Goal: Information Seeking & Learning: Learn about a topic

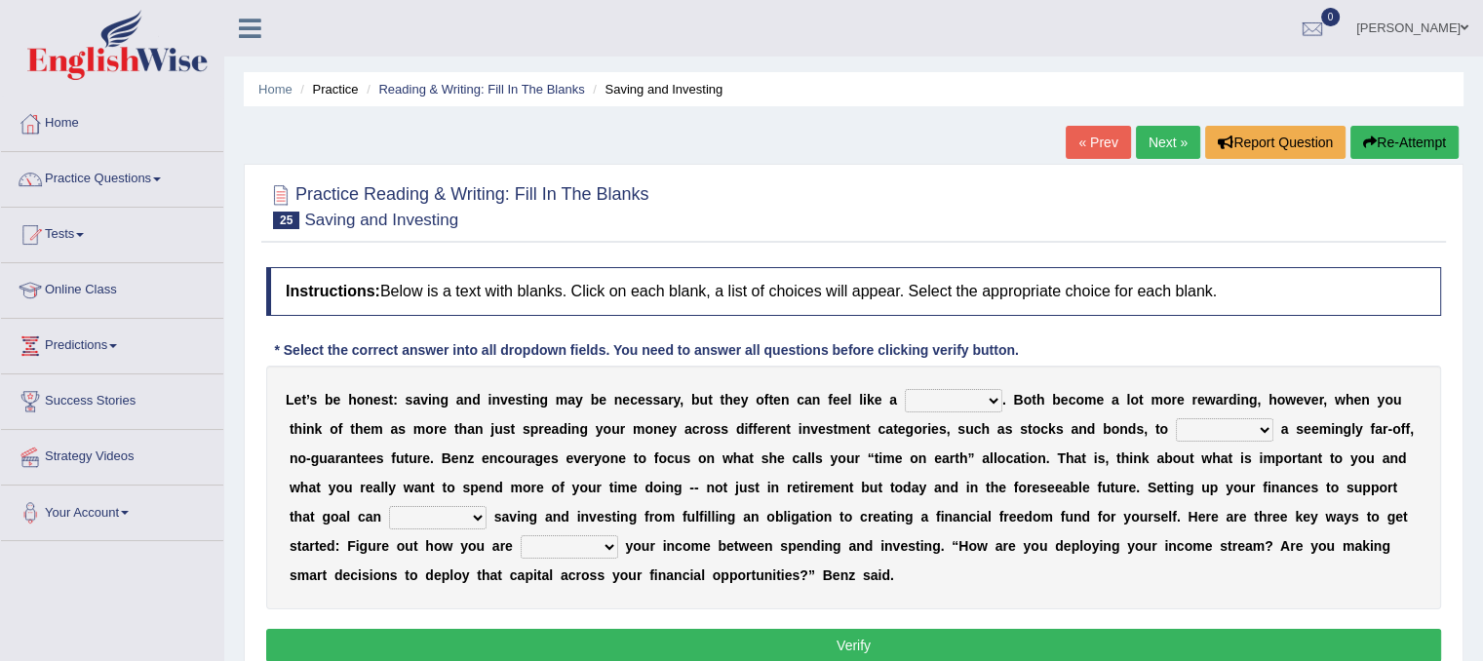
click at [994, 394] on select "nuance choice recidivist chore" at bounding box center [953, 400] width 97 height 23
select select "choice"
click at [905, 389] on select "nuance choice recidivist chore" at bounding box center [953, 400] width 97 height 23
click at [1245, 431] on select "fulminate fund categorize fend" at bounding box center [1224, 429] width 97 height 23
select select "categorize"
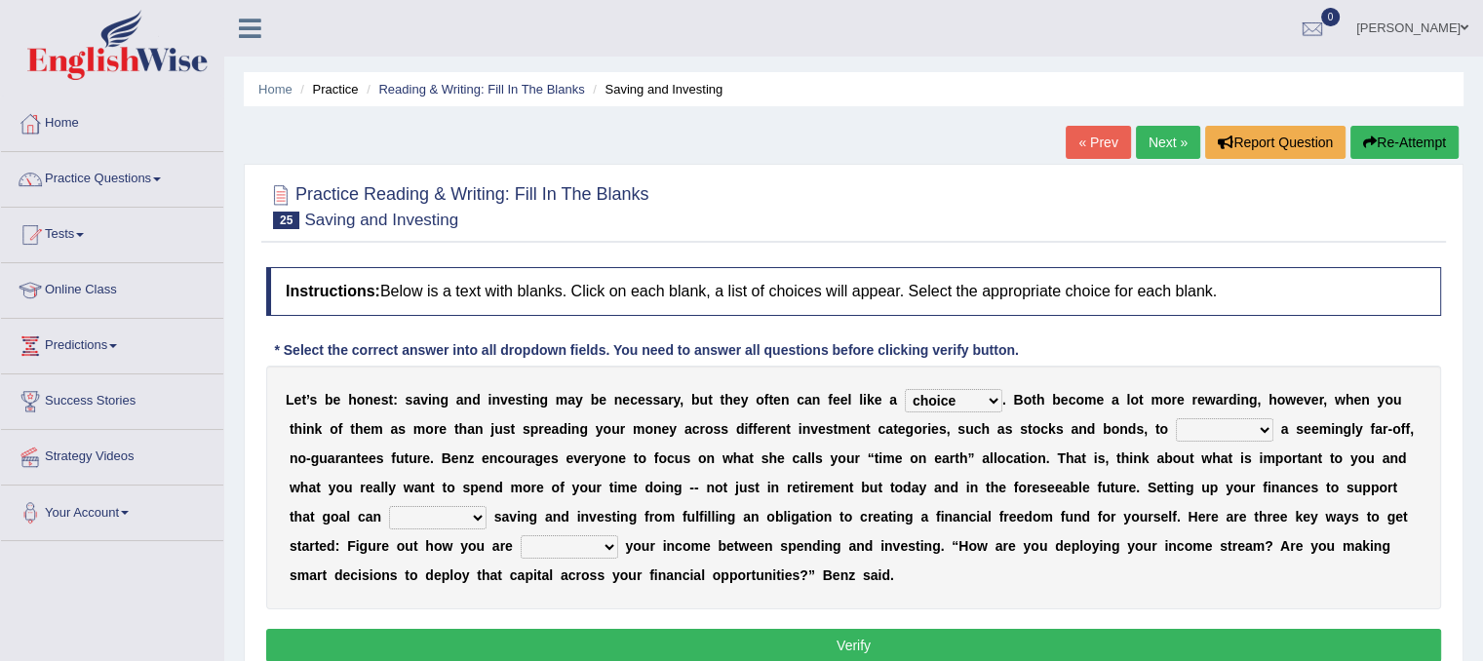
click at [1176, 418] on select "fulminate fund categorize fend" at bounding box center [1224, 429] width 97 height 23
click at [1192, 517] on b "H" at bounding box center [1192, 517] width 10 height 16
click at [491, 517] on b at bounding box center [490, 517] width 8 height 16
click at [481, 517] on select "transcend transact transport transform" at bounding box center [437, 517] width 97 height 23
click at [389, 506] on select "transcend transact transport transform" at bounding box center [437, 517] width 97 height 23
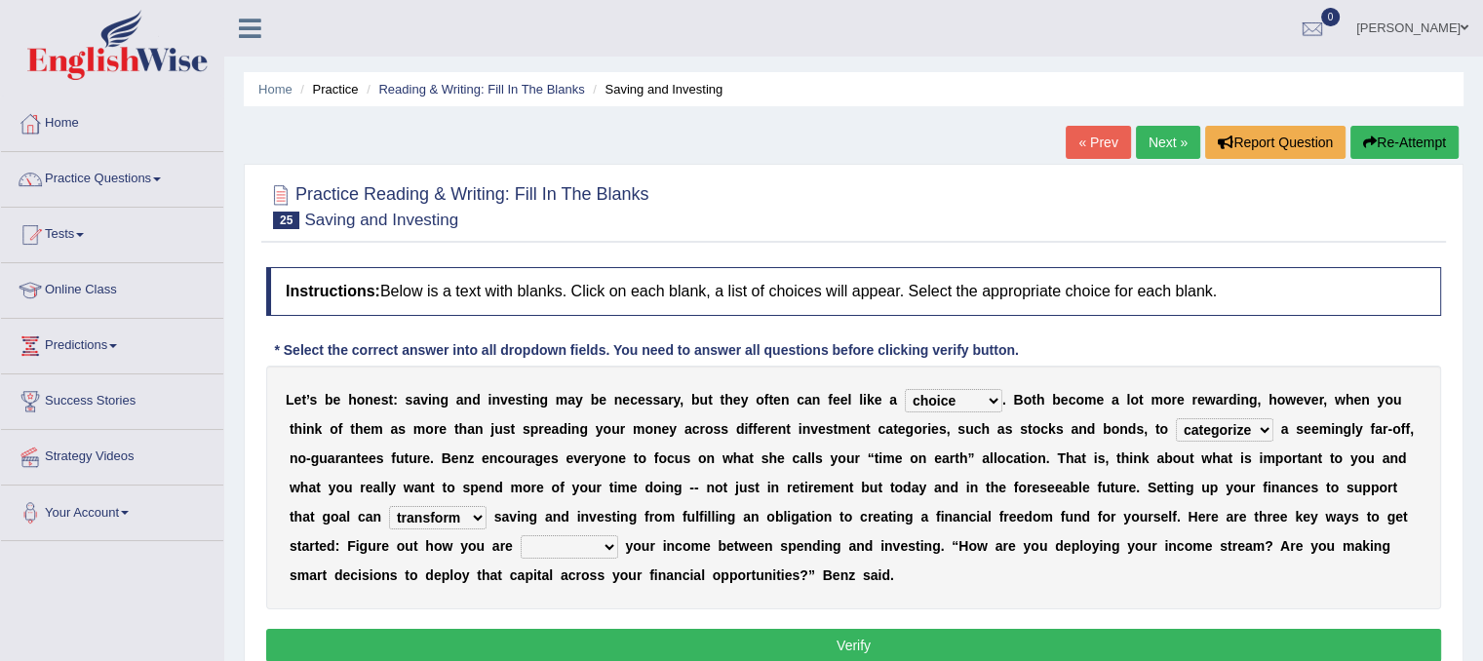
click at [463, 518] on select "transcend transact transport transform" at bounding box center [437, 517] width 97 height 23
select select "transact"
click at [389, 506] on select "transcend transact transport transform" at bounding box center [437, 517] width 97 height 23
click at [606, 555] on select "affording spiking allocating delegating" at bounding box center [569, 546] width 97 height 23
select select "allocating"
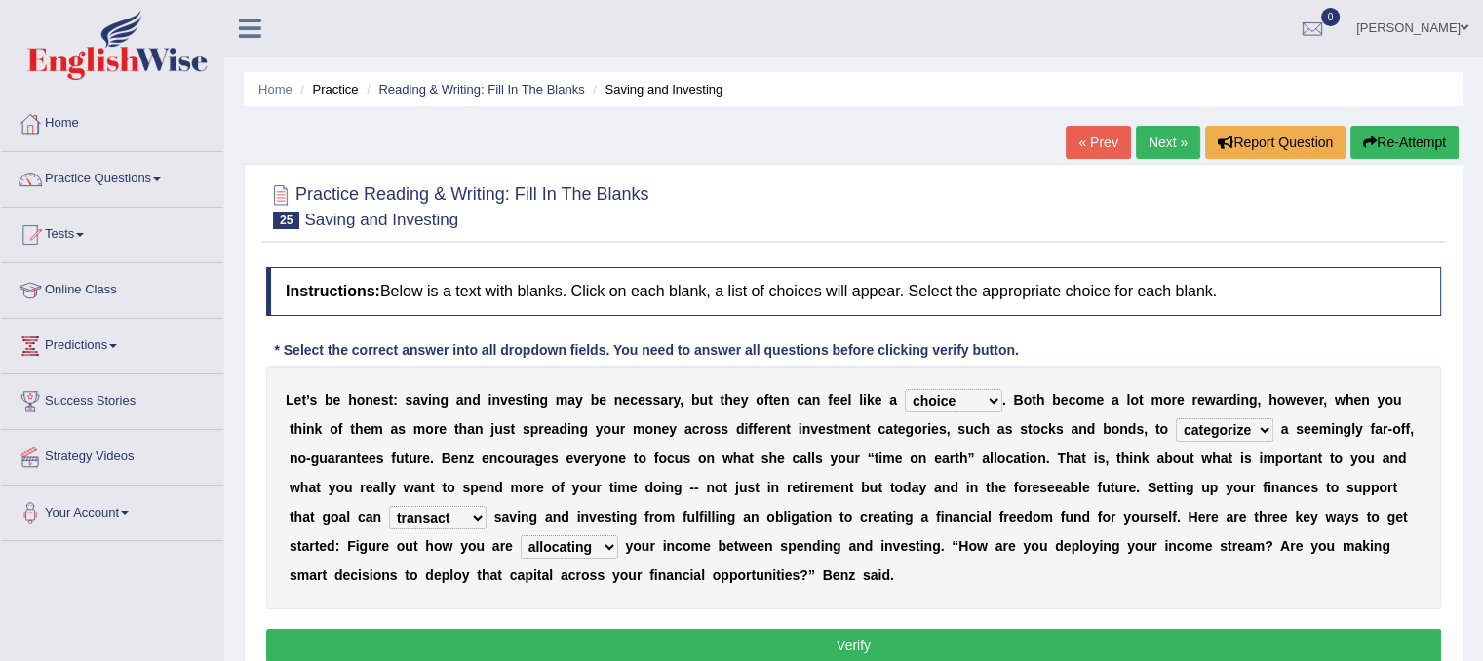
click at [521, 535] on select "affording spiking allocating delegating" at bounding box center [569, 546] width 97 height 23
click at [792, 642] on button "Verify" at bounding box center [853, 645] width 1175 height 33
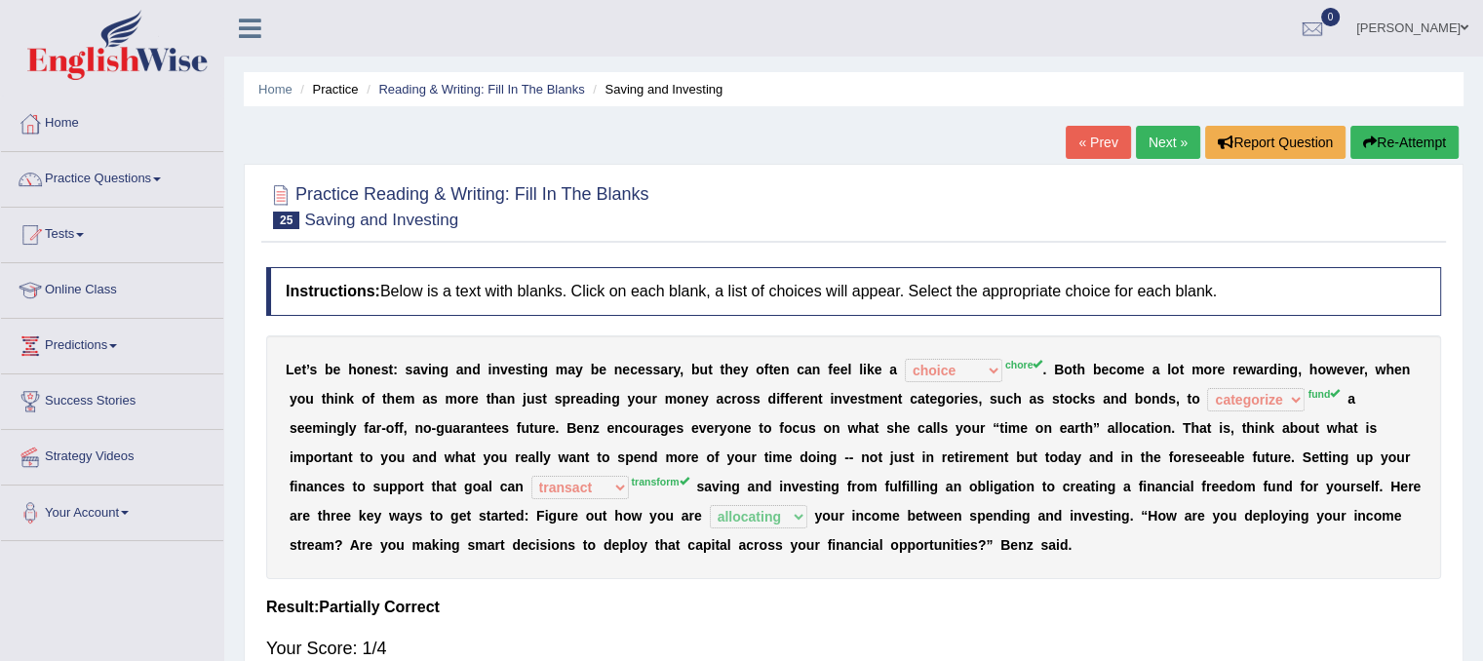
click at [1188, 145] on link "Next »" at bounding box center [1168, 142] width 64 height 33
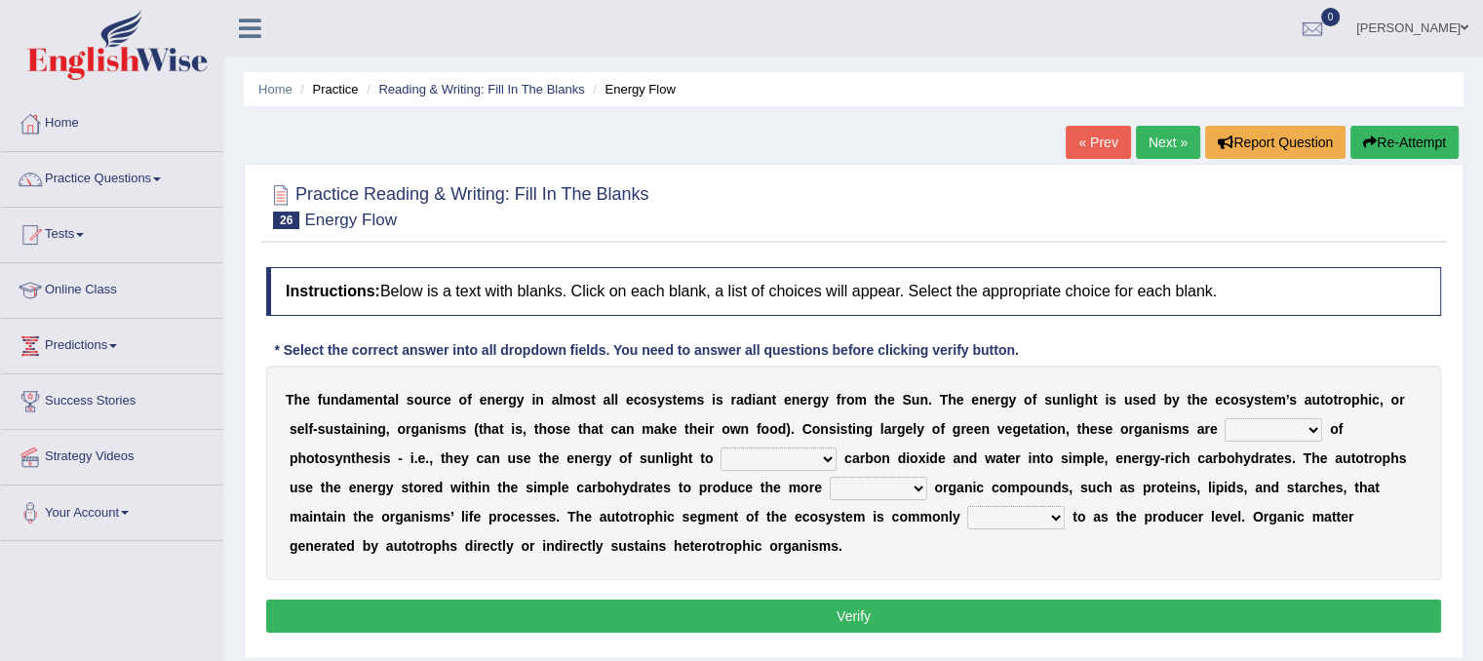
click at [1318, 427] on select "aware capable proud guilty" at bounding box center [1272, 429] width 97 height 23
select select "aware"
click at [1224, 418] on select "aware capable proud guilty" at bounding box center [1272, 429] width 97 height 23
click at [825, 460] on select "communicate build convert force" at bounding box center [778, 458] width 116 height 23
select select "convert"
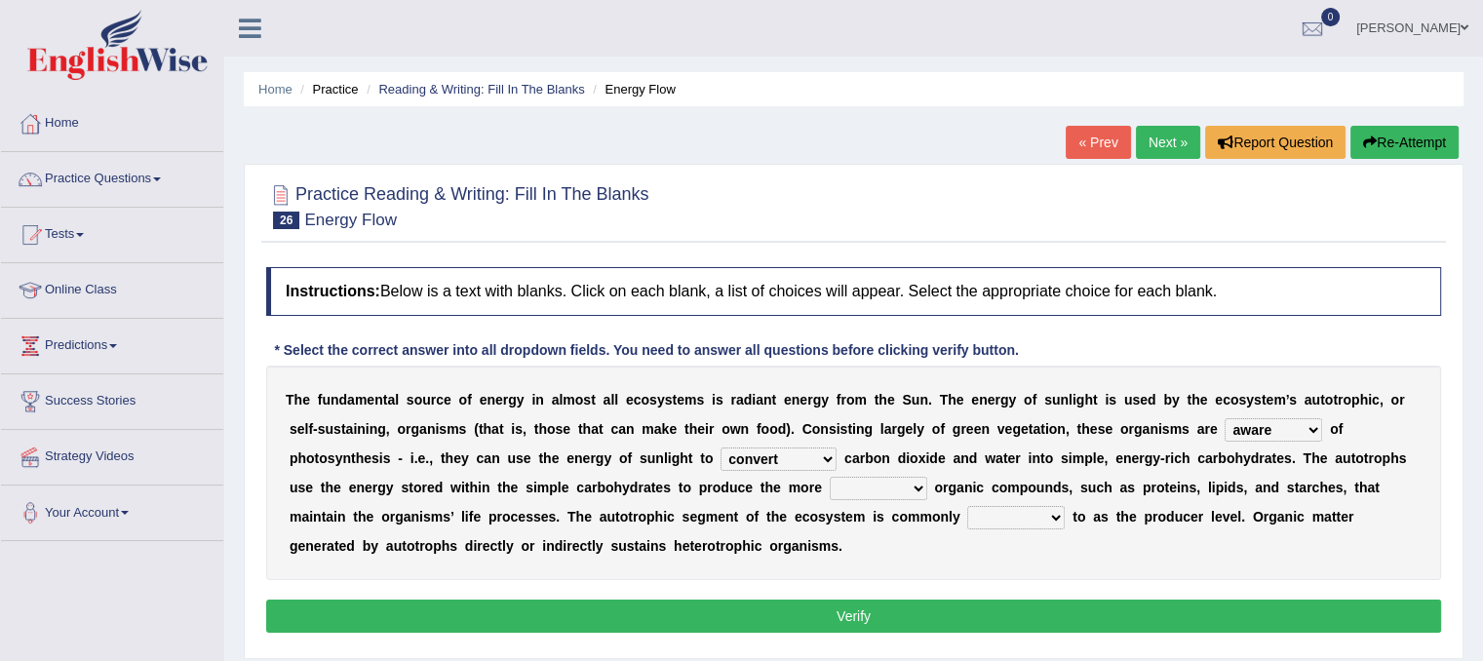
click at [720, 447] on select "communicate build convert force" at bounding box center [778, 458] width 116 height 23
click at [909, 488] on select "normal complex authentic futile" at bounding box center [878, 488] width 97 height 23
select select "complex"
click at [830, 477] on select "normal complex authentic futile" at bounding box center [878, 488] width 97 height 23
click at [1062, 520] on select "made known provided referred" at bounding box center [1015, 517] width 97 height 23
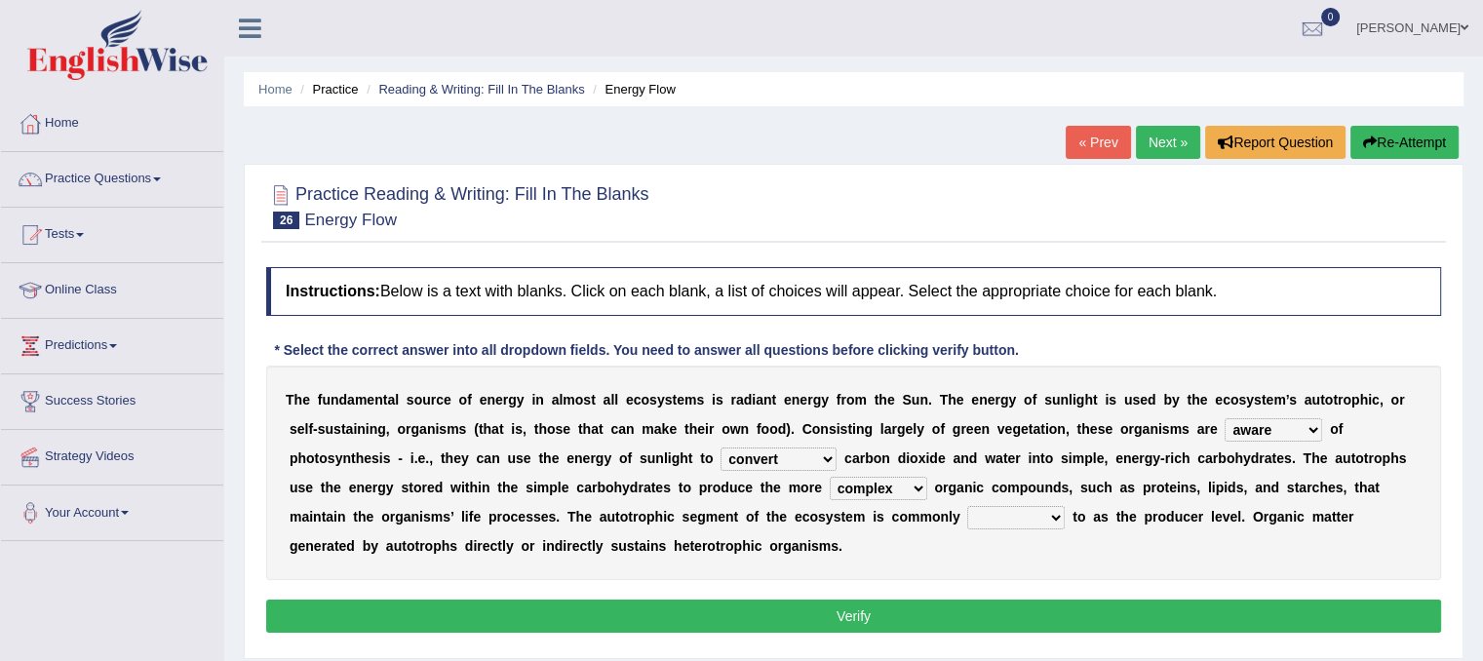
select select "referred"
click at [967, 506] on select "made known provided referred" at bounding box center [1015, 517] width 97 height 23
click at [993, 612] on button "Verify" at bounding box center [853, 615] width 1175 height 33
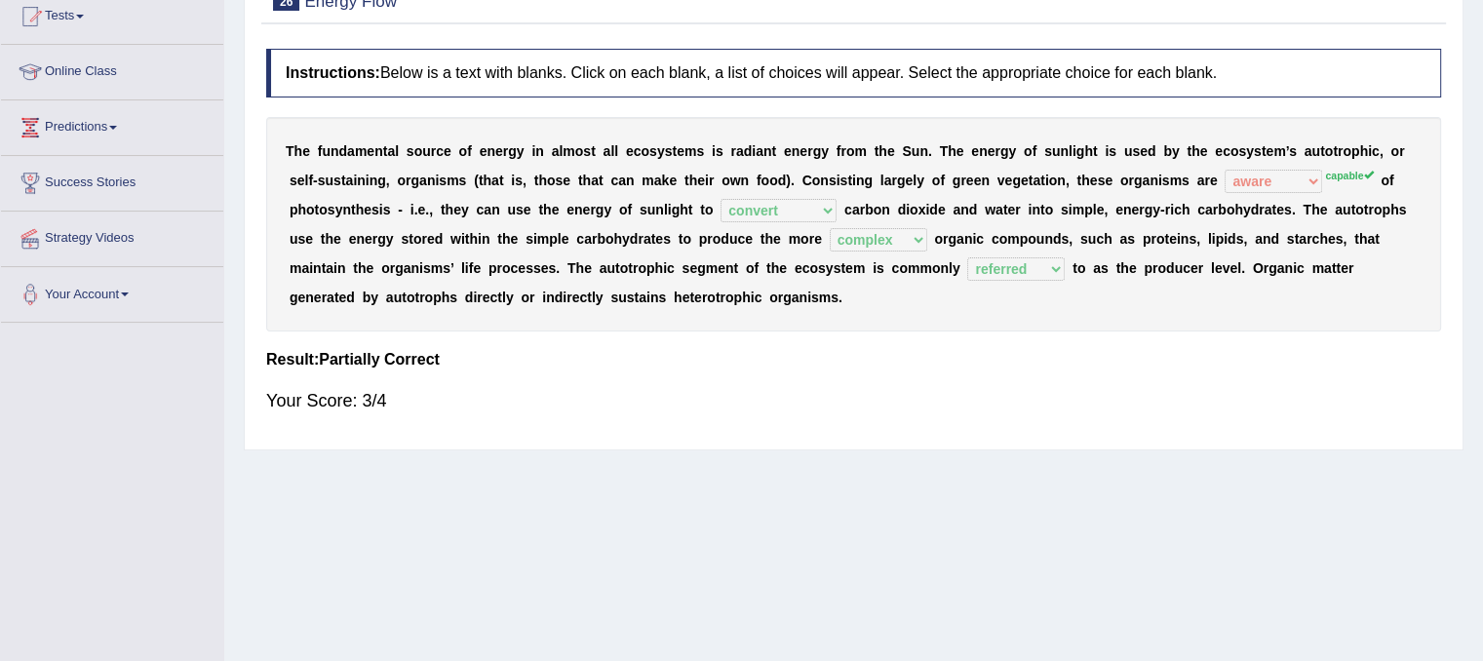
scroll to position [246, 0]
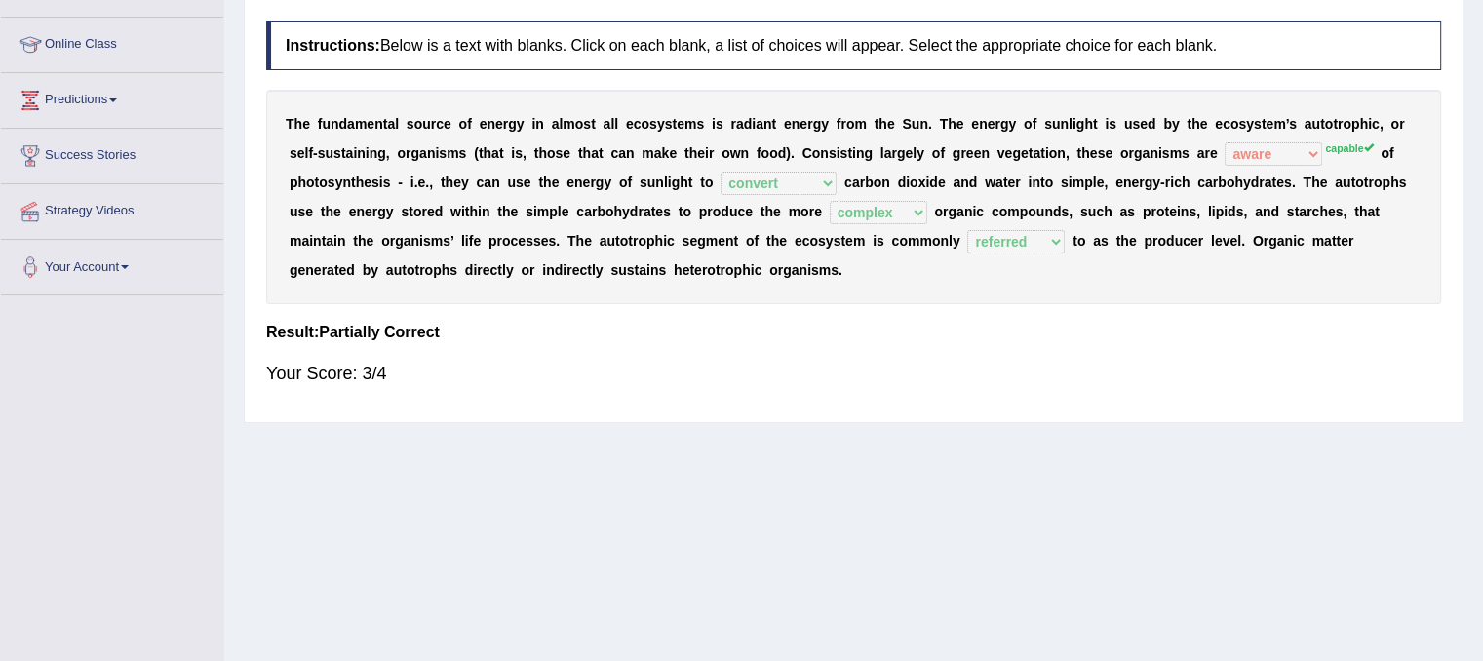
drag, startPoint x: 1482, startPoint y: 409, endPoint x: 1492, endPoint y: 250, distance: 160.2
click at [1482, 250] on html "Toggle navigation Home Practice Questions Speaking Practice Read Aloud Repeat S…" at bounding box center [741, 84] width 1483 height 661
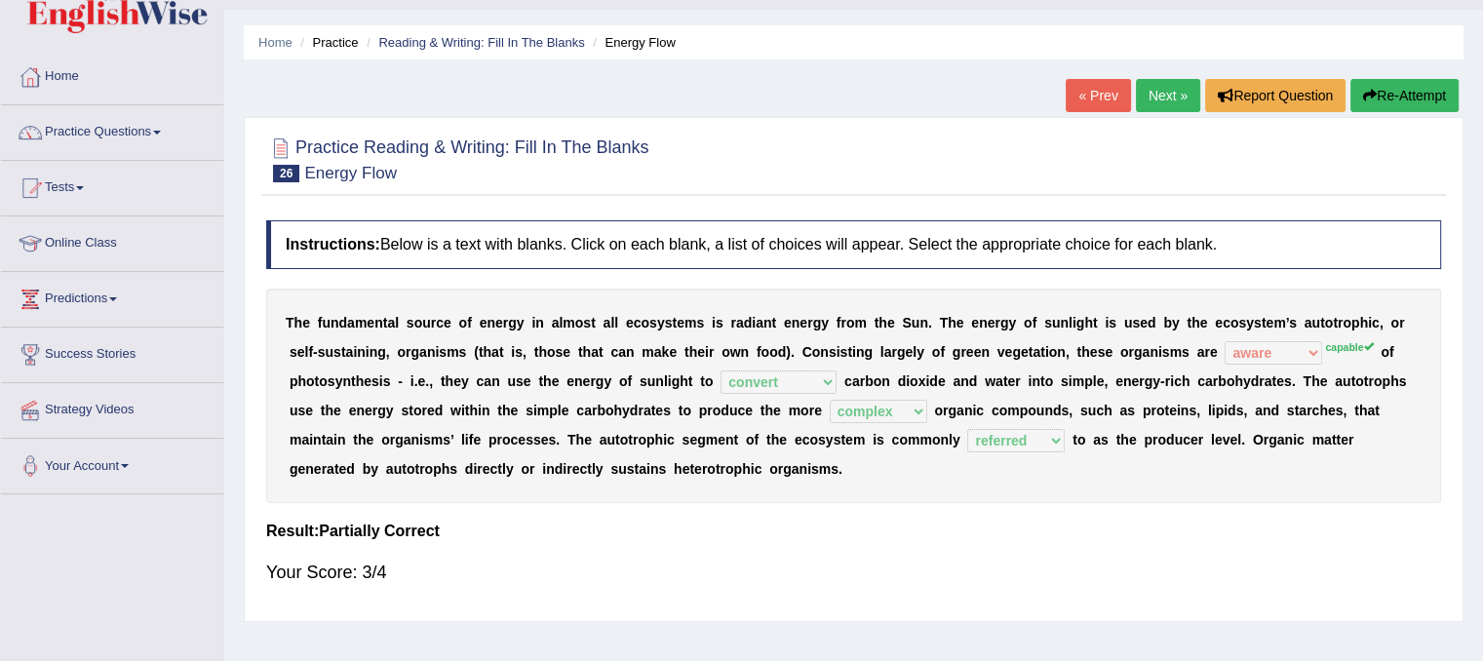
scroll to position [0, 0]
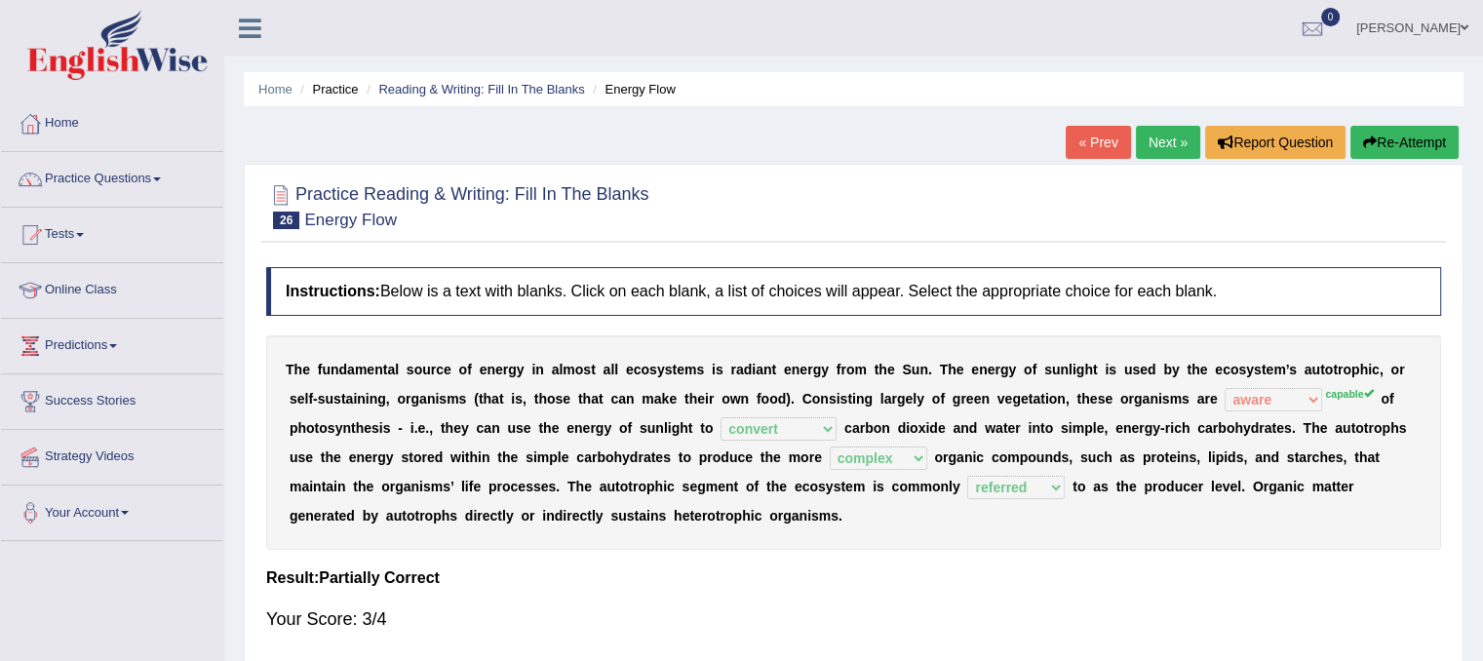
click at [1169, 147] on link "Next »" at bounding box center [1168, 142] width 64 height 33
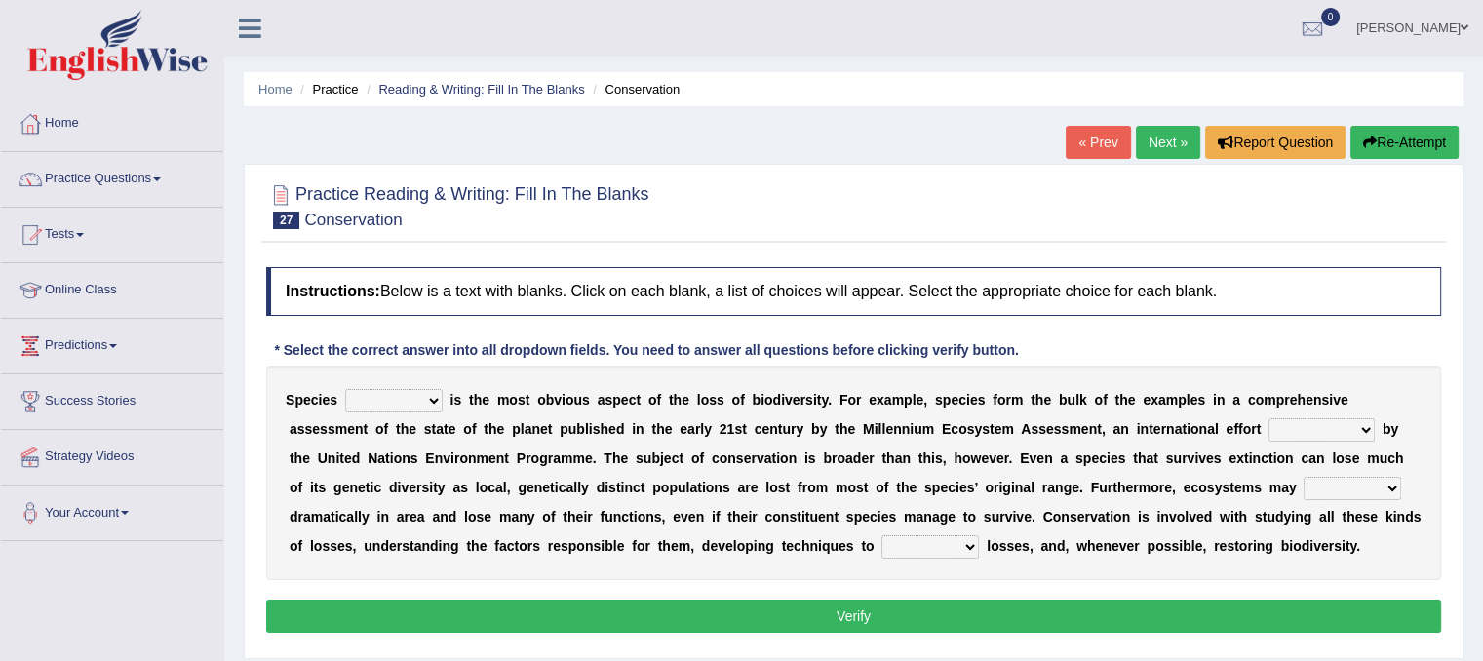
click at [437, 404] on select "richness extinction migration diversity" at bounding box center [393, 400] width 97 height 23
select select "extinction"
click at [345, 389] on select "richness extinction migration diversity" at bounding box center [393, 400] width 97 height 23
click at [1367, 430] on select "confounded consulted converted coordinated" at bounding box center [1321, 429] width 106 height 23
select select "confounded"
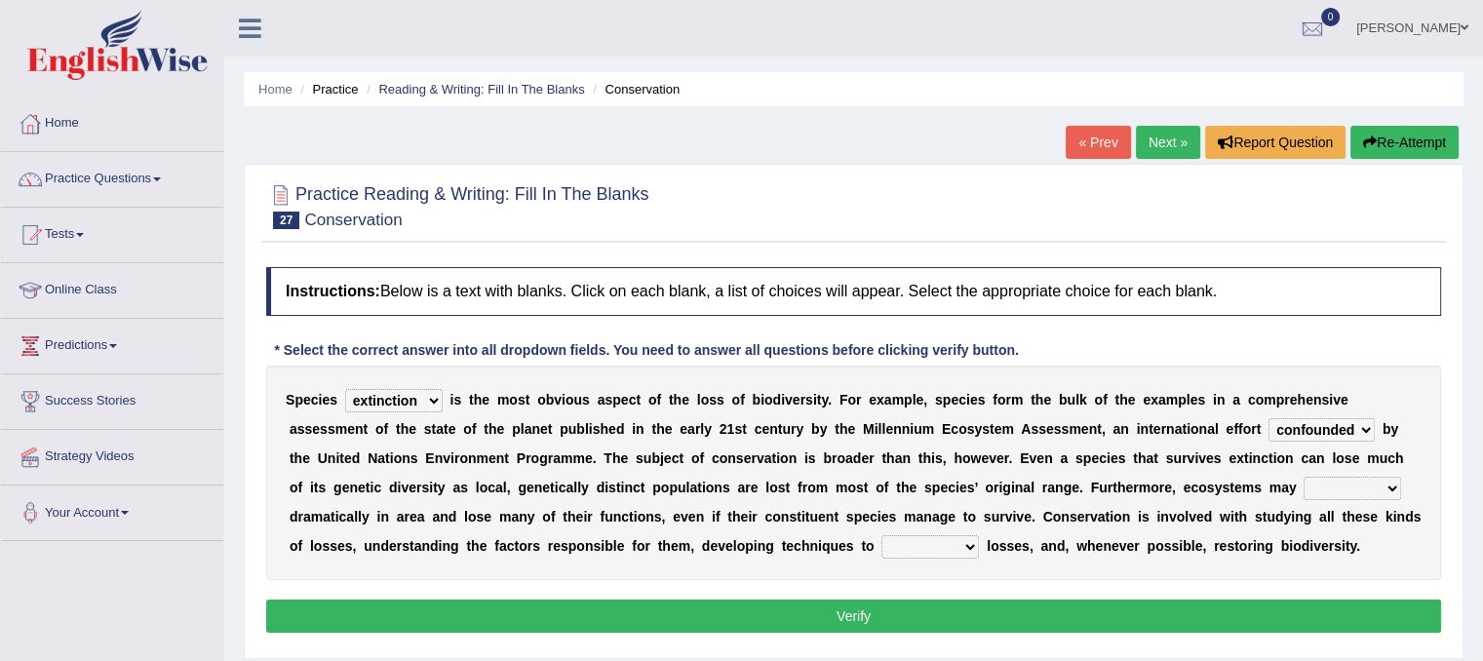
click at [1268, 418] on select "confounded consulted converted coordinated" at bounding box center [1321, 429] width 106 height 23
click at [1395, 490] on select "expand remain shrink extend" at bounding box center [1351, 488] width 97 height 23
select select "shrink"
click at [1303, 477] on select "expand remain shrink extend" at bounding box center [1351, 488] width 97 height 23
click at [970, 535] on select "prevent praise accelerate prompt" at bounding box center [929, 546] width 97 height 23
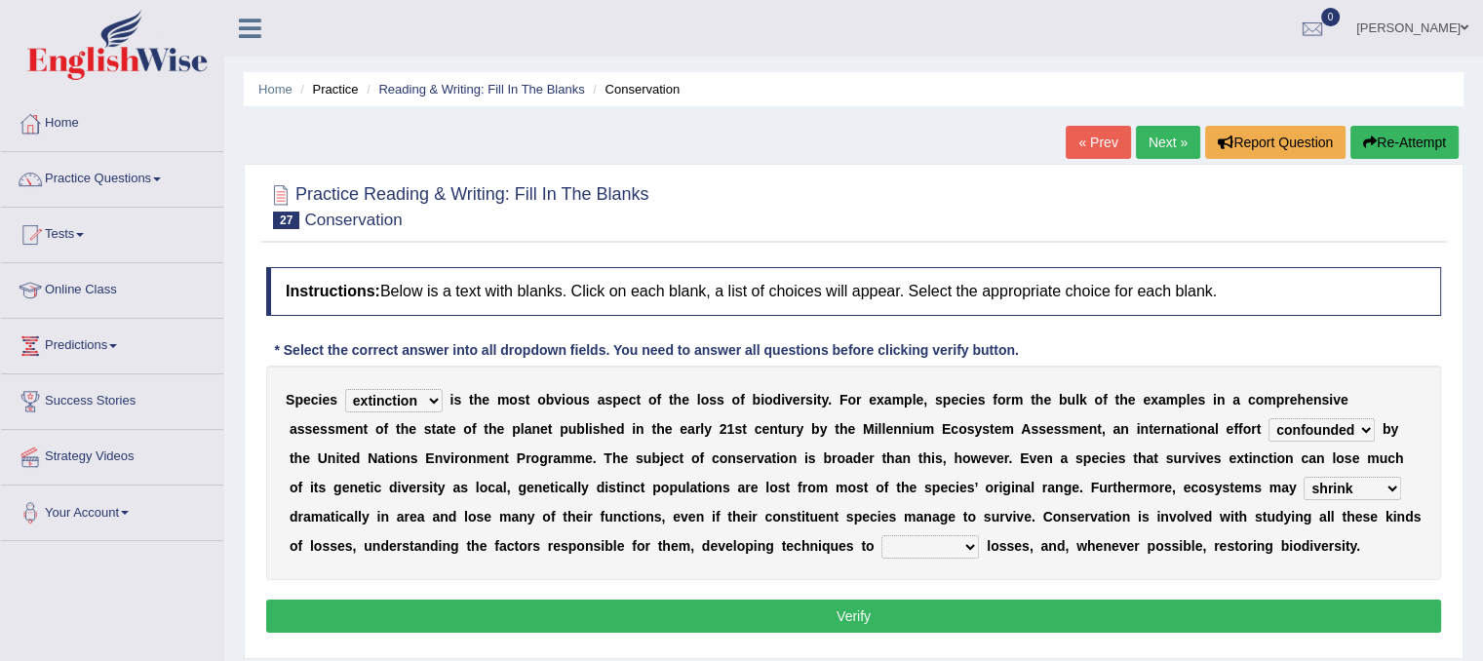
select select "prevent"
click at [881, 535] on select "prevent praise accelerate prompt" at bounding box center [929, 546] width 97 height 23
click at [908, 625] on button "Verify" at bounding box center [853, 615] width 1175 height 33
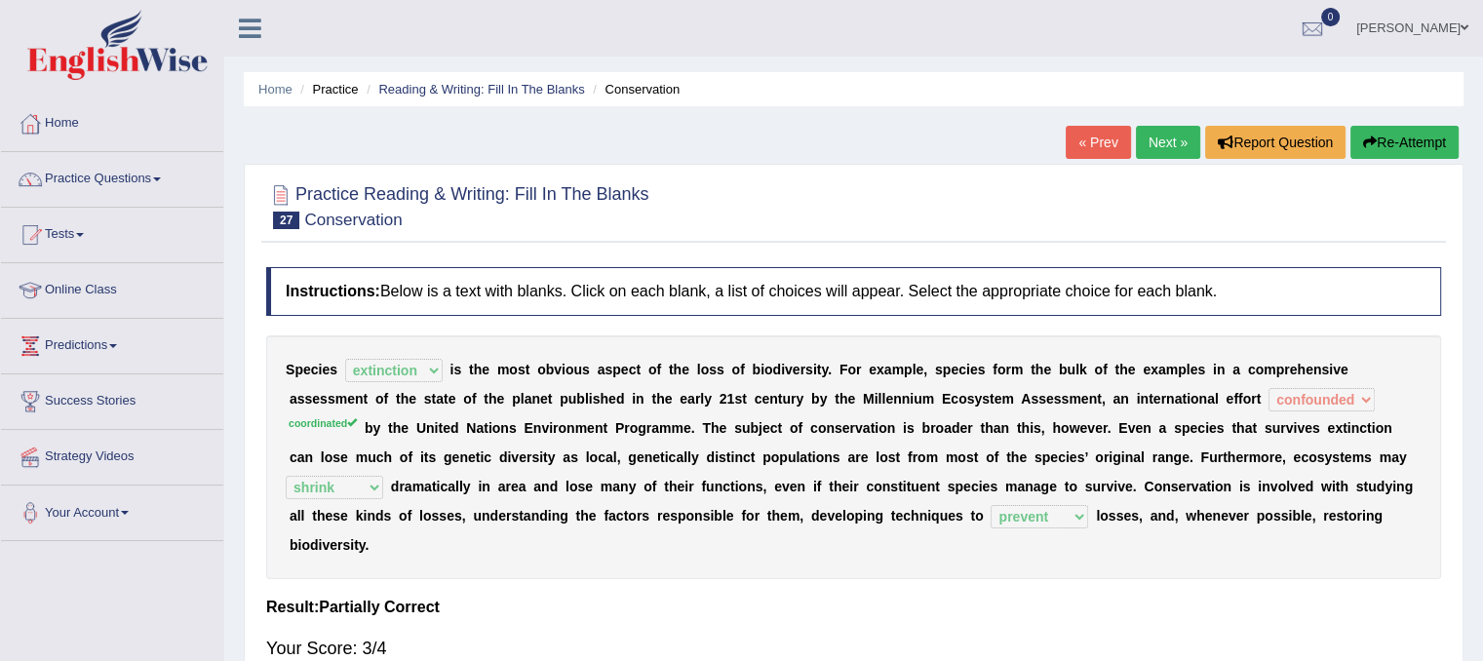
click at [1156, 134] on link "Next »" at bounding box center [1168, 142] width 64 height 33
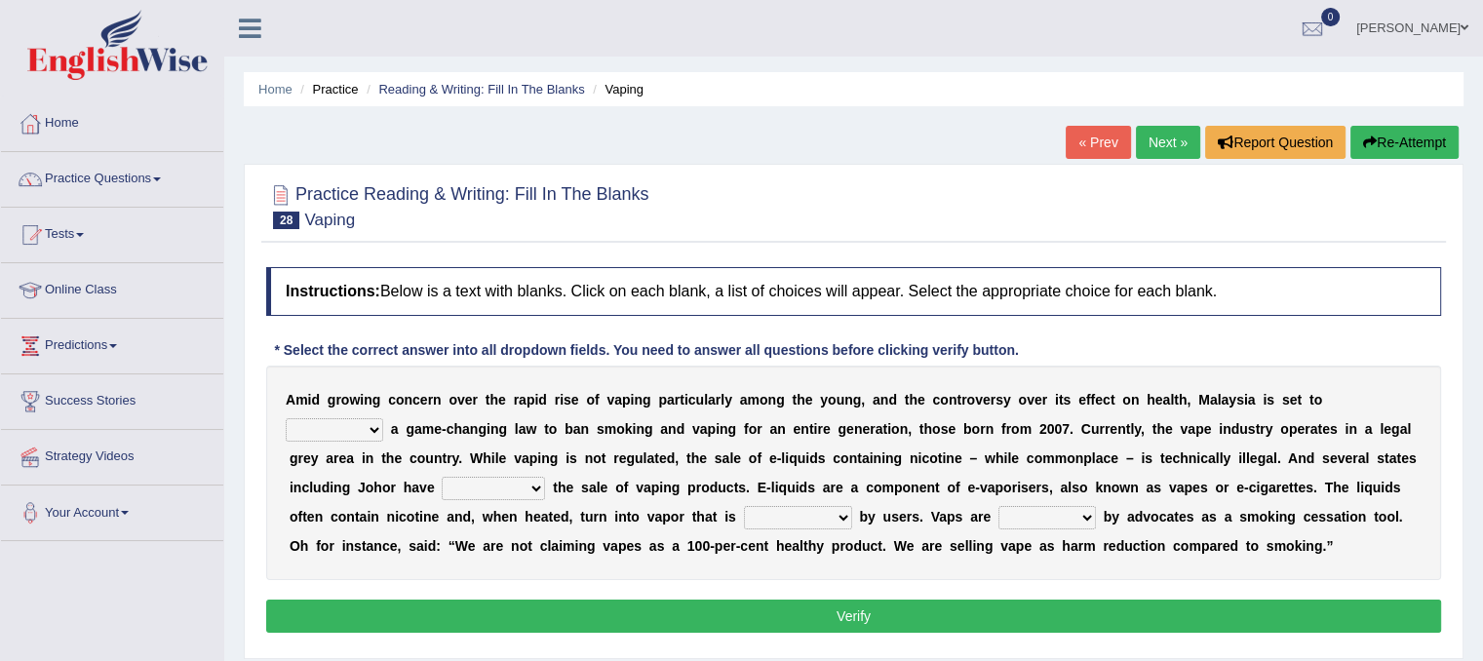
click at [371, 425] on select "introduce adapt lift enroll" at bounding box center [334, 429] width 97 height 23
select select "introduce"
click at [286, 418] on select "introduce adapt lift enroll" at bounding box center [334, 429] width 97 height 23
click at [526, 483] on select "proposed proliferated prohibited promoted" at bounding box center [493, 488] width 103 height 23
select select "prohibited"
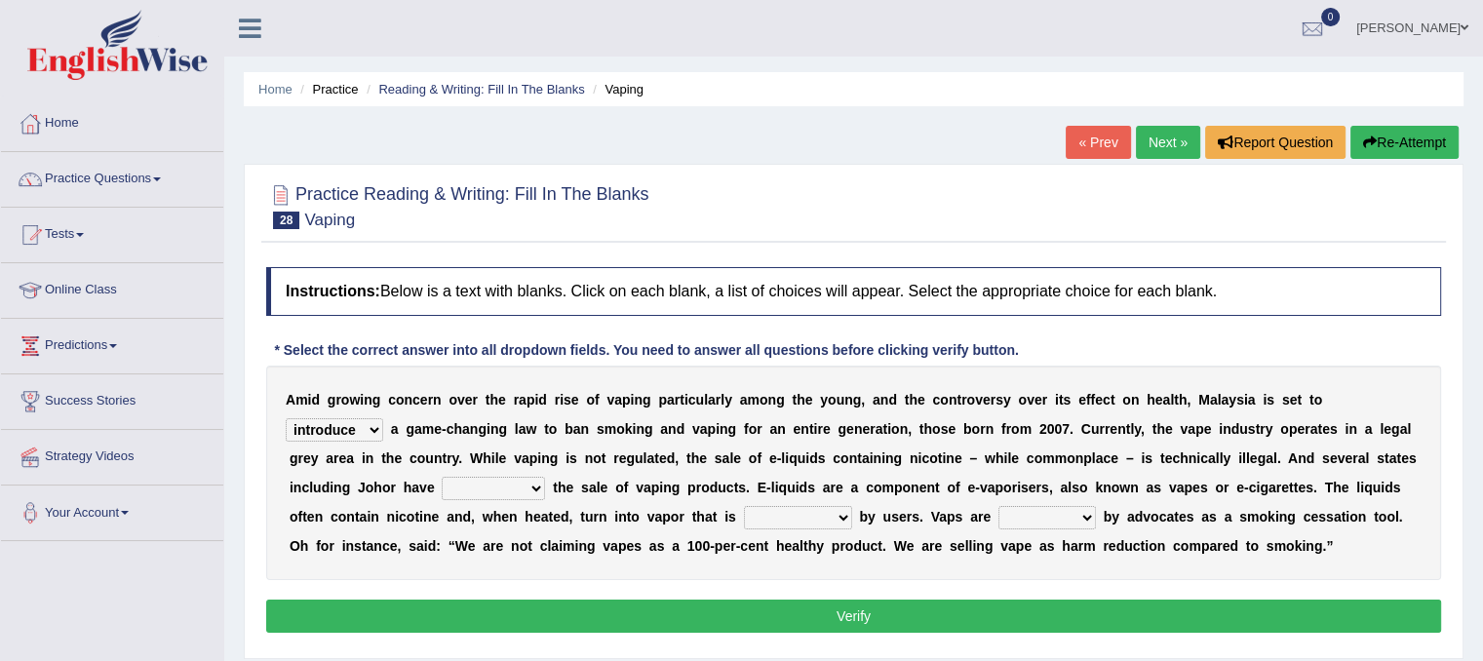
click at [442, 477] on select "proposed proliferated prohibited promoted" at bounding box center [493, 488] width 103 height 23
click at [847, 520] on select "comprised inhaled compressed exhaled" at bounding box center [798, 517] width 108 height 23
select select "inhaled"
click at [744, 506] on select "comprised inhaled compressed exhaled" at bounding box center [798, 517] width 108 height 23
click at [1071, 517] on select "touted despised criticized destroyed" at bounding box center [1046, 517] width 97 height 23
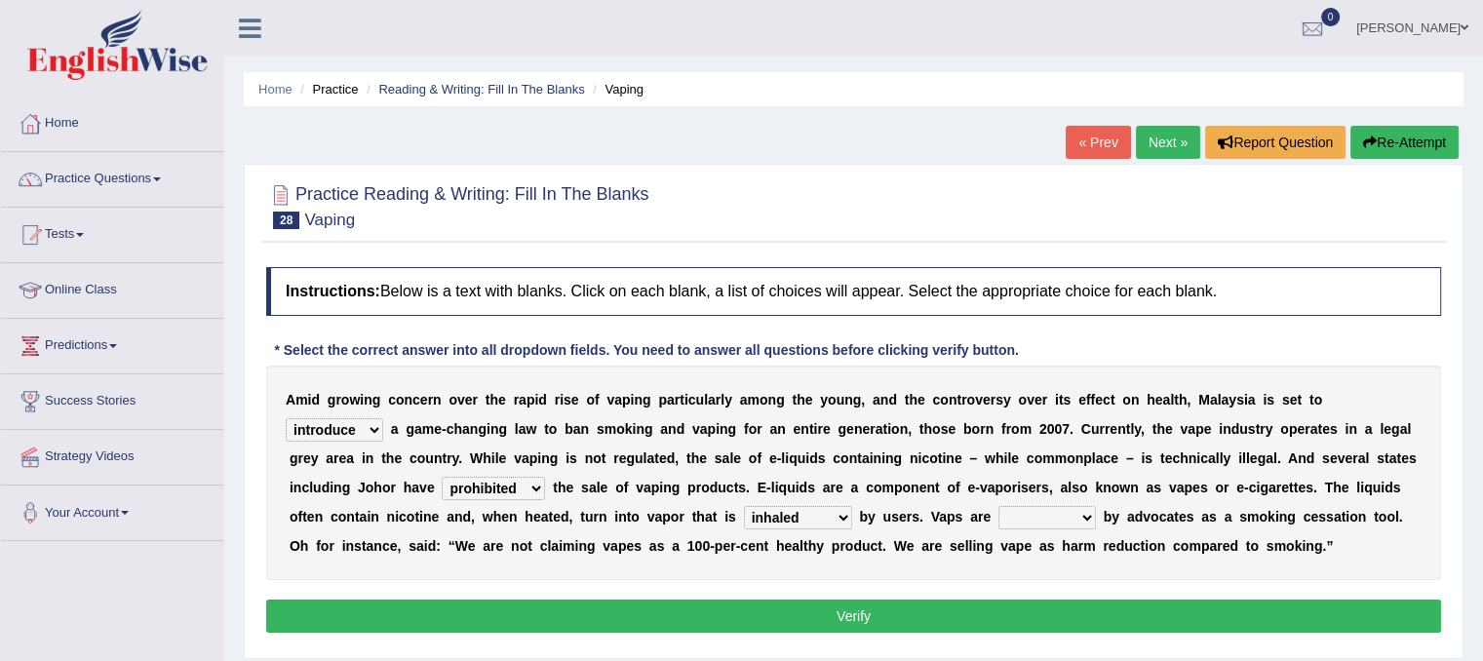
select select "criticized"
click at [998, 506] on select "touted despised criticized destroyed" at bounding box center [1046, 517] width 97 height 23
click at [1024, 605] on button "Verify" at bounding box center [853, 615] width 1175 height 33
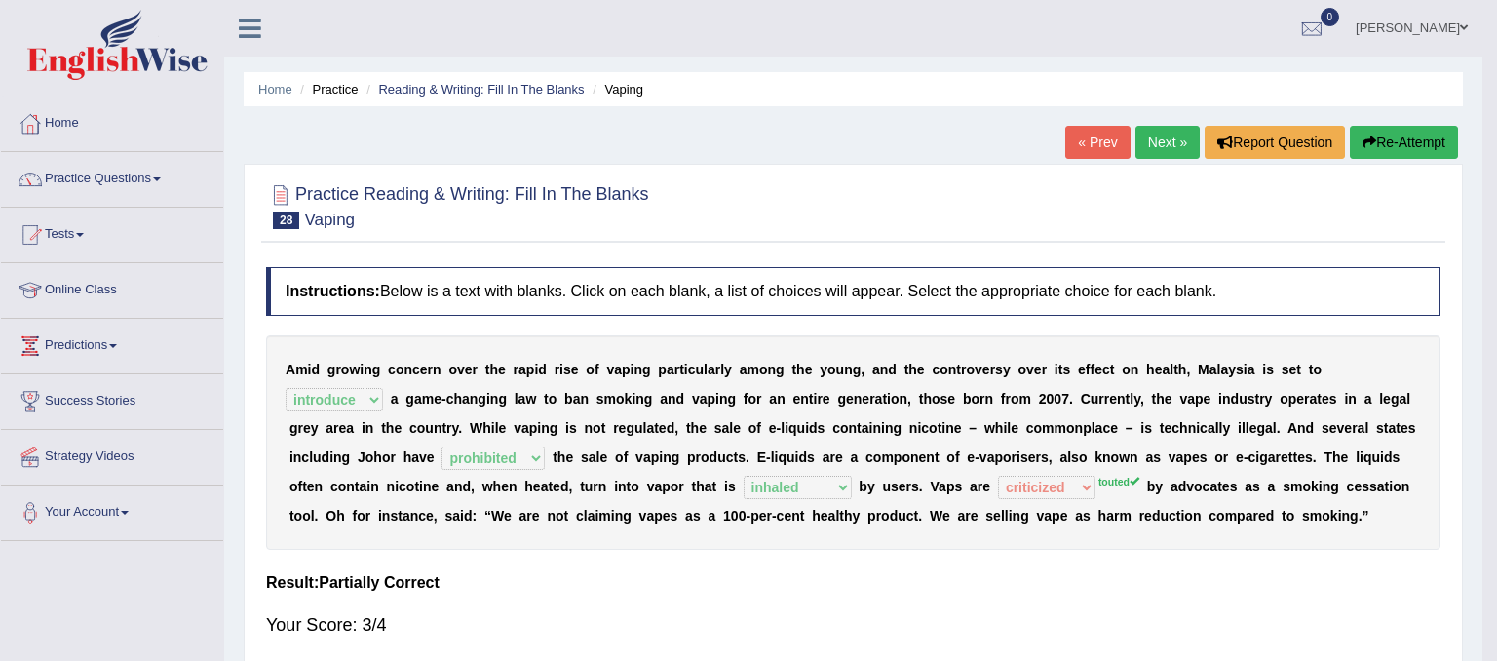
click at [1024, 605] on body "Toggle navigation Home Practice Questions Speaking Practice Read Aloud Repeat S…" at bounding box center [748, 330] width 1497 height 661
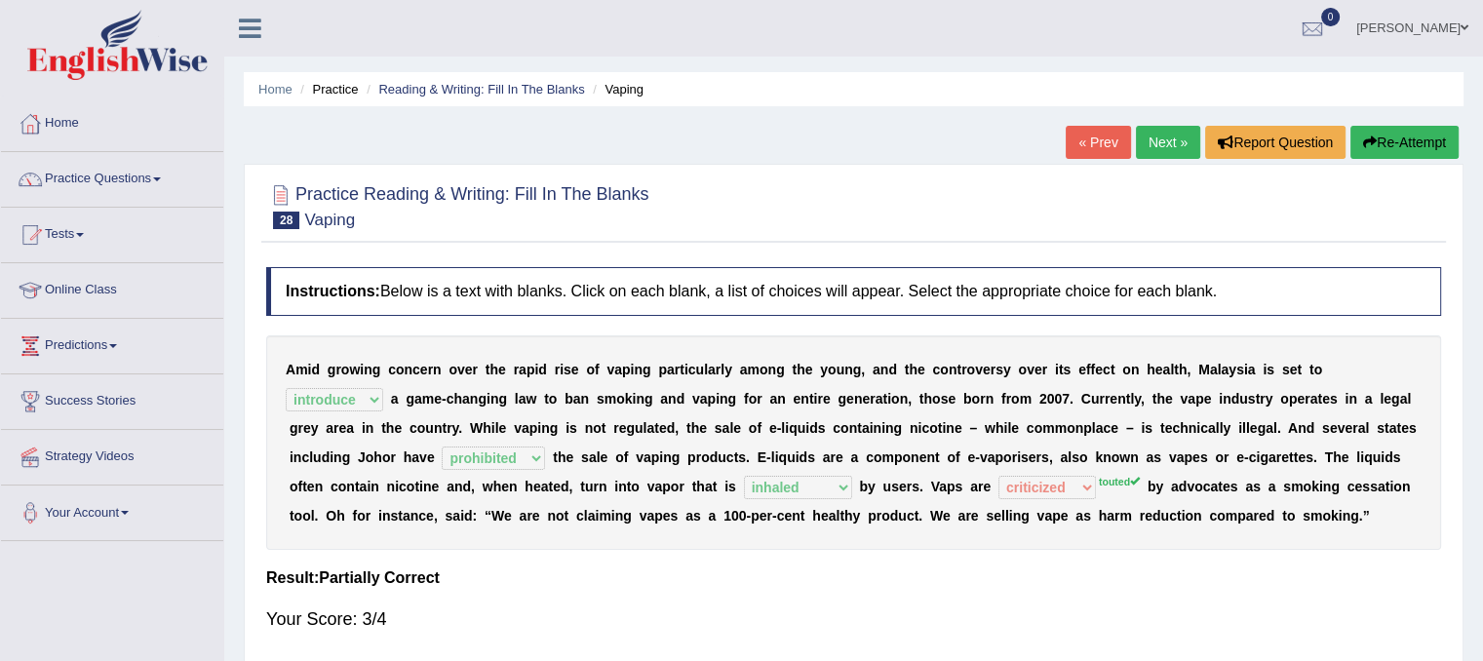
click at [1149, 149] on link "Next »" at bounding box center [1168, 142] width 64 height 33
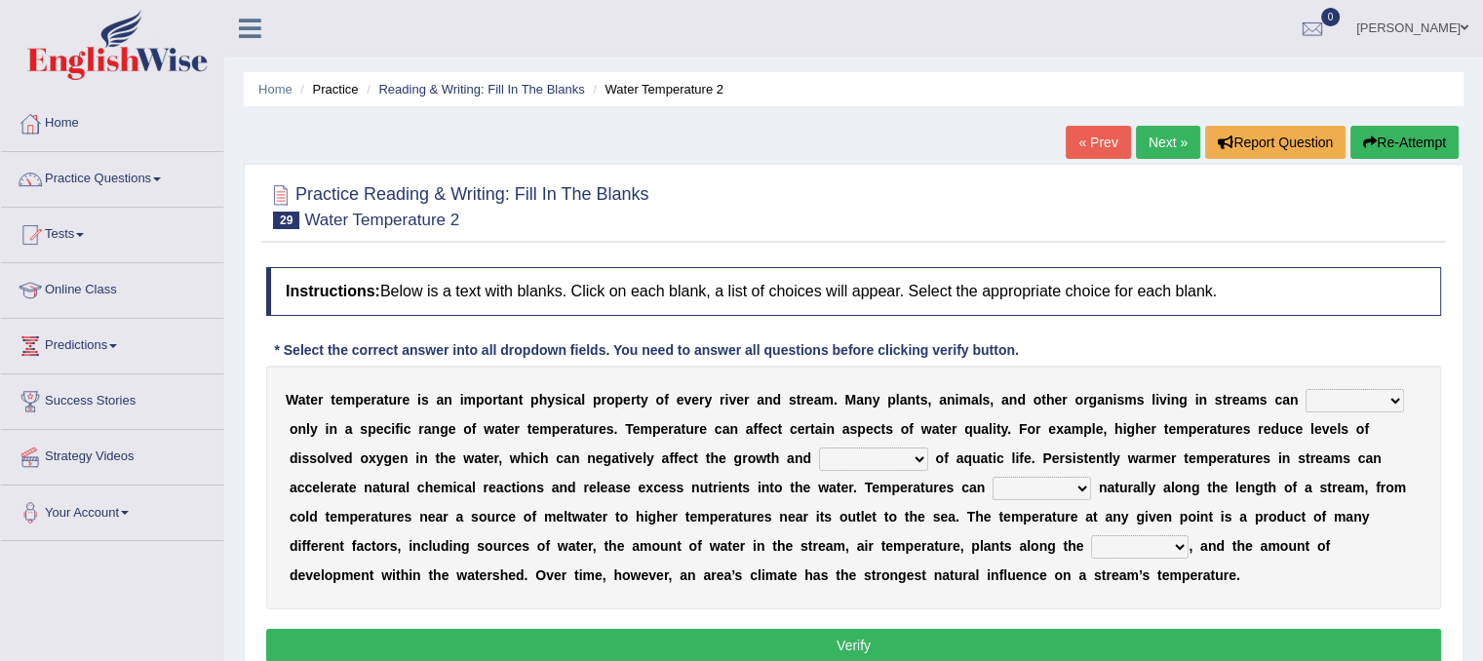
click at [1356, 401] on select "wither perish flourish deteriorate" at bounding box center [1354, 400] width 98 height 23
select select "flourish"
click at [1305, 389] on select "wither perish flourish deteriorate" at bounding box center [1354, 400] width 98 height 23
click at [920, 450] on select "productivity corrosion appreciation degradation" at bounding box center [873, 458] width 109 height 23
select select "productivity"
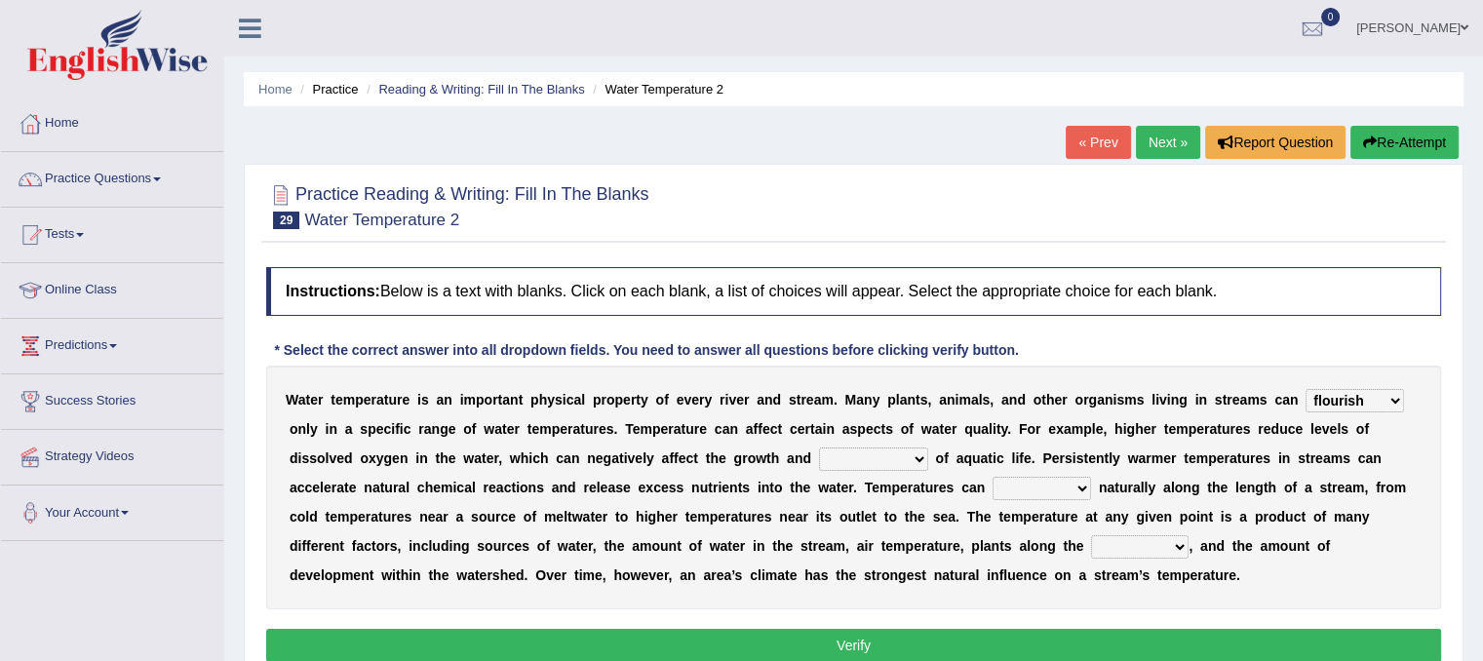
click at [819, 447] on select "productivity corrosion appreciation degradation" at bounding box center [873, 458] width 109 height 23
click at [1061, 489] on select "decline vary remain deteriorate" at bounding box center [1041, 488] width 98 height 23
select select "vary"
click at [992, 477] on select "decline vary remain deteriorate" at bounding box center [1041, 488] width 98 height 23
click at [1179, 545] on select "mountains road forest bank" at bounding box center [1139, 546] width 97 height 23
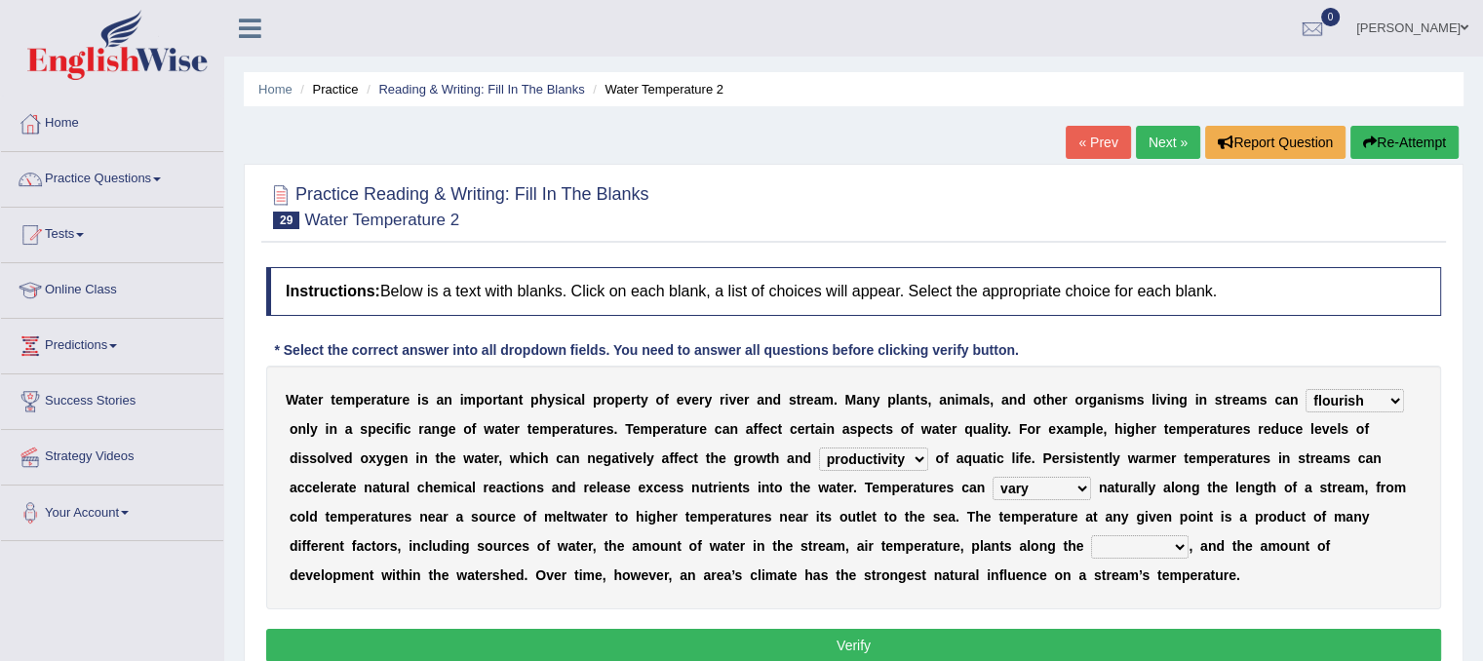
click at [1372, 422] on div "W a t e r t e m p e r a t u r e i s a n i m p o r t a n t p h y s i c a l p r o…" at bounding box center [853, 488] width 1175 height 244
click at [1180, 543] on select "mountains road forest bank" at bounding box center [1139, 546] width 97 height 23
select select "bank"
click at [1091, 535] on select "mountains road forest bank" at bounding box center [1139, 546] width 97 height 23
click at [998, 642] on button "Verify" at bounding box center [853, 645] width 1175 height 33
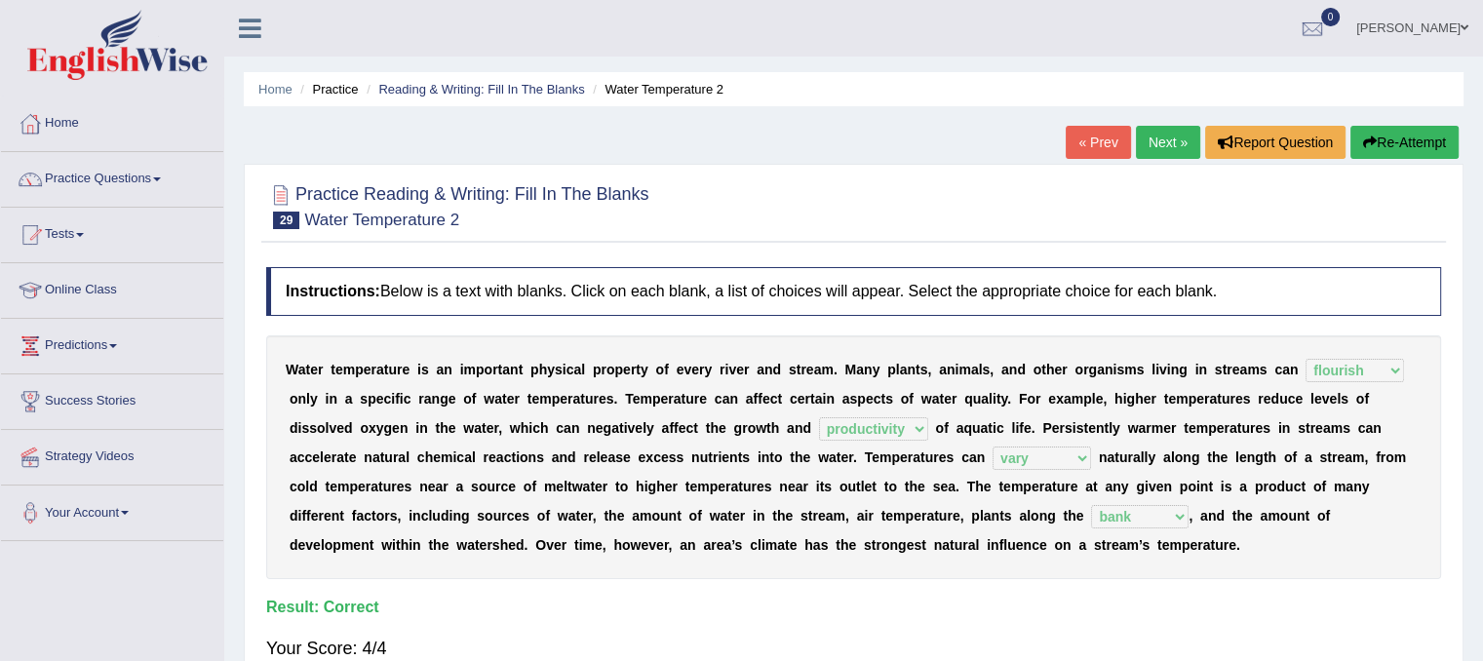
click at [1162, 135] on link "Next »" at bounding box center [1168, 142] width 64 height 33
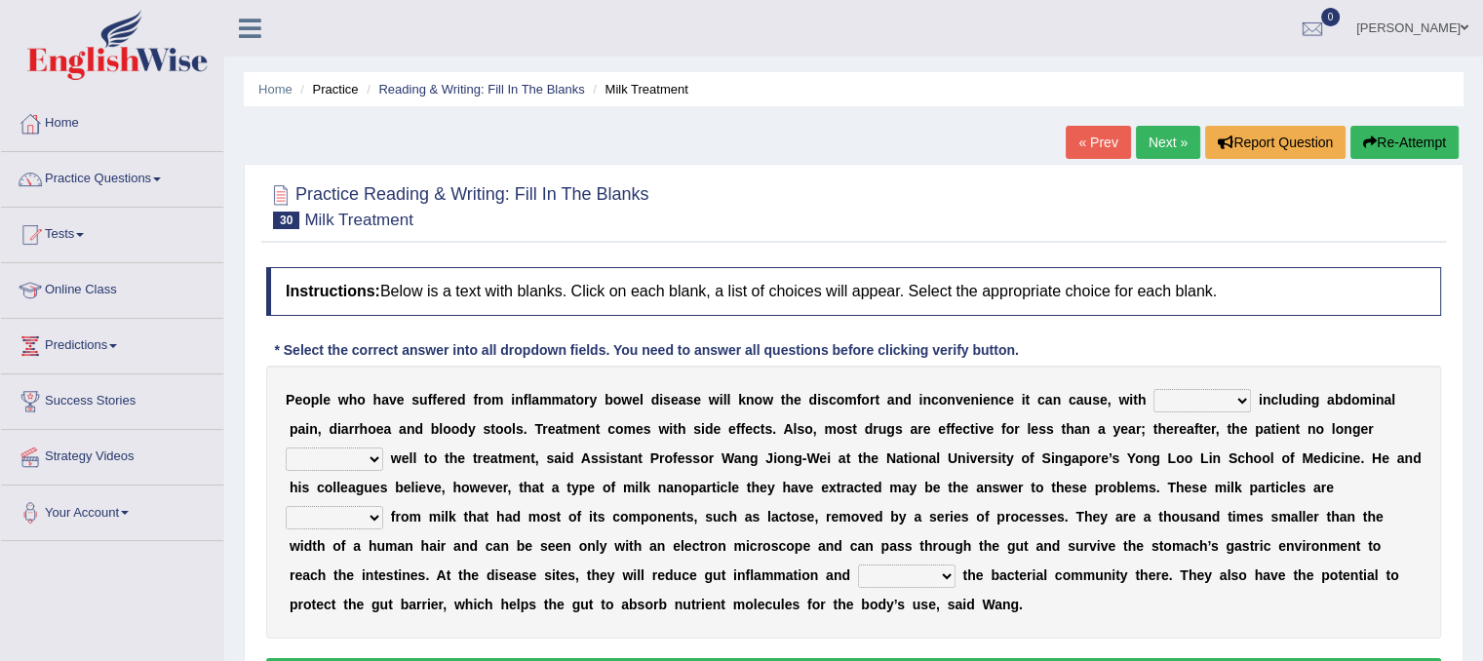
click at [1192, 404] on select "symptoms sources causes benefits" at bounding box center [1201, 400] width 97 height 23
select select "symptoms"
click at [1153, 389] on select "symptoms sources causes benefits" at bounding box center [1201, 400] width 97 height 23
click at [357, 461] on select "returns refers responds refuses" at bounding box center [334, 458] width 97 height 23
select select "responds"
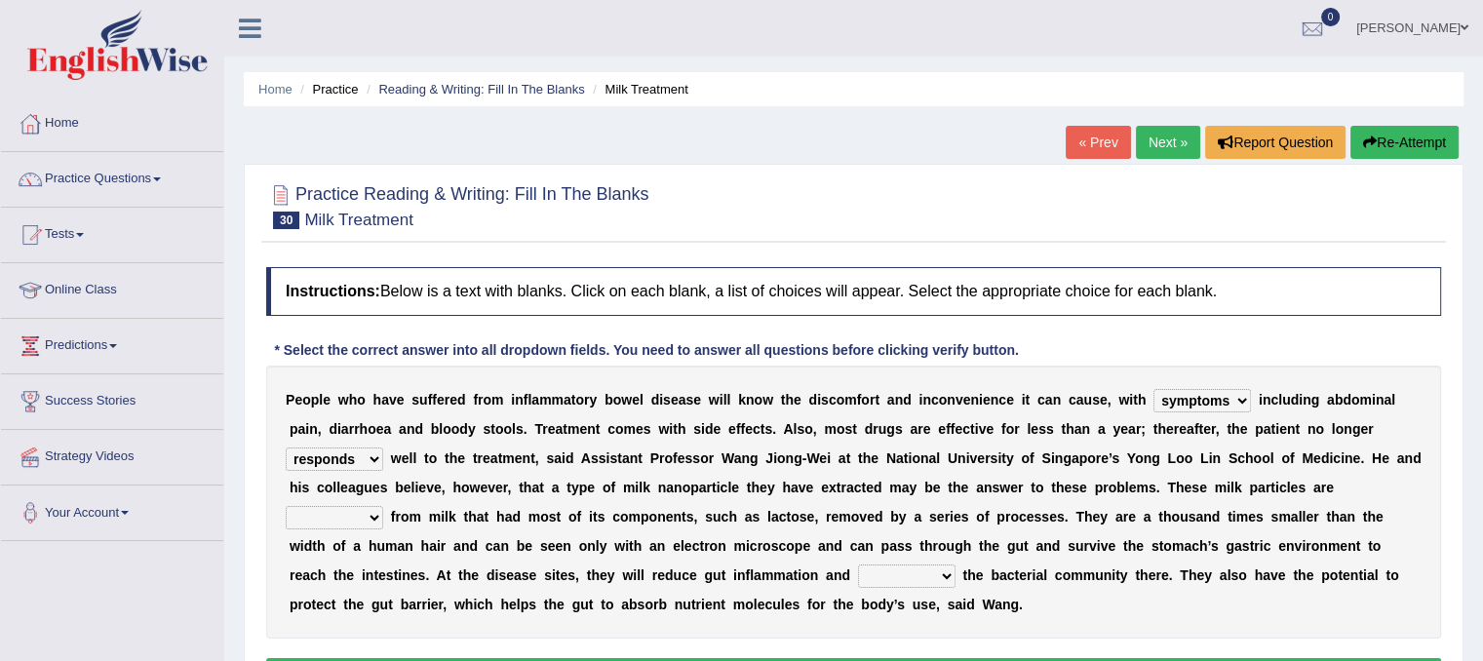
click at [286, 447] on select "returns refers responds refuses" at bounding box center [334, 458] width 97 height 23
click at [374, 514] on select "prohibited derived missed prevented" at bounding box center [334, 517] width 97 height 23
select select "derived"
click at [286, 506] on select "prohibited derived missed prevented" at bounding box center [334, 517] width 97 height 23
click at [951, 573] on select "restore erase quarantine disturb" at bounding box center [906, 575] width 97 height 23
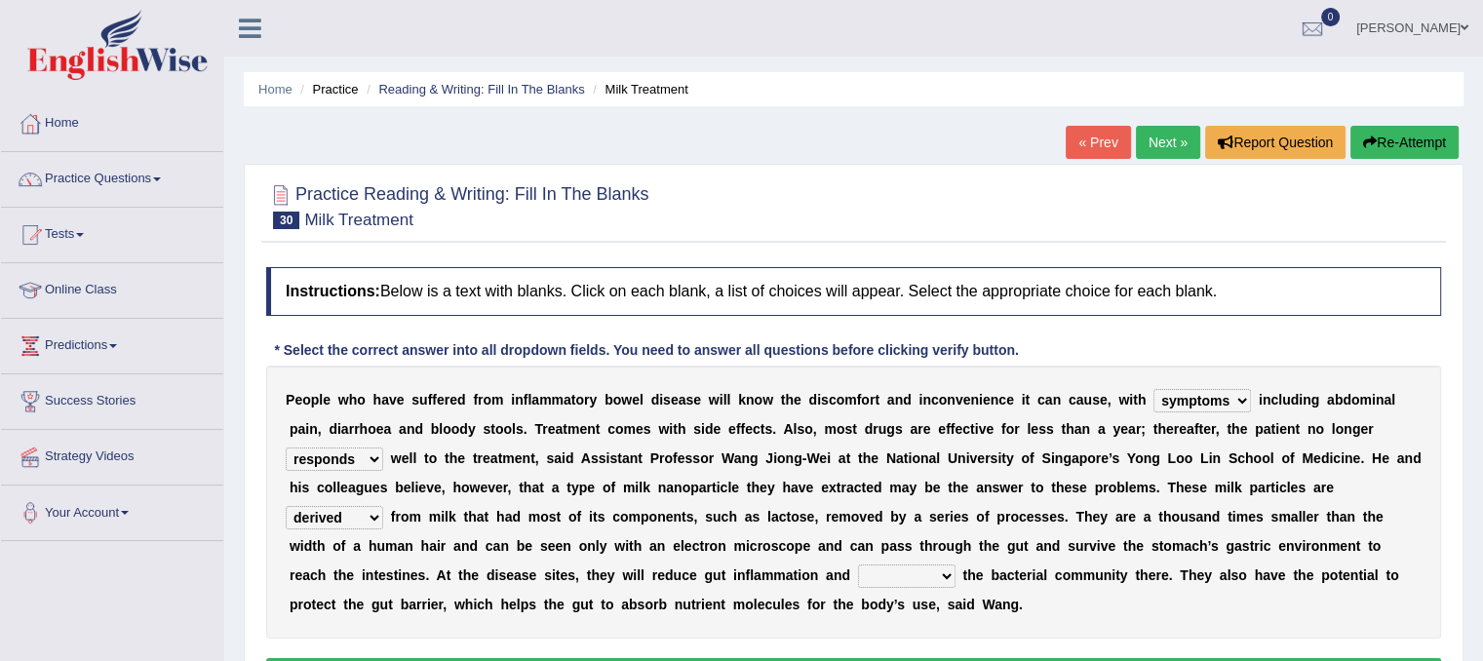
select select "restore"
click at [858, 564] on select "restore erase quarantine disturb" at bounding box center [906, 575] width 97 height 23
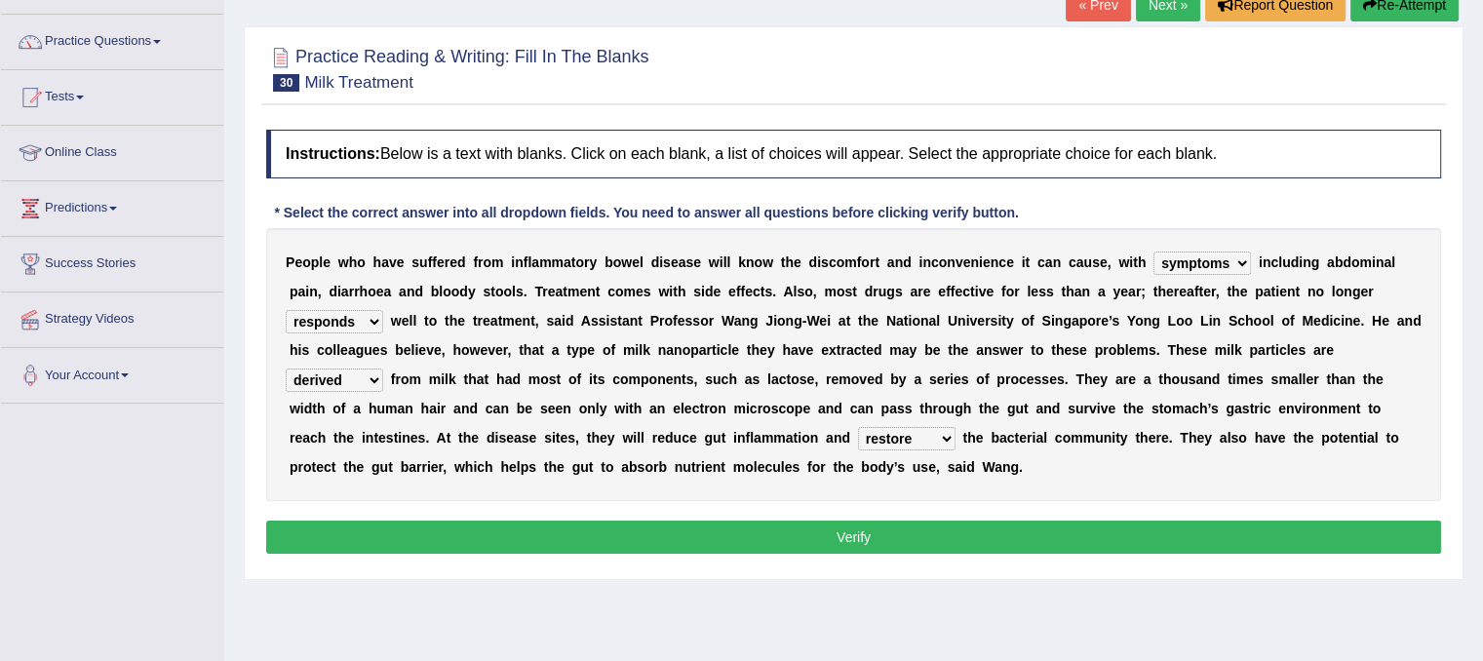
scroll to position [160, 0]
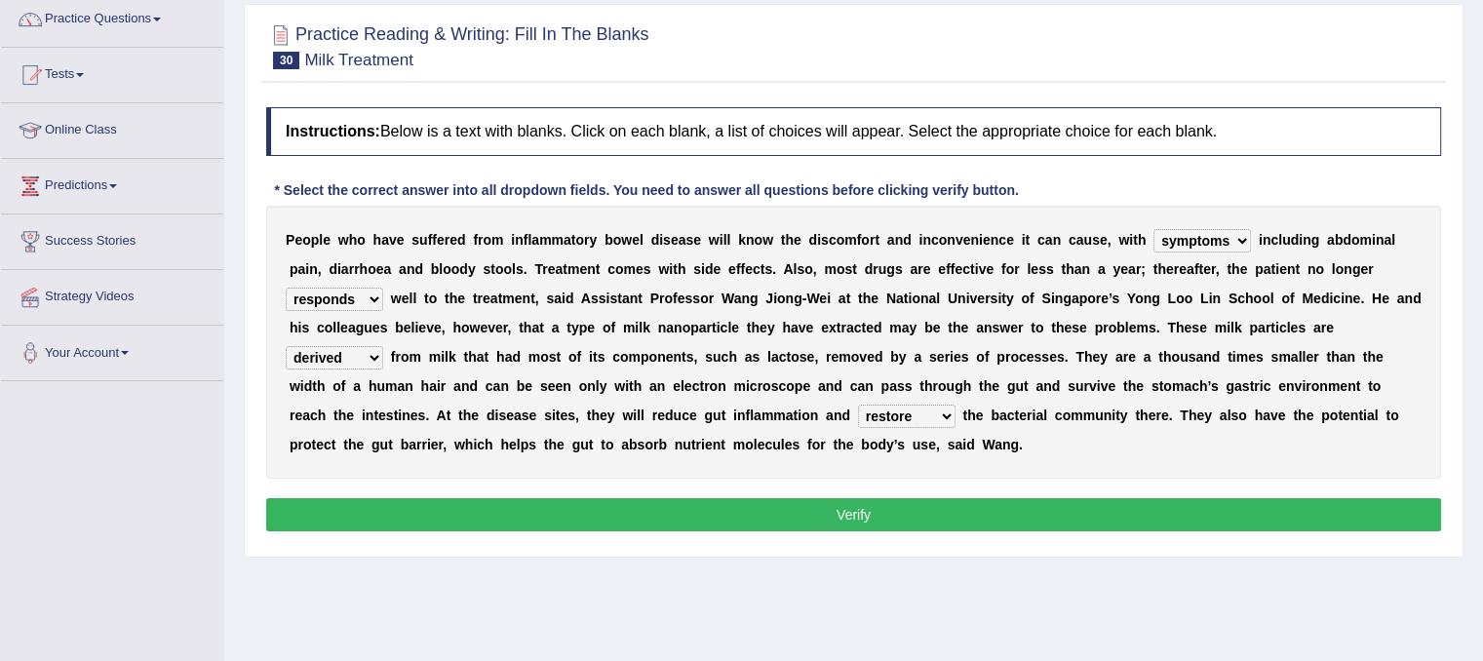
click at [1084, 513] on button "Verify" at bounding box center [853, 514] width 1175 height 33
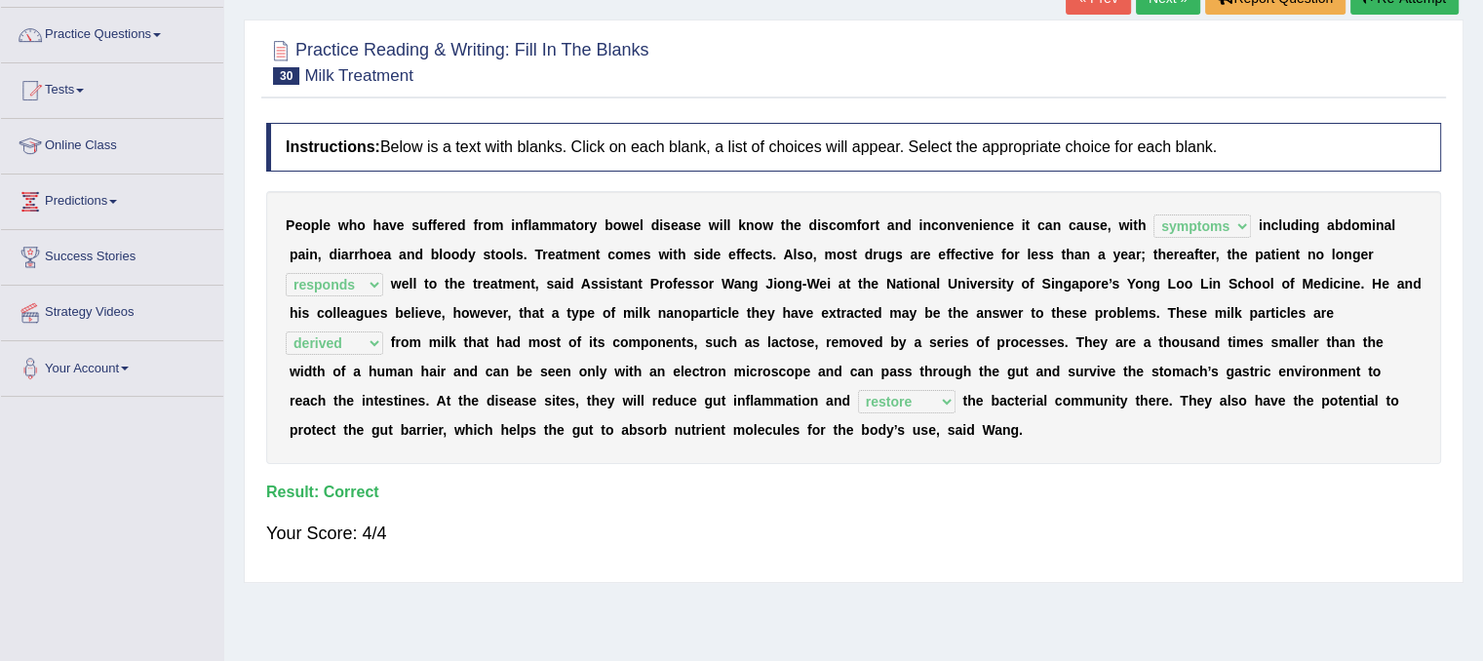
scroll to position [0, 0]
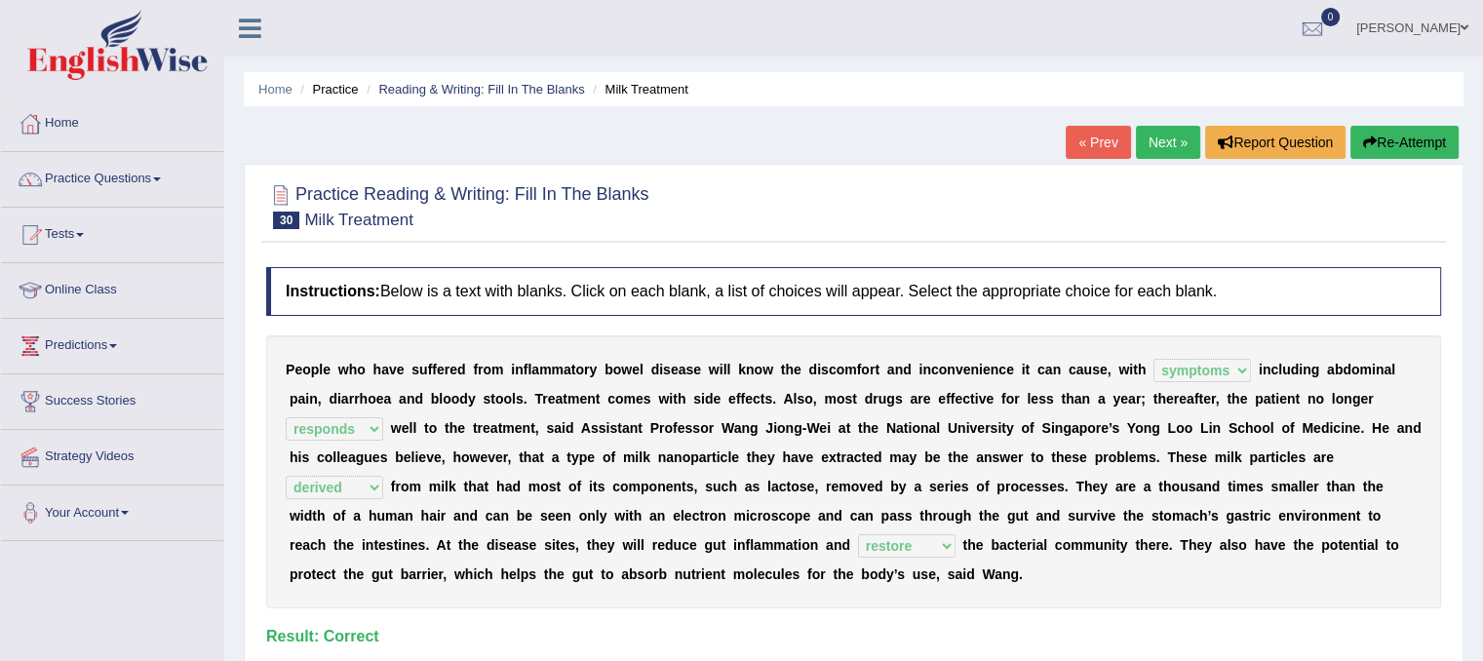
click at [1178, 152] on link "Next »" at bounding box center [1168, 142] width 64 height 33
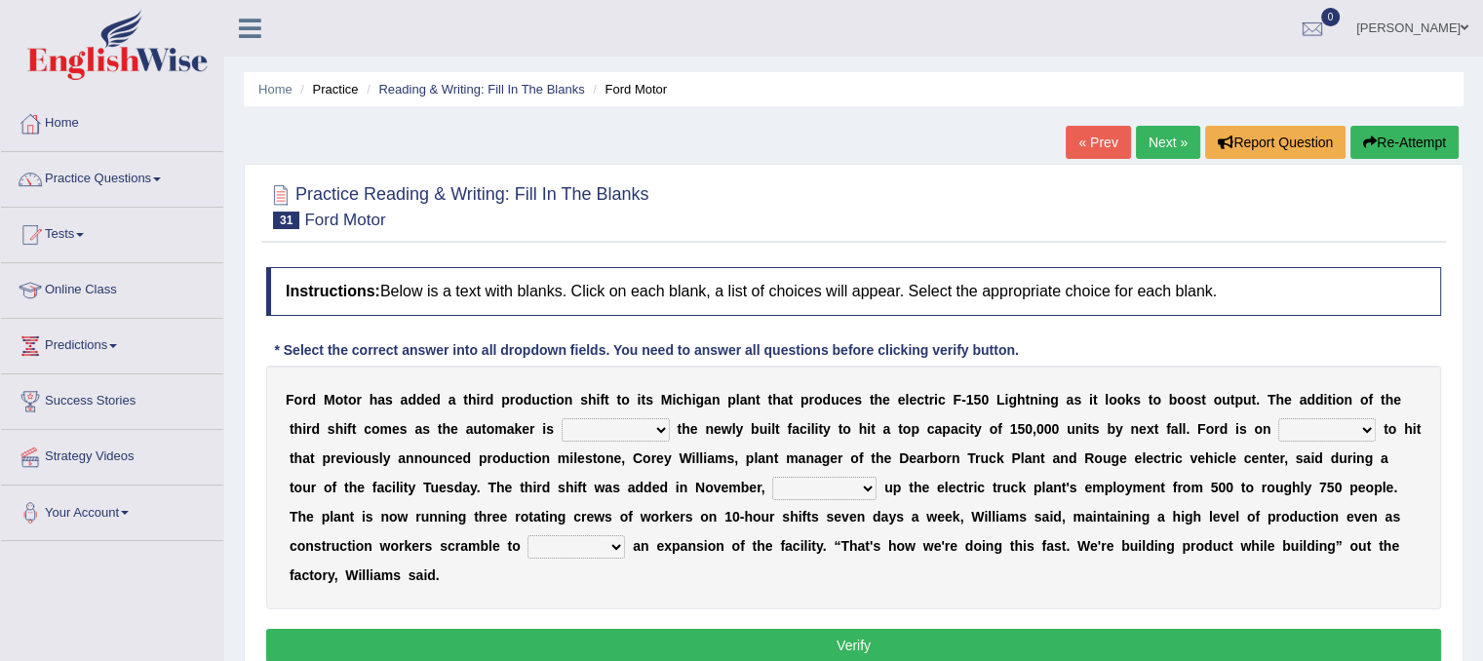
click at [661, 427] on select "selling decorating demolishing expanding" at bounding box center [615, 429] width 108 height 23
select select "expanding"
click at [561, 418] on select "selling decorating demolishing expanding" at bounding box center [615, 429] width 108 height 23
click at [1369, 431] on select "foot table time track" at bounding box center [1326, 429] width 97 height 23
select select "time"
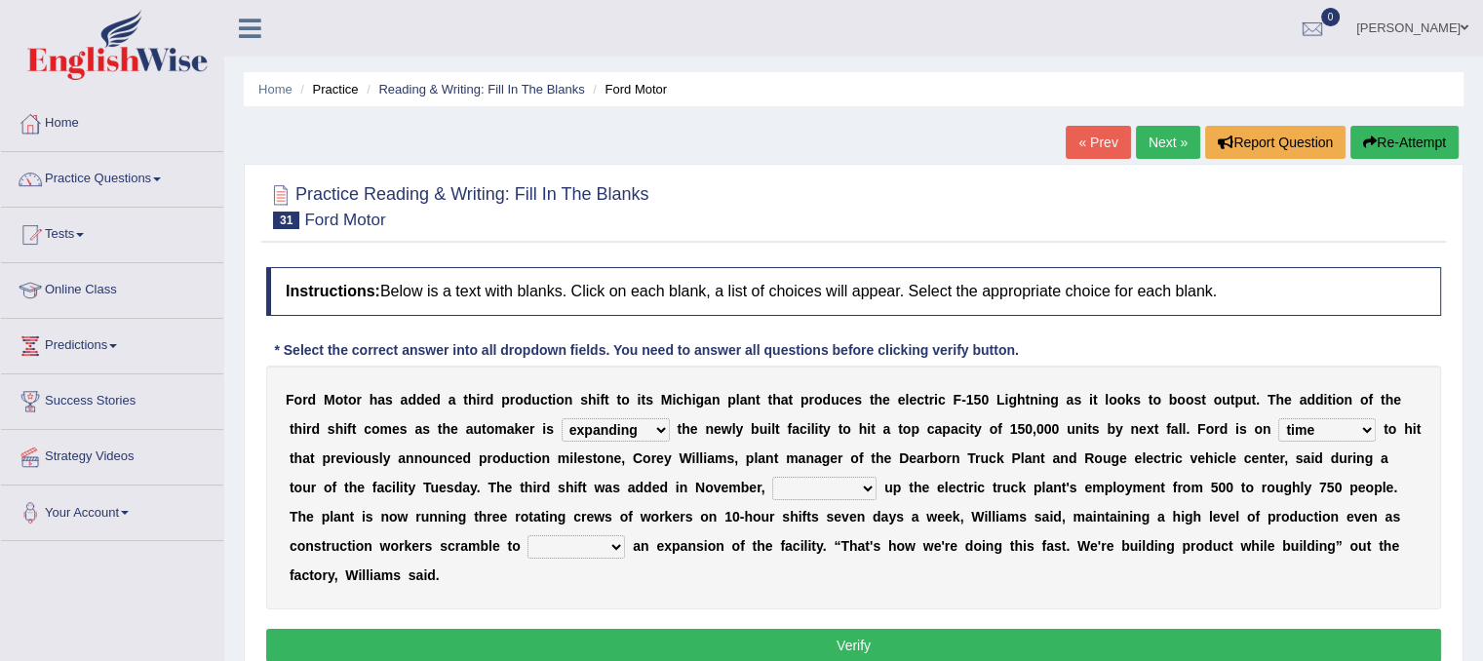
click at [1278, 418] on select "foot table time track" at bounding box center [1326, 429] width 97 height 23
click at [815, 486] on select "maintaining diminishing decreasing bumping" at bounding box center [824, 488] width 104 height 23
select select "maintaining"
click at [772, 477] on select "maintaining diminishing decreasing bumping" at bounding box center [824, 488] width 104 height 23
click at [604, 555] on select "cease postpone complete reverse" at bounding box center [575, 546] width 97 height 23
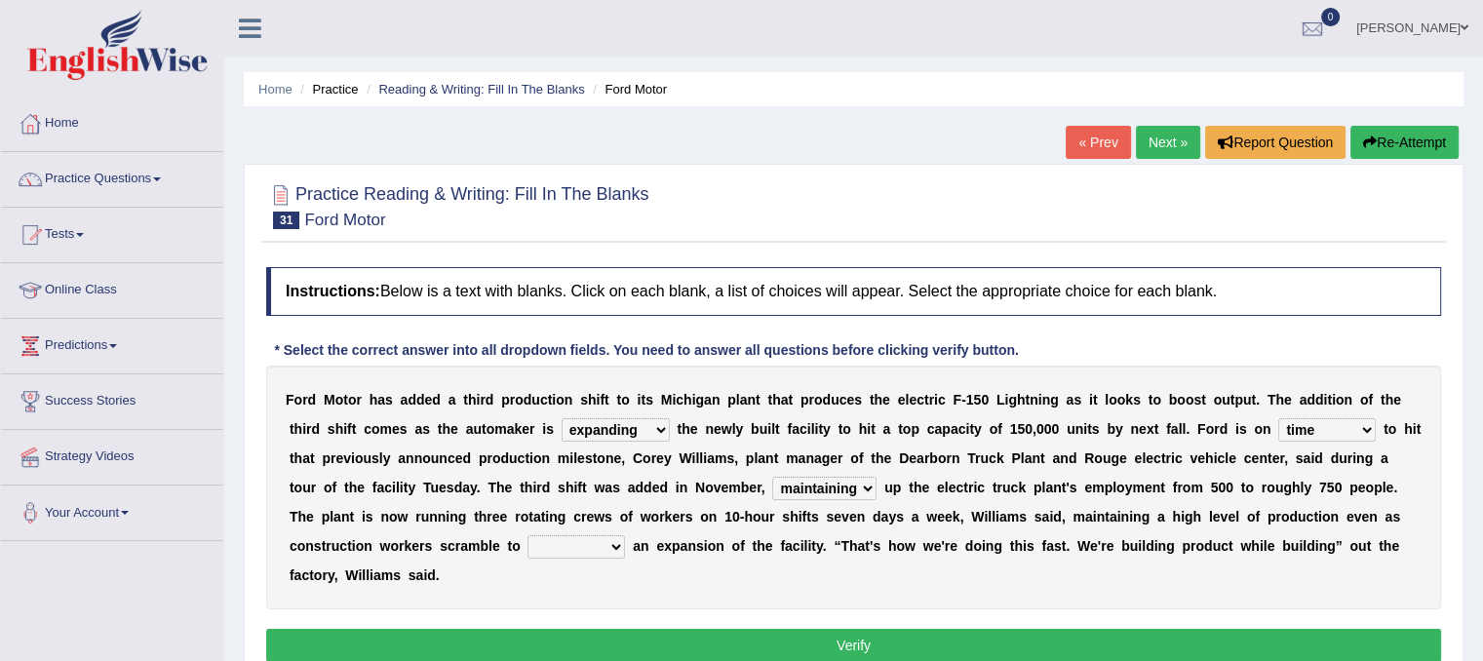
click at [640, 578] on div "F o r d M o t o r h a s a d d e d a t h i r d p r o d u c t i o n s h i f t t o…" at bounding box center [853, 488] width 1175 height 244
drag, startPoint x: 640, startPoint y: 578, endPoint x: 756, endPoint y: 497, distance: 141.4
click at [756, 497] on div "F o r d M o t o r h a s a d d e d a t h i r d p r o d u c t i o n s h i f t t o…" at bounding box center [853, 488] width 1175 height 244
click at [598, 542] on select "cease postpone complete reverse" at bounding box center [575, 546] width 97 height 23
click at [722, 313] on h4 "Instructions: Below is a text with blanks. Click on each blank, a list of choic…" at bounding box center [853, 291] width 1175 height 49
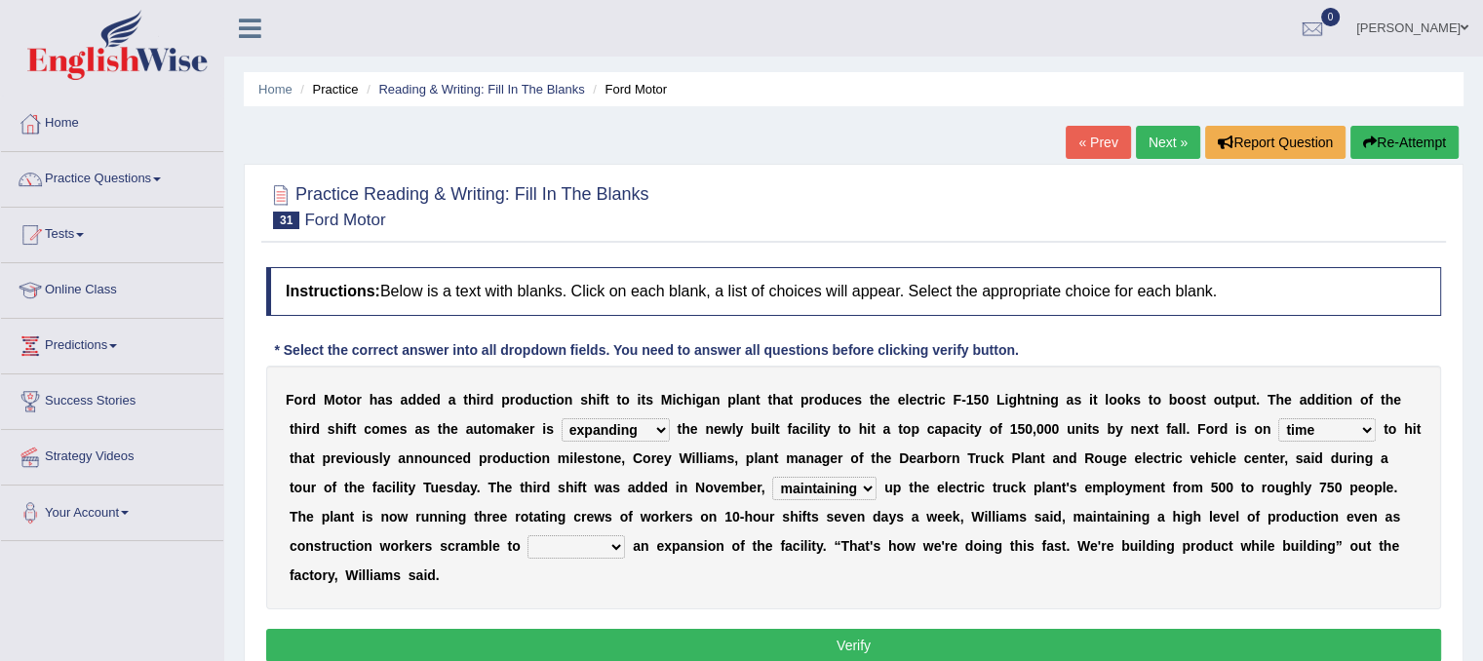
click at [609, 543] on select "cease postpone complete reverse" at bounding box center [575, 546] width 97 height 23
select select "complete"
click at [527, 535] on select "cease postpone complete reverse" at bounding box center [575, 546] width 97 height 23
click at [666, 639] on button "Verify" at bounding box center [853, 645] width 1175 height 33
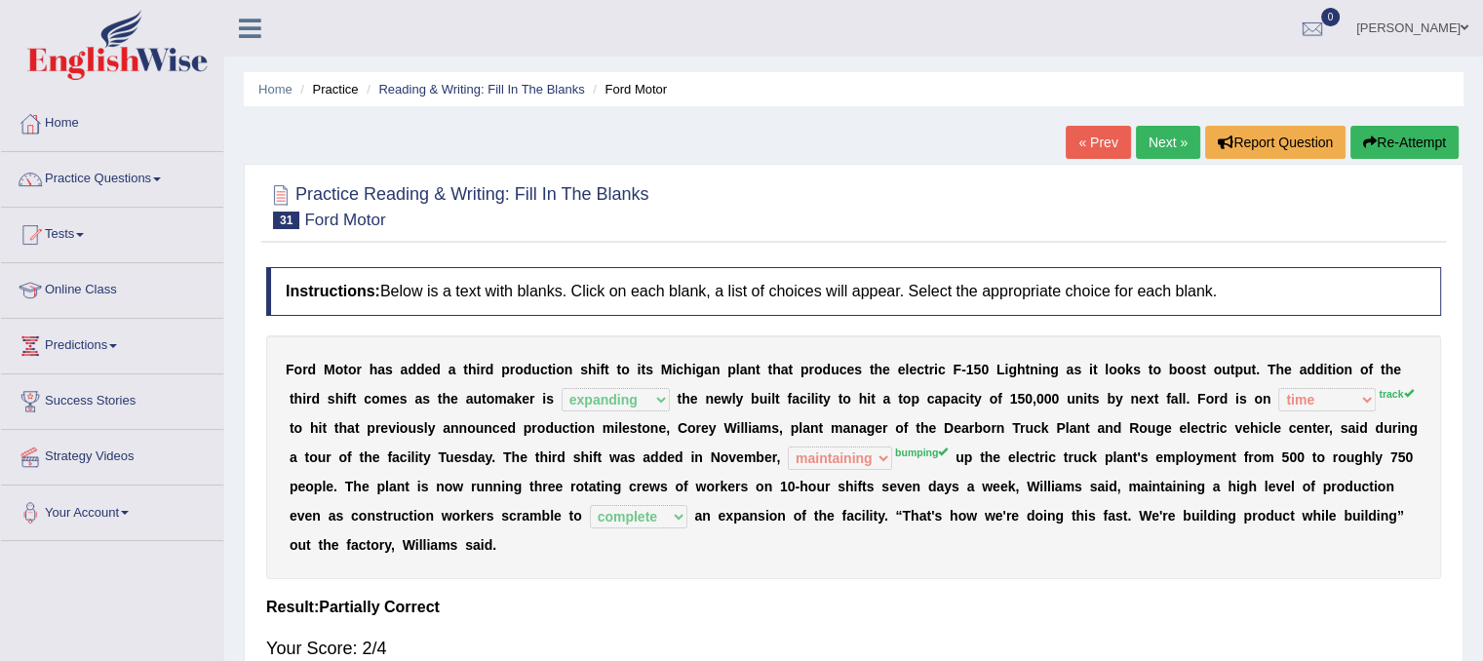
drag, startPoint x: 1409, startPoint y: 404, endPoint x: 1408, endPoint y: 610, distance: 206.7
click at [1408, 610] on div "Instructions: Below is a text with blanks. Click on each blank, a list of choic…" at bounding box center [853, 472] width 1184 height 430
click at [1166, 134] on link "Next »" at bounding box center [1168, 142] width 64 height 33
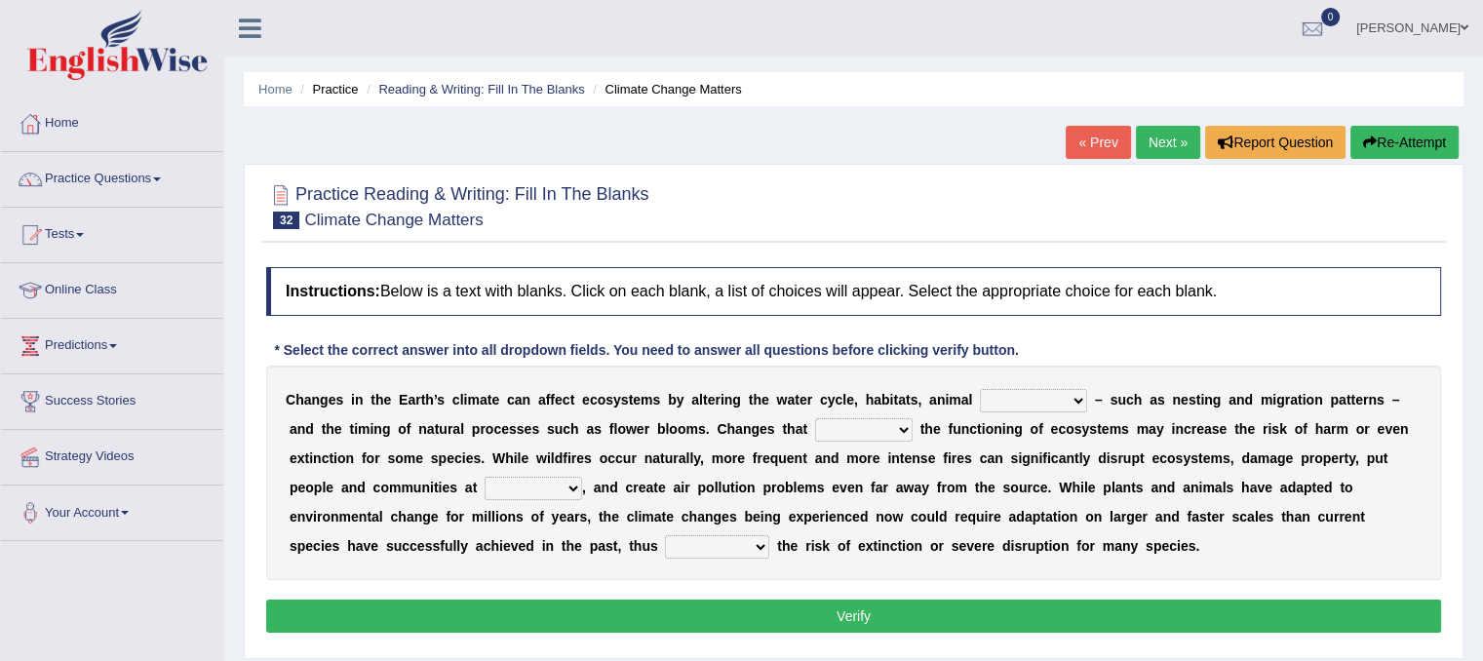
click at [1052, 403] on select "creativity behavior weaknesses amounts" at bounding box center [1033, 400] width 107 height 23
select select "behavior"
click at [980, 389] on select "creativity behavior weaknesses amounts" at bounding box center [1033, 400] width 107 height 23
click at [890, 438] on select "enclose interfere disrupt benefit" at bounding box center [863, 429] width 97 height 23
select select "disrupt"
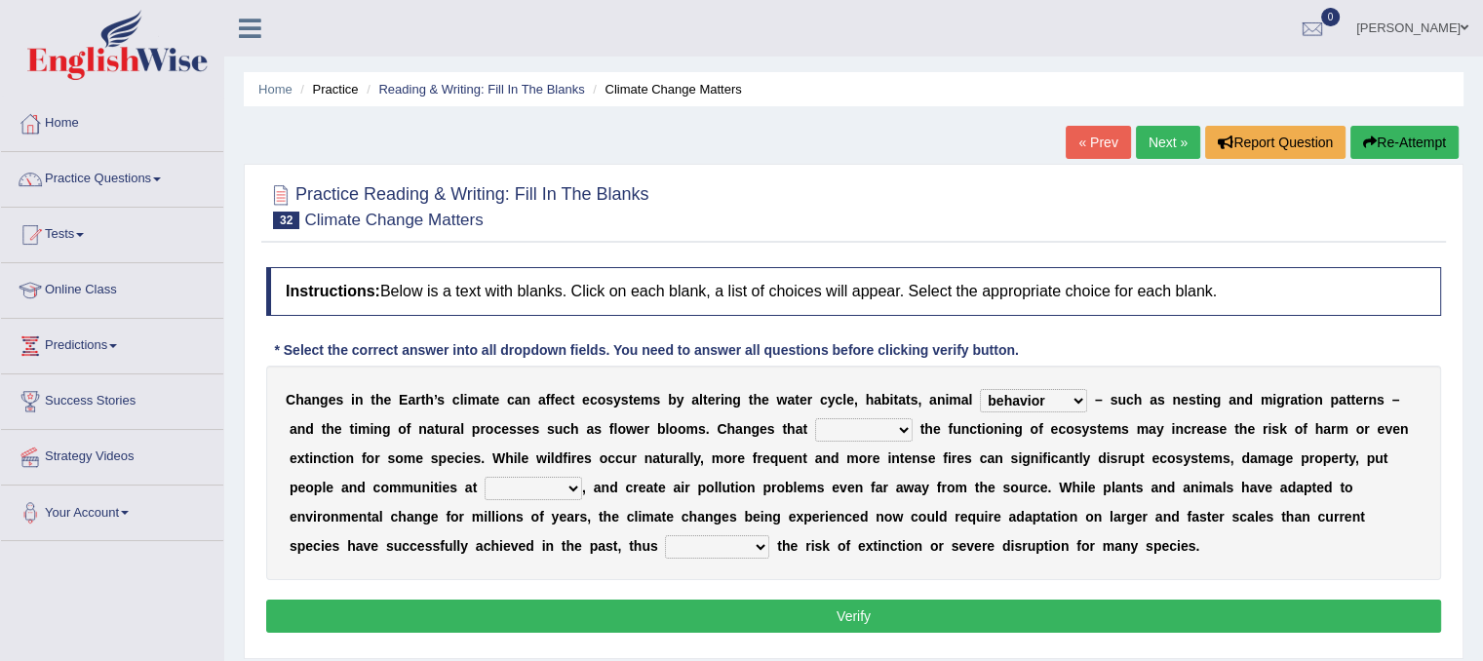
click at [815, 418] on select "enclose interfere disrupt benefit" at bounding box center [863, 429] width 97 height 23
click at [575, 492] on select "ease front risk first" at bounding box center [532, 488] width 97 height 23
select select "risk"
click at [484, 477] on select "ease front risk first" at bounding box center [532, 488] width 97 height 23
click at [698, 548] on select "mitigating increasing maintaining decreasing" at bounding box center [717, 546] width 104 height 23
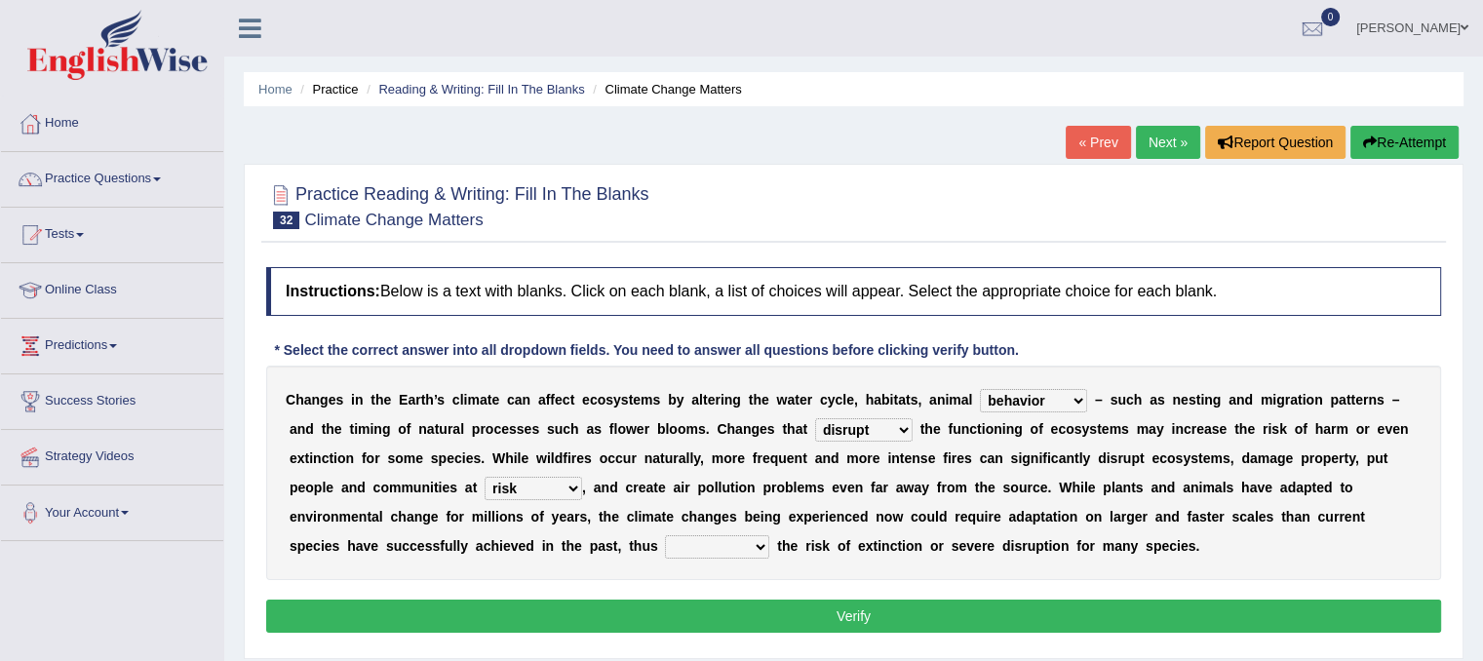
click at [788, 563] on div "C h a n g e s i n t h e E a r t h ’ s c l i m a t e c a n a f f e c t e c o s y…" at bounding box center [853, 473] width 1175 height 214
click at [711, 551] on div "C h a n g e s i n t h e E a r t h ’ s c l i m a t e c a n a f f e c t e c o s y…" at bounding box center [853, 473] width 1175 height 214
click at [697, 550] on select "mitigating increasing maintaining decreasing" at bounding box center [717, 546] width 104 height 23
select select "increasing"
click at [665, 535] on select "mitigating increasing maintaining decreasing" at bounding box center [717, 546] width 104 height 23
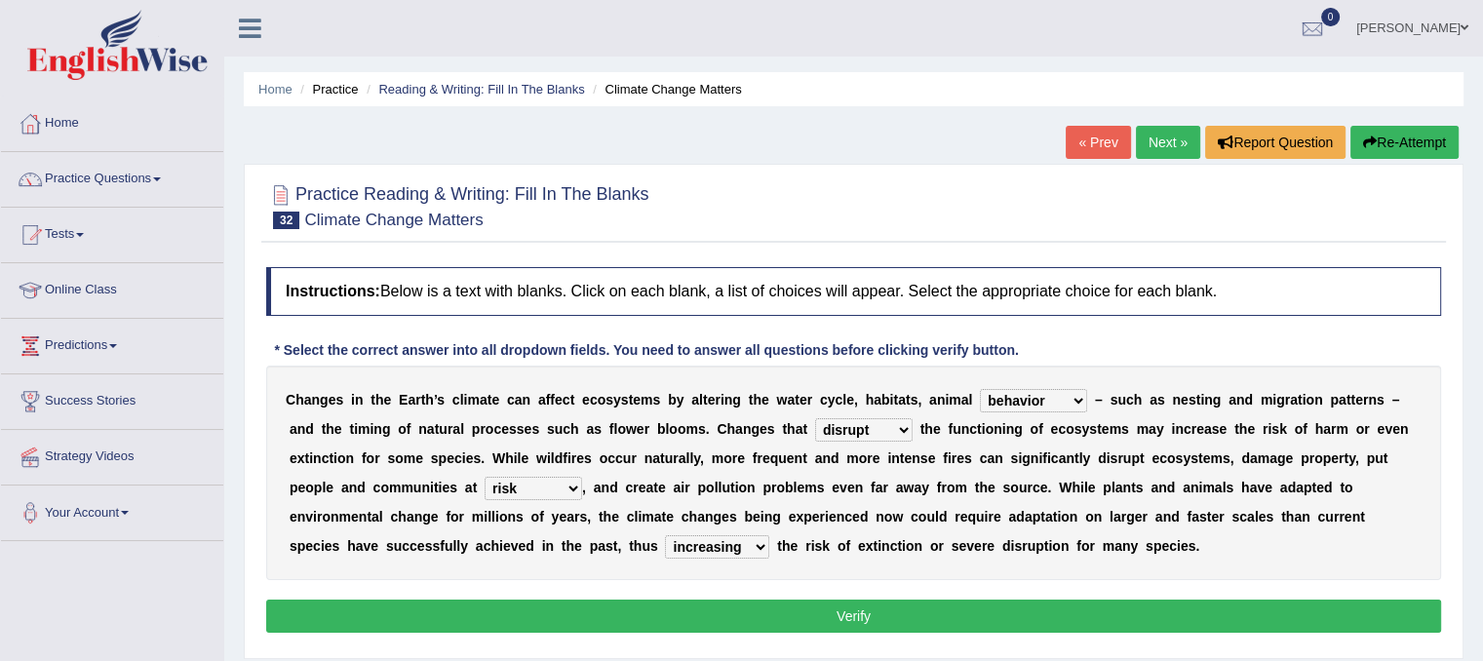
click at [841, 602] on button "Verify" at bounding box center [853, 615] width 1175 height 33
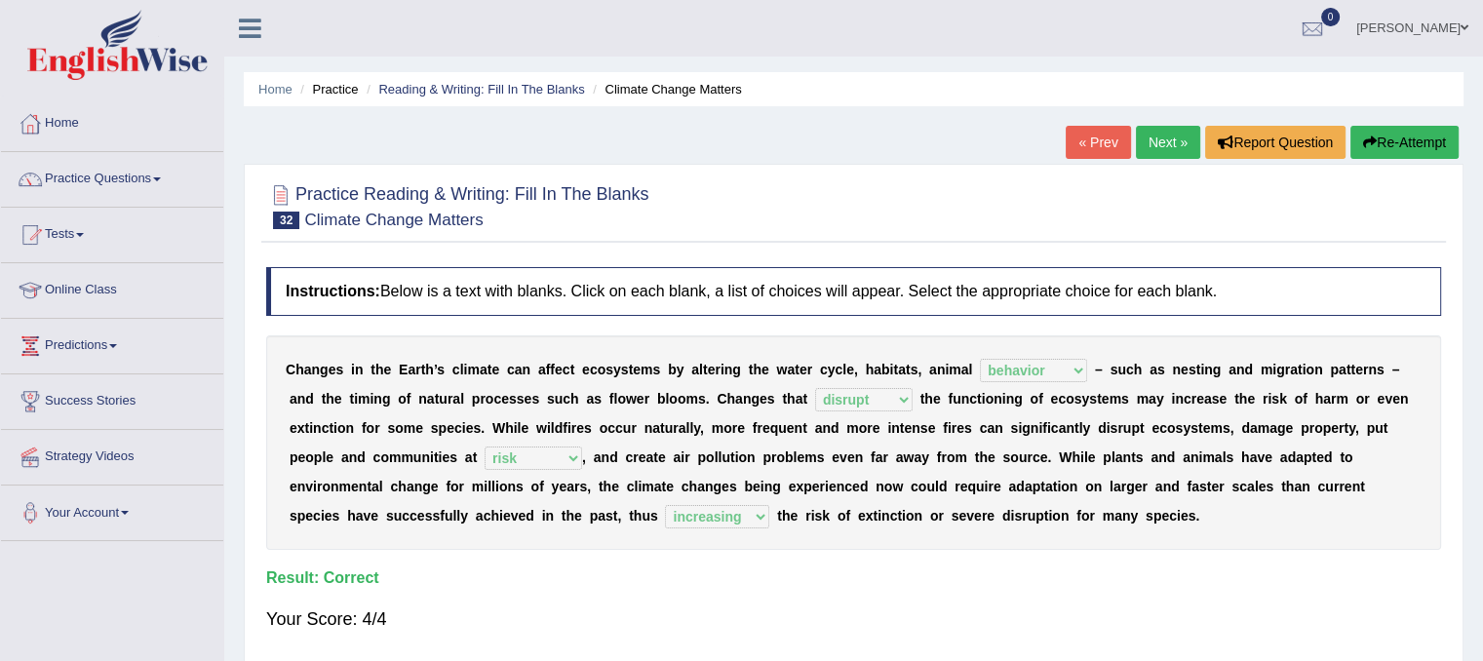
click at [1155, 151] on link "Next »" at bounding box center [1168, 142] width 64 height 33
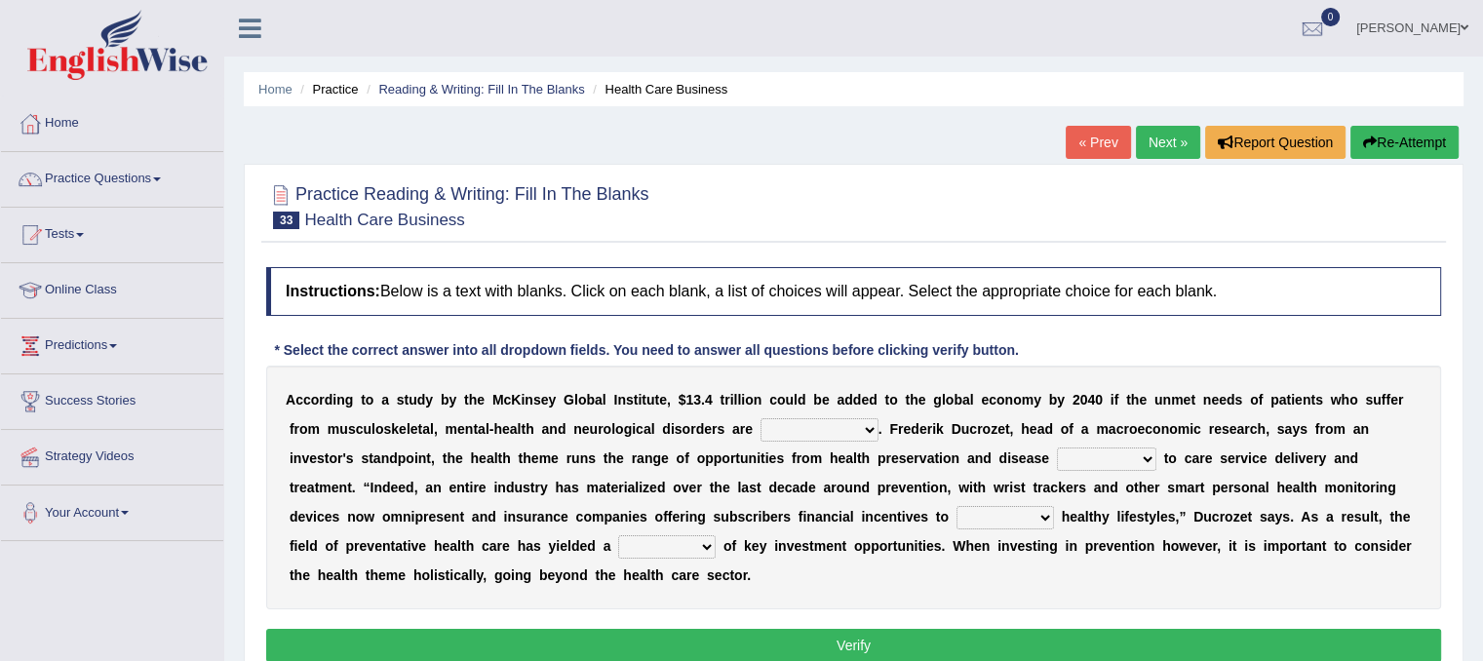
click at [1150, 169] on div "Practice Reading & Writing: Fill In The Blanks 33 Health Care Business Instruct…" at bounding box center [853, 426] width 1219 height 524
click at [843, 412] on div "A c c o r d i n g t o a s t u d y b y t h e M c K i n s e y G l o b a l I n s t…" at bounding box center [853, 488] width 1175 height 244
click at [869, 422] on select "demonstrated created addressed altered" at bounding box center [819, 429] width 118 height 23
select select "addressed"
click at [760, 418] on select "demonstrated created addressed altered" at bounding box center [819, 429] width 118 height 23
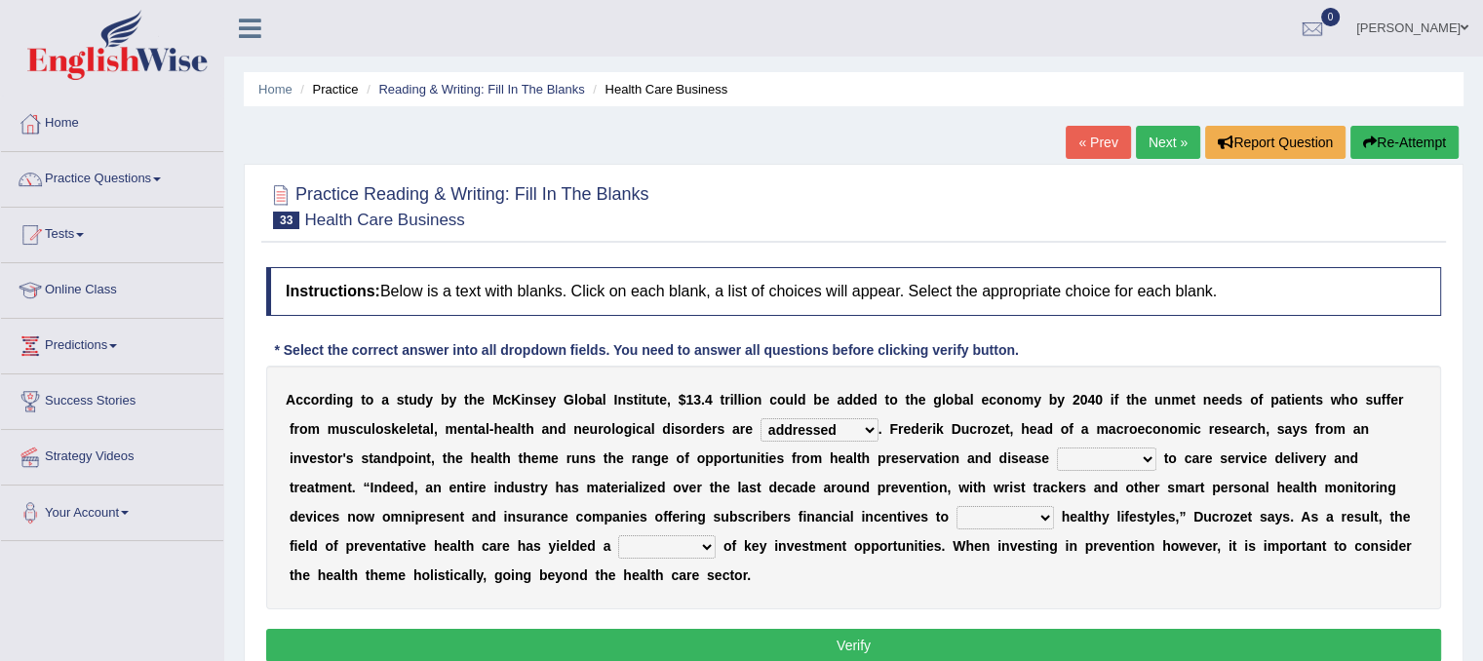
click at [1126, 461] on select "prevention projection promotion prohibition" at bounding box center [1106, 458] width 99 height 23
select select "prevention"
click at [1057, 447] on select "prevention projection promotion prohibition" at bounding box center [1106, 458] width 99 height 23
click at [1022, 513] on select "adopt effect abandon extend" at bounding box center [1004, 517] width 97 height 23
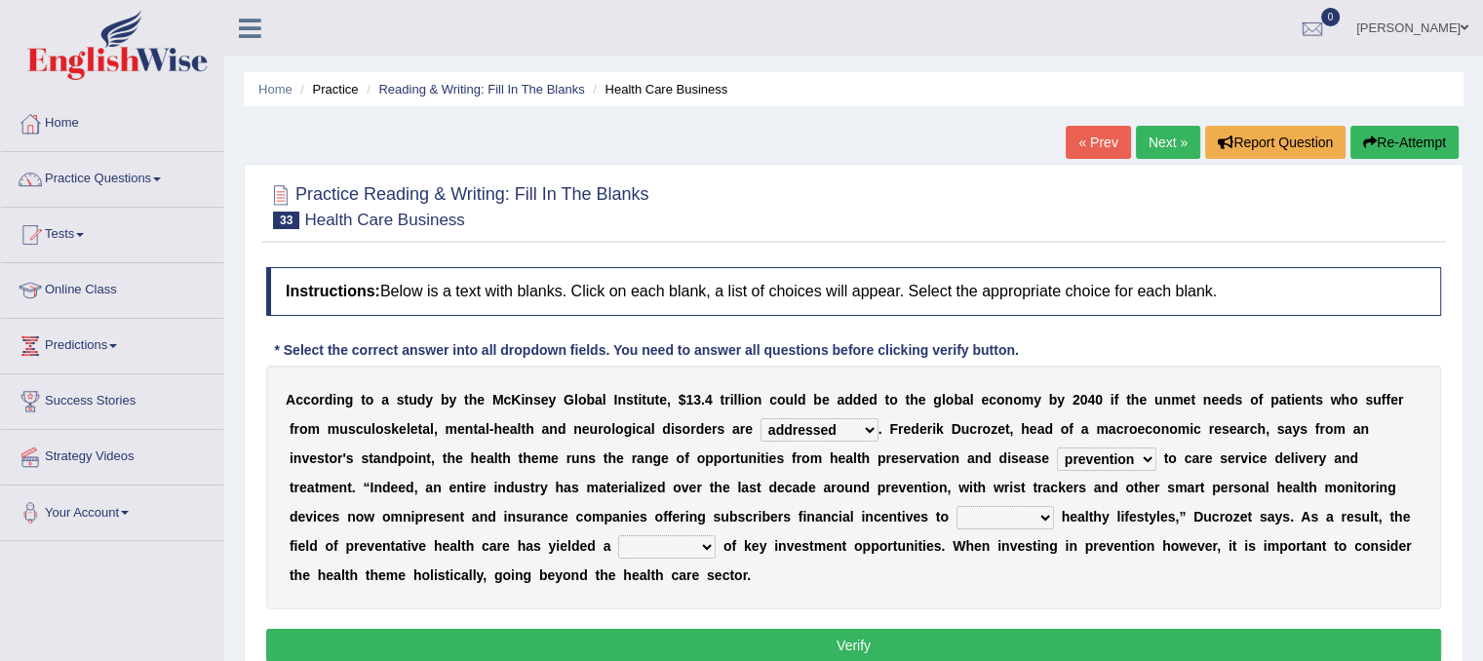
click at [1041, 512] on select "adopt effect abandon extend" at bounding box center [1004, 517] width 97 height 23
select select "adopt"
click at [956, 506] on select "adopt effect abandon extend" at bounding box center [1004, 517] width 97 height 23
click at [706, 542] on select "number means team network" at bounding box center [666, 546] width 97 height 23
select select "number"
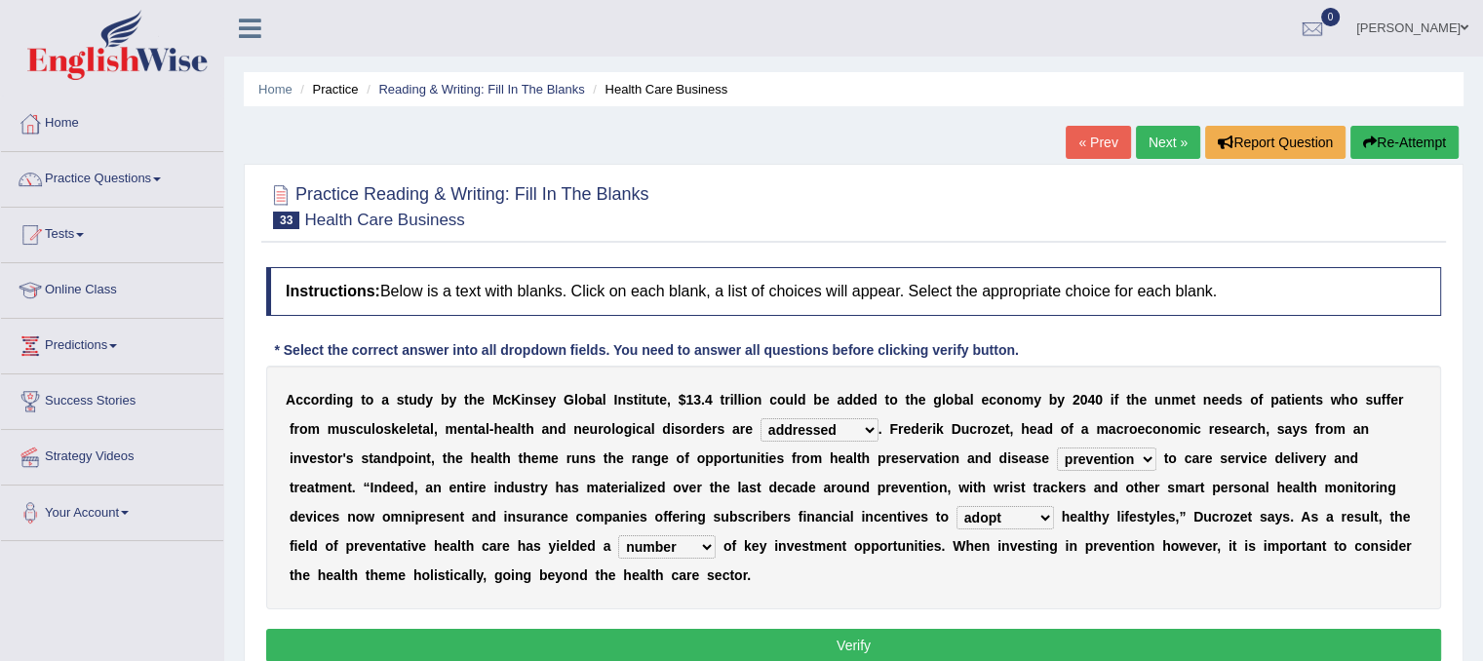
click at [618, 535] on select "number means team network" at bounding box center [666, 546] width 97 height 23
click at [878, 637] on button "Verify" at bounding box center [853, 645] width 1175 height 33
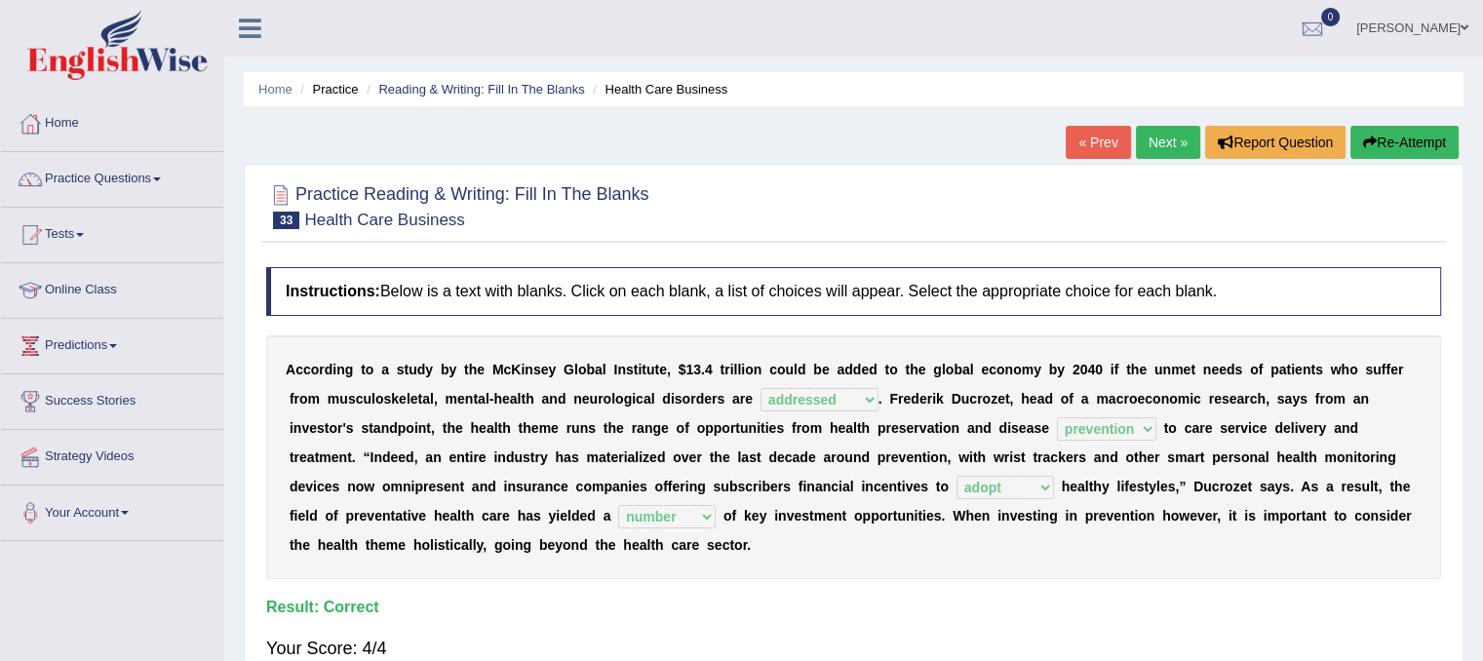
click at [1153, 140] on link "Next »" at bounding box center [1168, 142] width 64 height 33
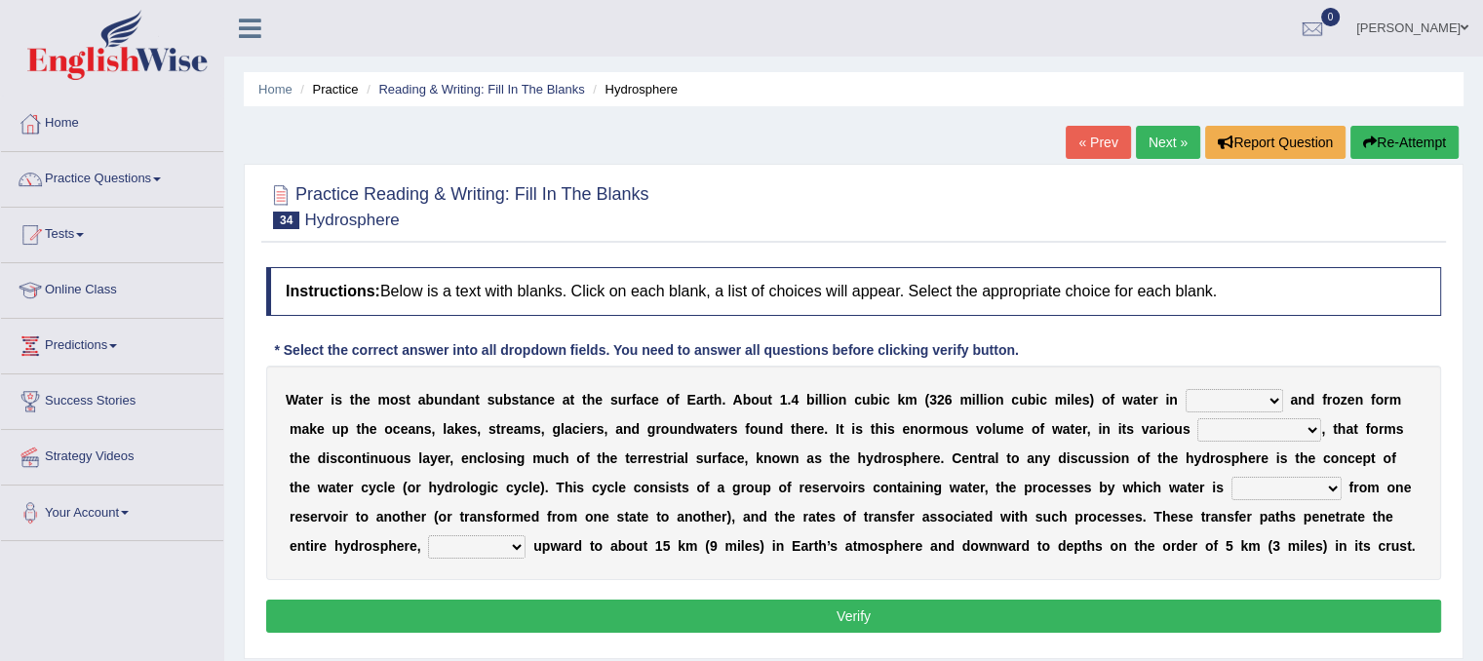
click at [1263, 393] on select "liquid mixed gaseous solid" at bounding box center [1233, 400] width 97 height 23
select select "solid"
click at [1185, 389] on select "liquid mixed gaseous solid" at bounding box center [1233, 400] width 97 height 23
click at [1308, 422] on select "levels formats fields manifestations" at bounding box center [1259, 429] width 124 height 23
select select "levels"
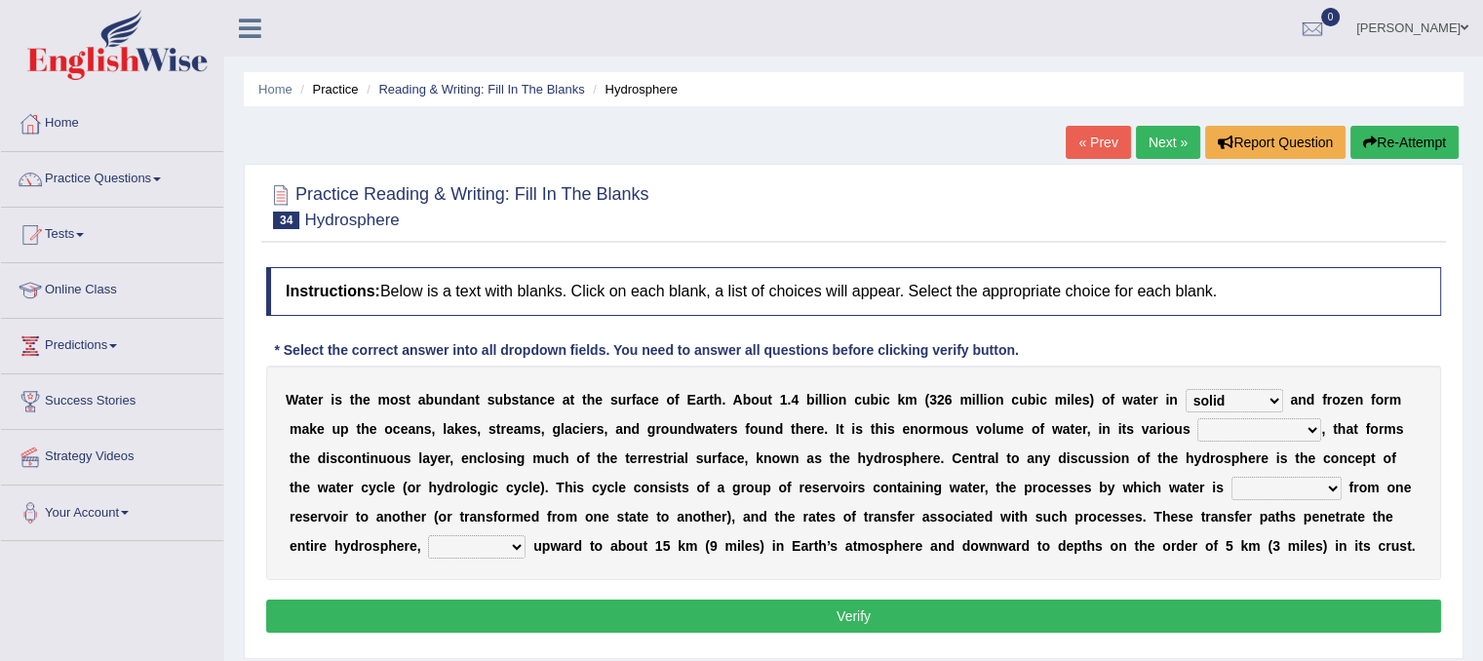
click at [1197, 418] on select "levels formats fields manifestations" at bounding box center [1259, 429] width 124 height 23
click at [1326, 490] on select "transmitted transferred translated transplanted" at bounding box center [1286, 488] width 110 height 23
select select "transferred"
click at [1231, 477] on select "transmitted transferred translated transplanted" at bounding box center [1286, 488] width 110 height 23
click at [513, 548] on select "extending diving flying soanng" at bounding box center [476, 546] width 97 height 23
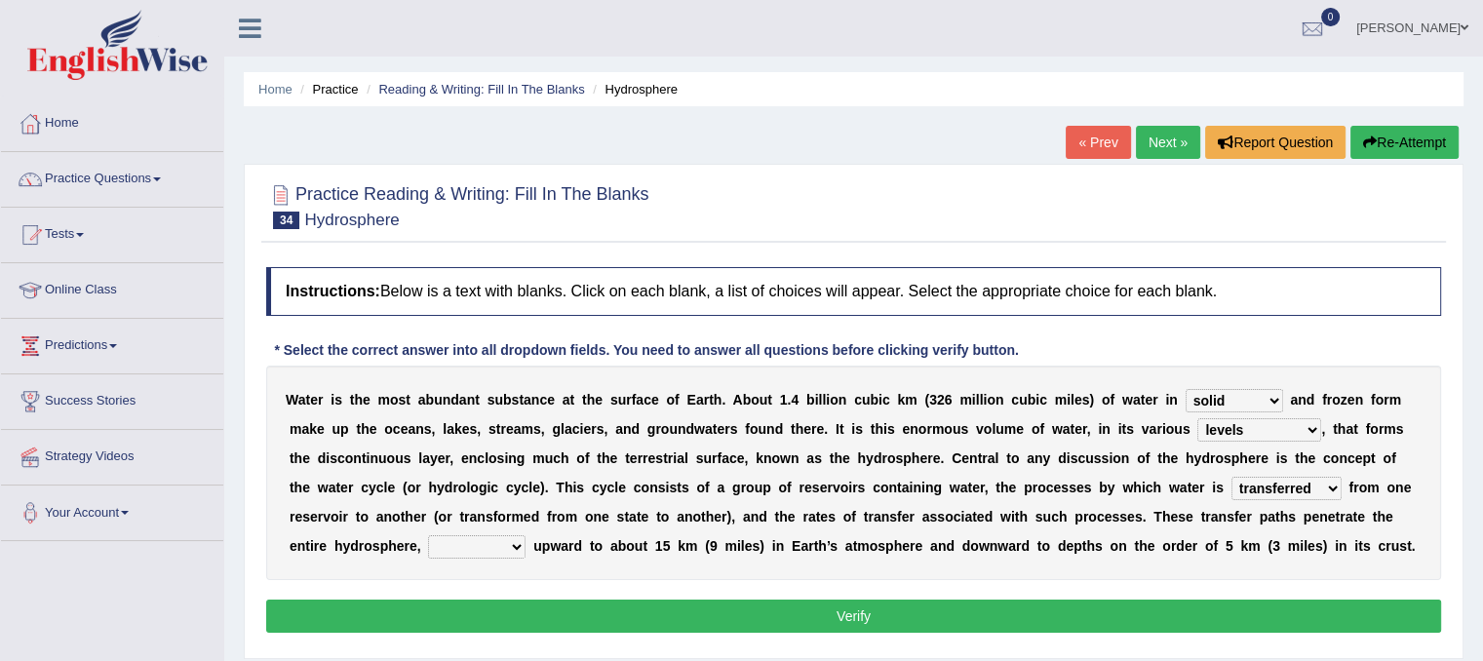
select select "extending"
click at [428, 535] on select "extending diving flying soanng" at bounding box center [476, 546] width 97 height 23
click at [710, 619] on button "Verify" at bounding box center [853, 615] width 1175 height 33
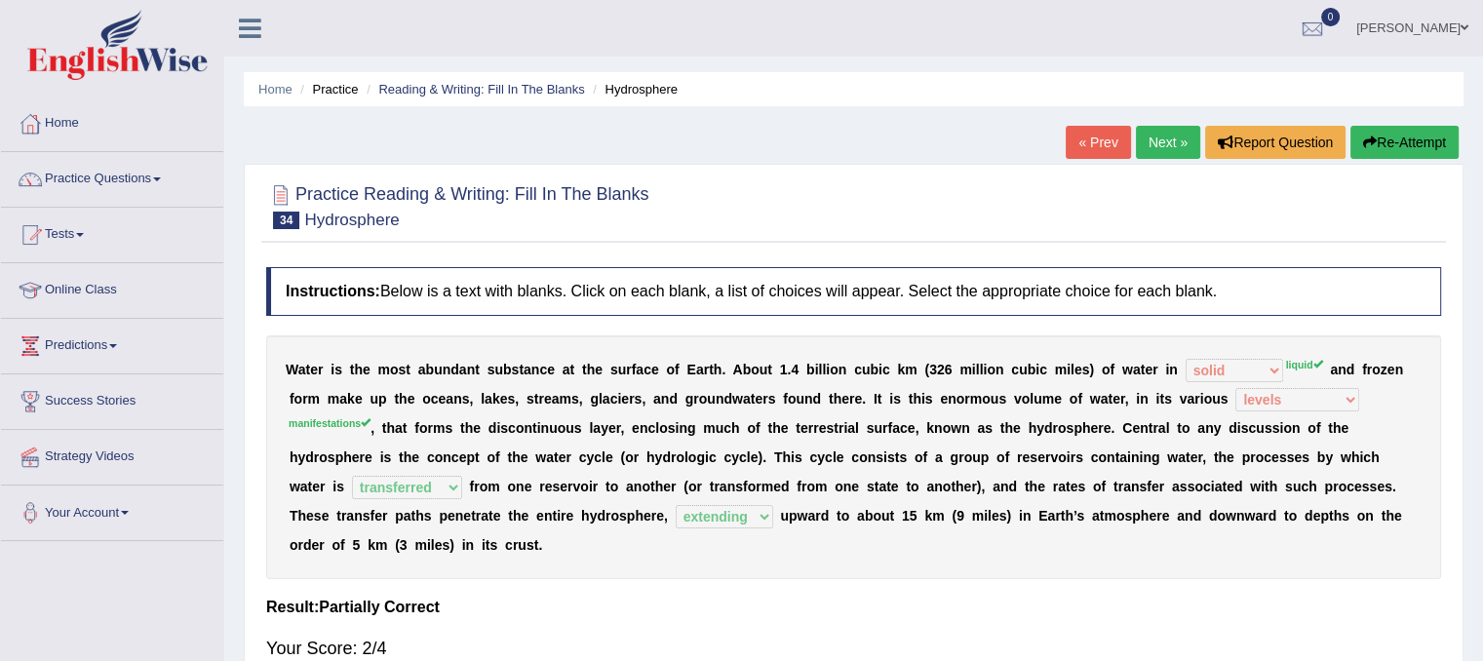
click at [1147, 143] on link "Next »" at bounding box center [1168, 142] width 64 height 33
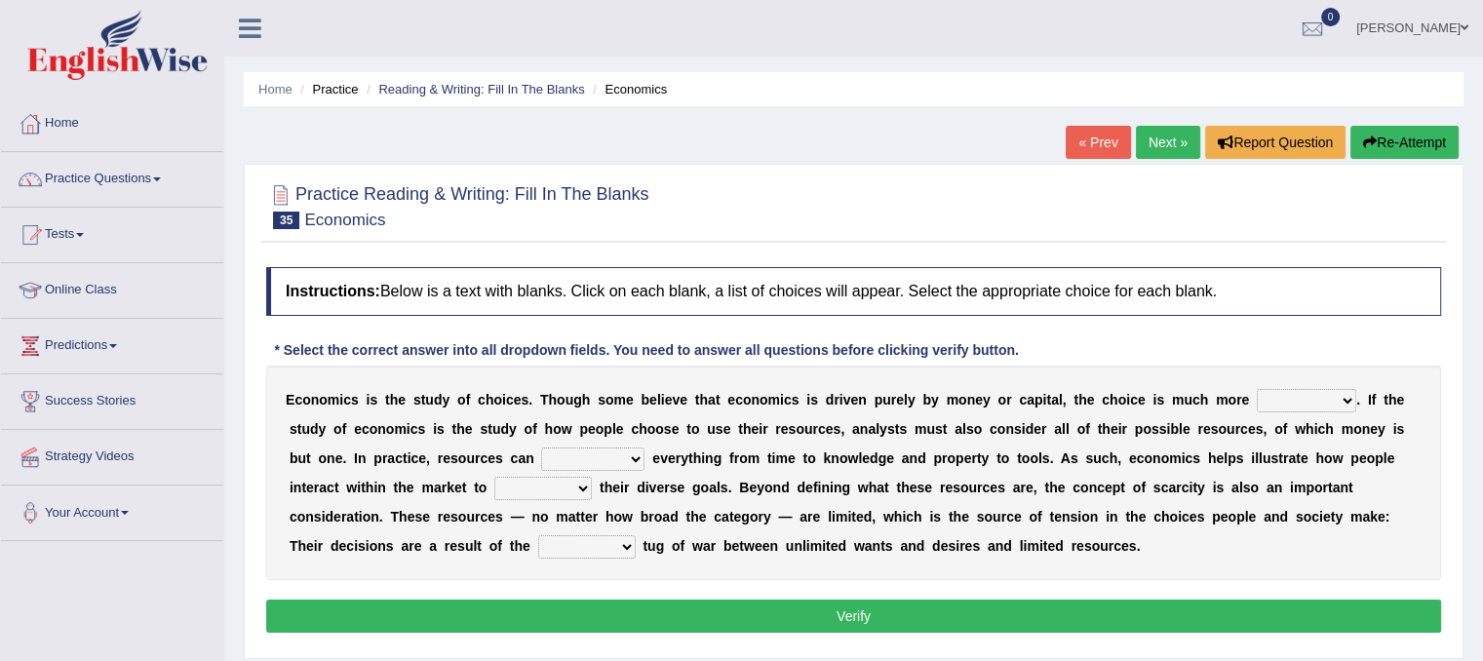
click at [1326, 401] on select "discursive permissive expansive expensive" at bounding box center [1305, 400] width 99 height 23
select select "permissive"
click at [1256, 389] on select "discursive permissive expansive expensive" at bounding box center [1305, 400] width 99 height 23
click at [1308, 465] on div "E c o n o m i c s i s t h e s t u d y o f c h o i c e s . T h o u g h s o m e b…" at bounding box center [853, 473] width 1175 height 214
click at [632, 454] on select "trespass surpass debate encompass" at bounding box center [592, 458] width 103 height 23
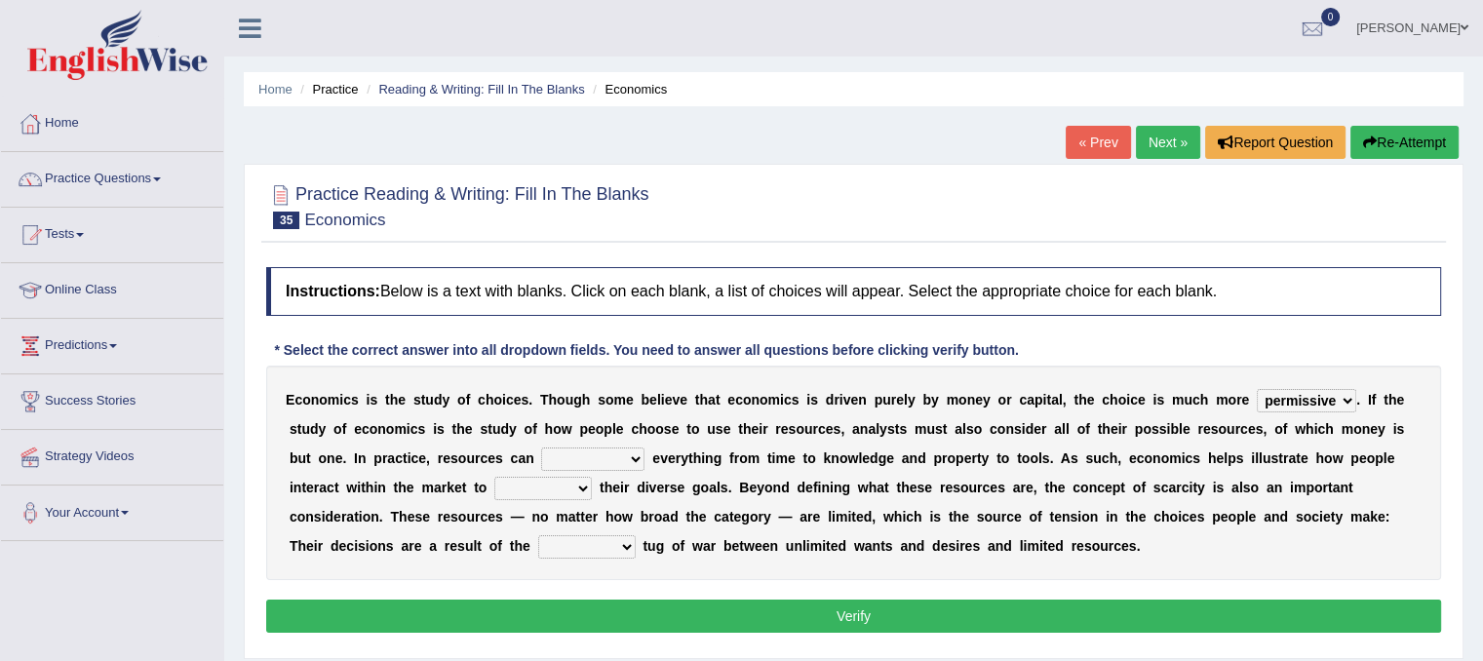
select select "encompass"
click at [541, 447] on select "trespass surpass debate encompass" at bounding box center [592, 458] width 103 height 23
click at [576, 483] on select "idolize realize utilize finalize" at bounding box center [542, 488] width 97 height 23
select select "idolize"
click at [494, 477] on select "idolize realize utilize finalize" at bounding box center [542, 488] width 97 height 23
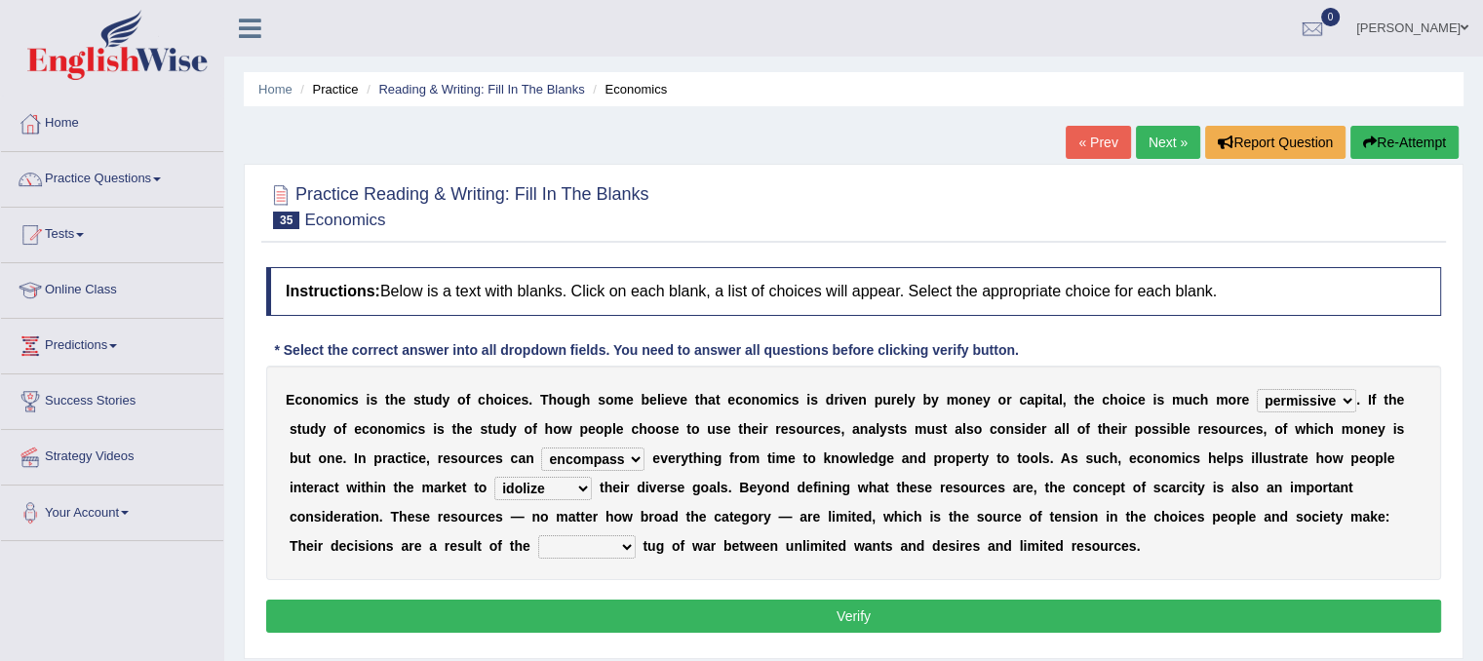
click at [616, 550] on select "resonant extant blatant constant" at bounding box center [586, 546] width 97 height 23
select select "resonant"
click at [538, 535] on select "resonant extant blatant constant" at bounding box center [586, 546] width 97 height 23
click at [733, 605] on button "Verify" at bounding box center [853, 615] width 1175 height 33
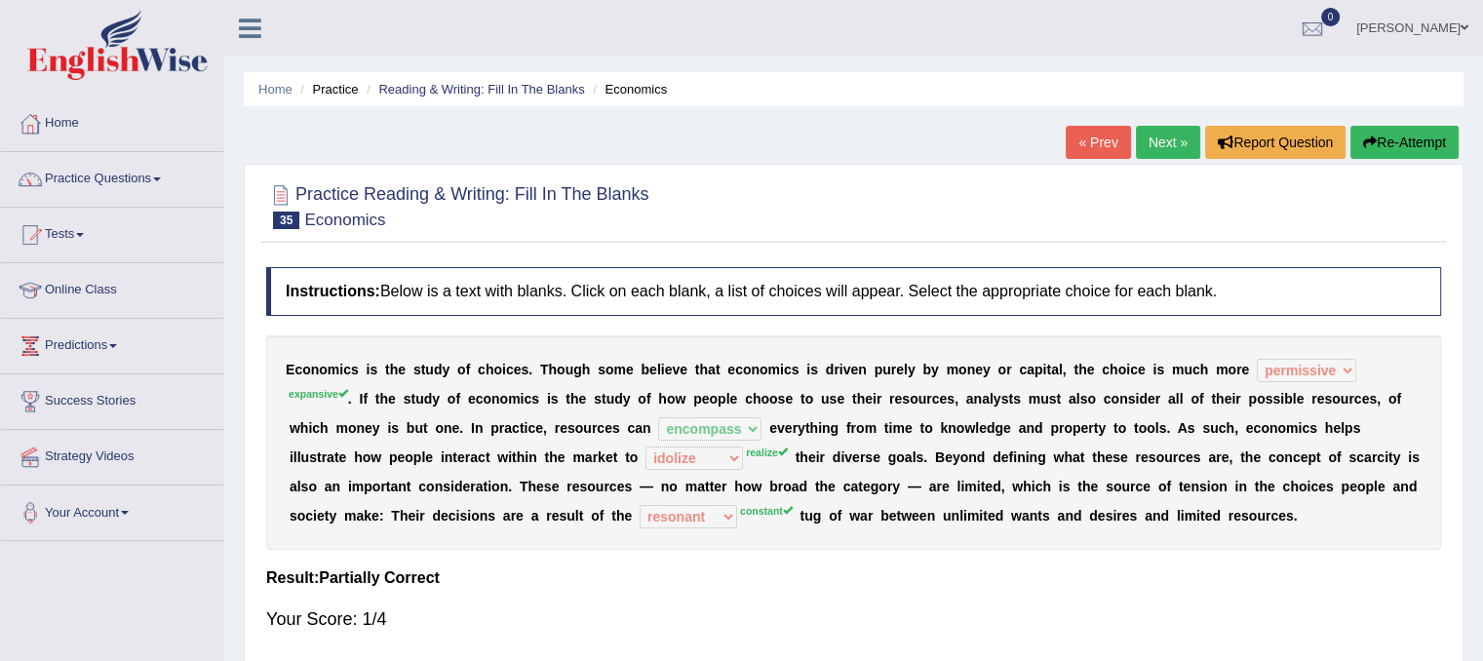
click at [733, 605] on div "Your Score: 1/4" at bounding box center [853, 619] width 1175 height 47
click at [1158, 138] on link "Next »" at bounding box center [1168, 142] width 64 height 33
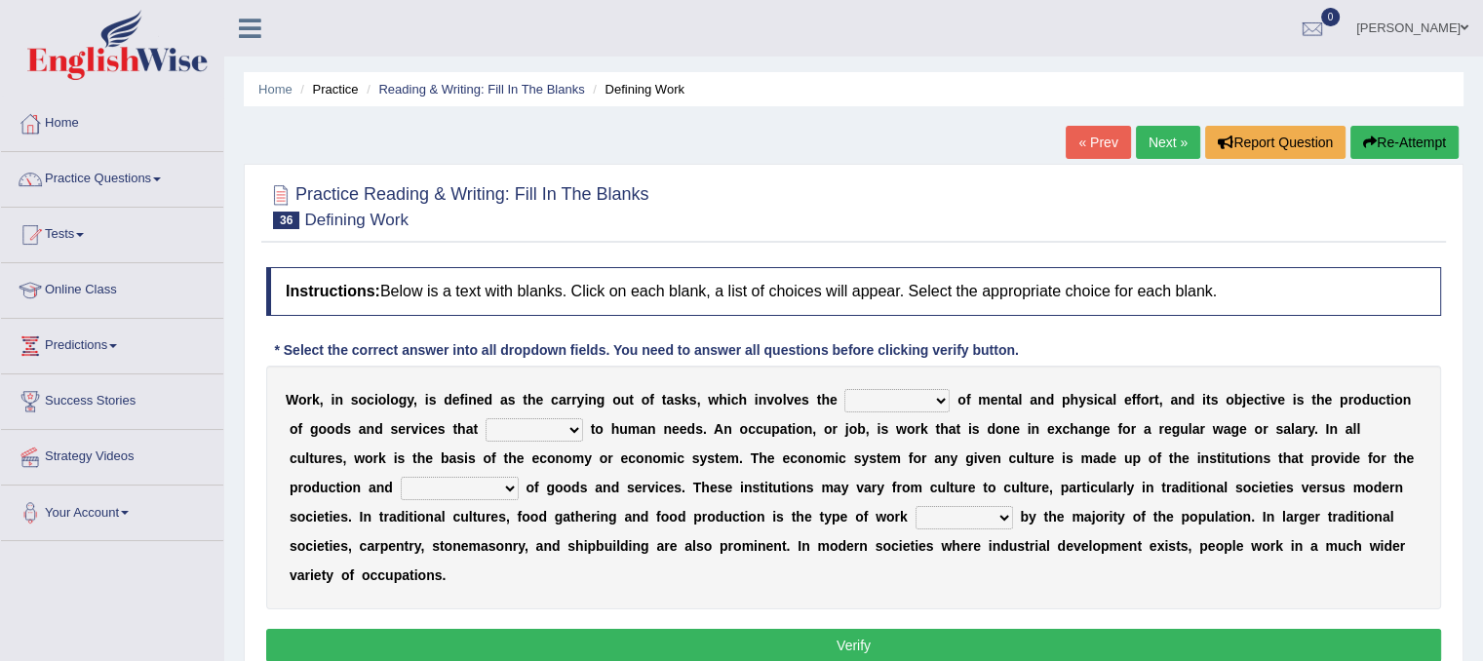
click at [916, 401] on select "conjecture apiculture posture expenditure" at bounding box center [896, 400] width 105 height 23
select select "expenditure"
click at [844, 389] on select "conjecture apiculture posture expenditure" at bounding box center [896, 400] width 105 height 23
click at [575, 426] on select "add design relate cater" at bounding box center [533, 429] width 97 height 23
select select "relate"
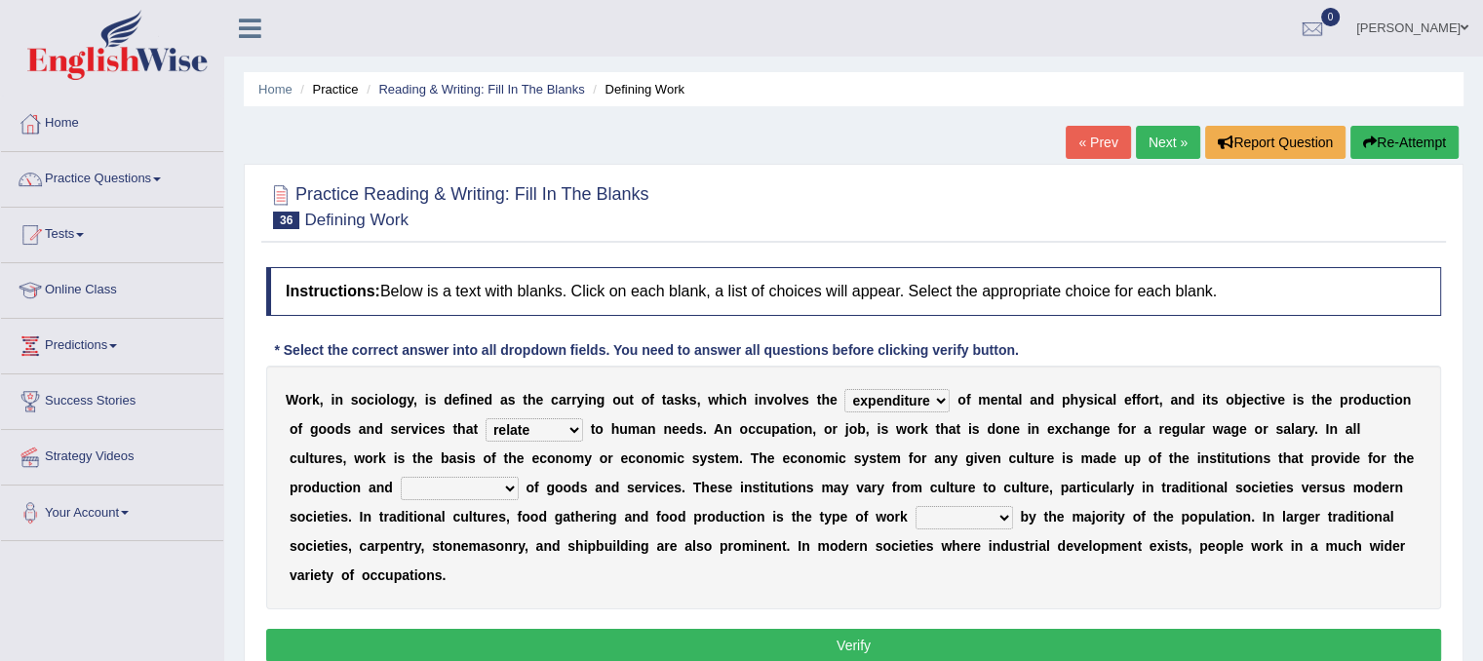
click at [485, 418] on select "add design relate cater" at bounding box center [533, 429] width 97 height 23
click at [516, 492] on select "figuration distribution consumption disintegration" at bounding box center [460, 488] width 118 height 23
click at [401, 477] on select "figuration distribution consumption disintegration" at bounding box center [460, 488] width 118 height 23
click at [508, 481] on select "figuration distribution consumption disintegration" at bounding box center [460, 488] width 118 height 23
select select "distribution"
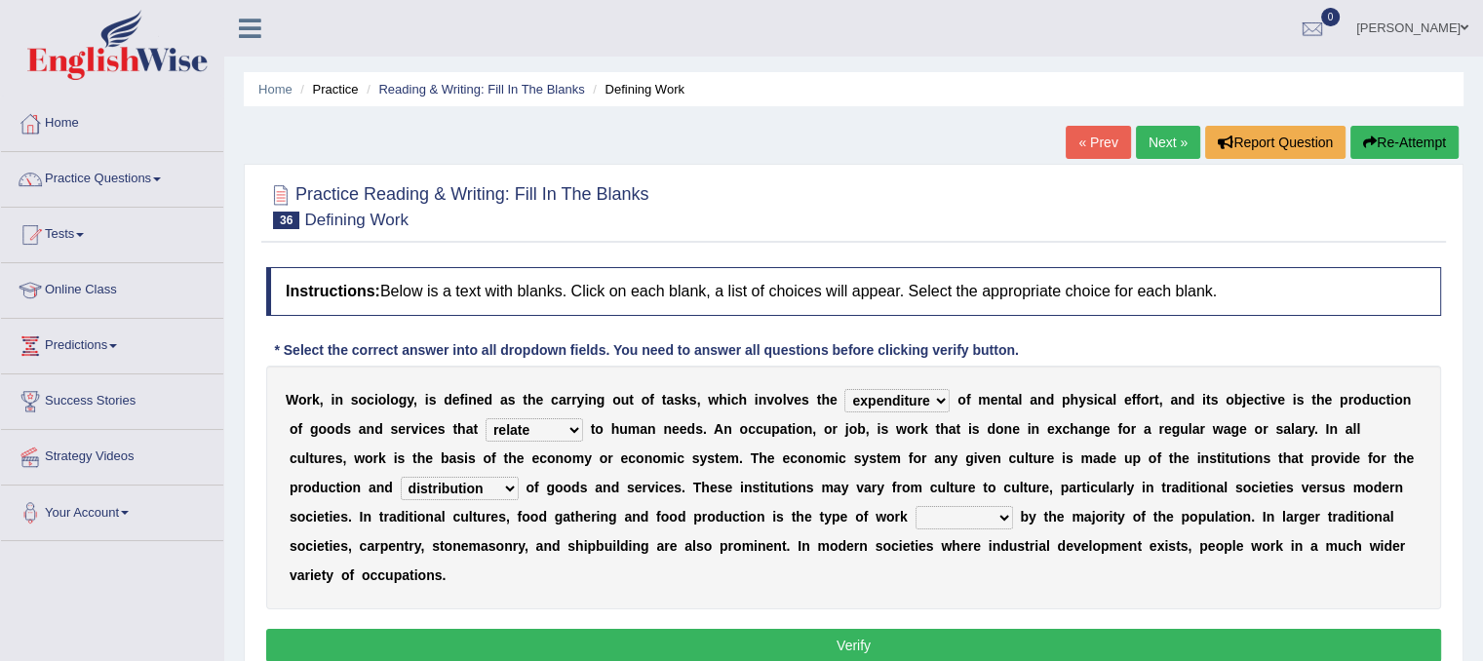
click at [401, 477] on select "figuration distribution consumption disintegration" at bounding box center [460, 488] width 118 height 23
click at [994, 528] on div "W o r k , i n s o c i o l o g y , i s d e f i n e d a s t h e c a r r y i n g o…" at bounding box center [853, 488] width 1175 height 244
click at [1003, 513] on select "canopied built occupied simplified" at bounding box center [963, 517] width 97 height 23
select select "built"
click at [915, 506] on select "canopied built occupied simplified" at bounding box center [963, 517] width 97 height 23
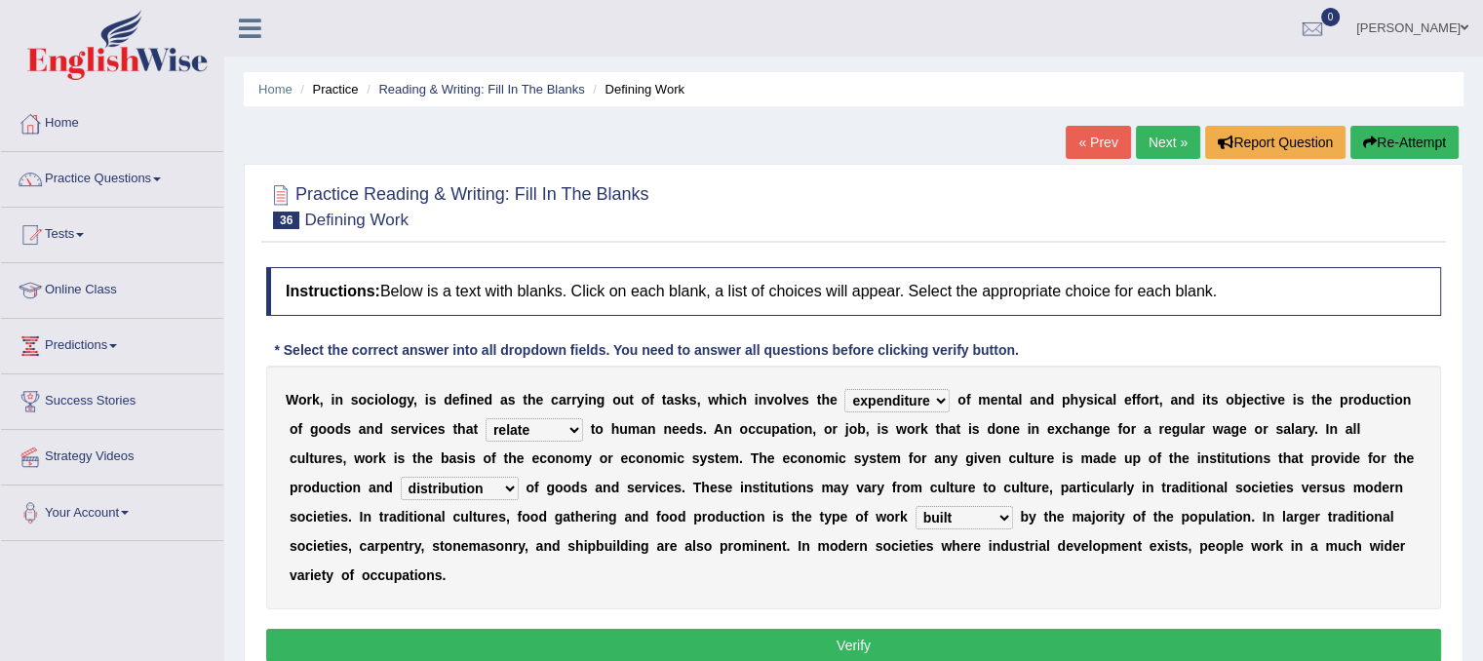
click at [890, 644] on button "Verify" at bounding box center [853, 645] width 1175 height 33
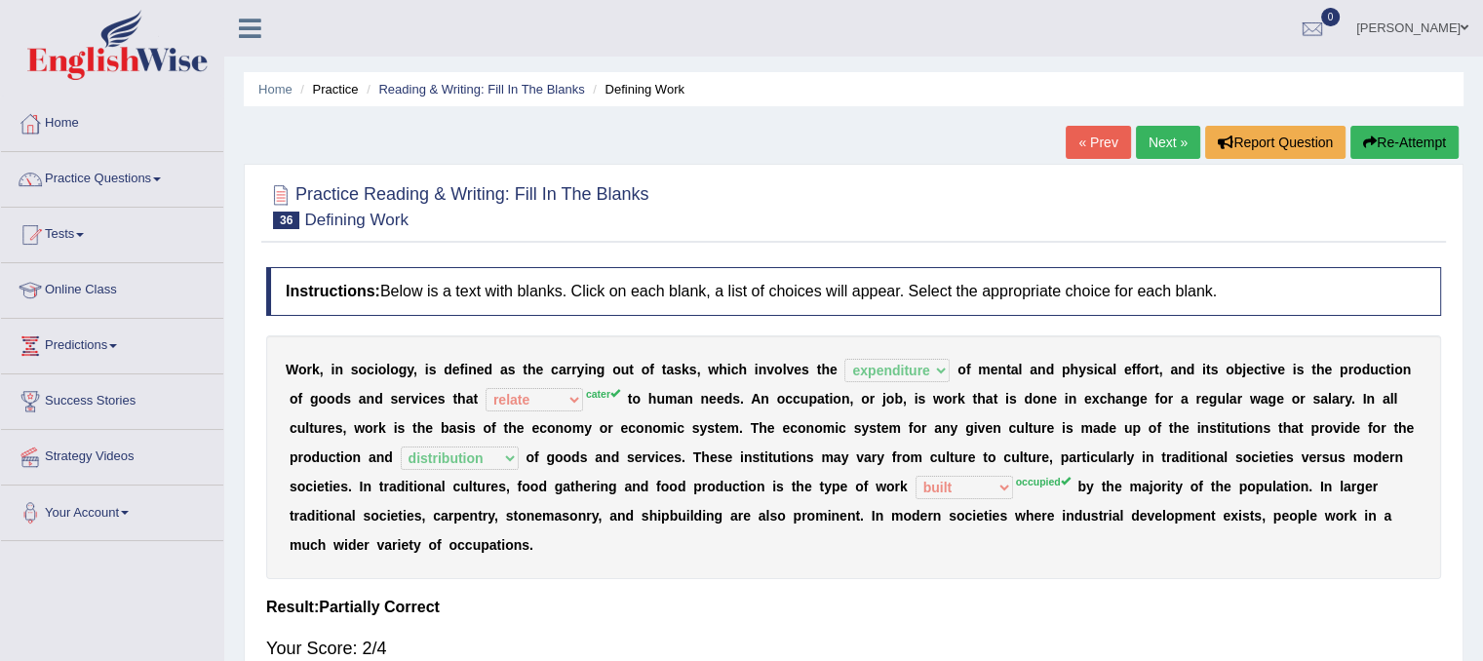
click at [1165, 145] on link "Next »" at bounding box center [1168, 142] width 64 height 33
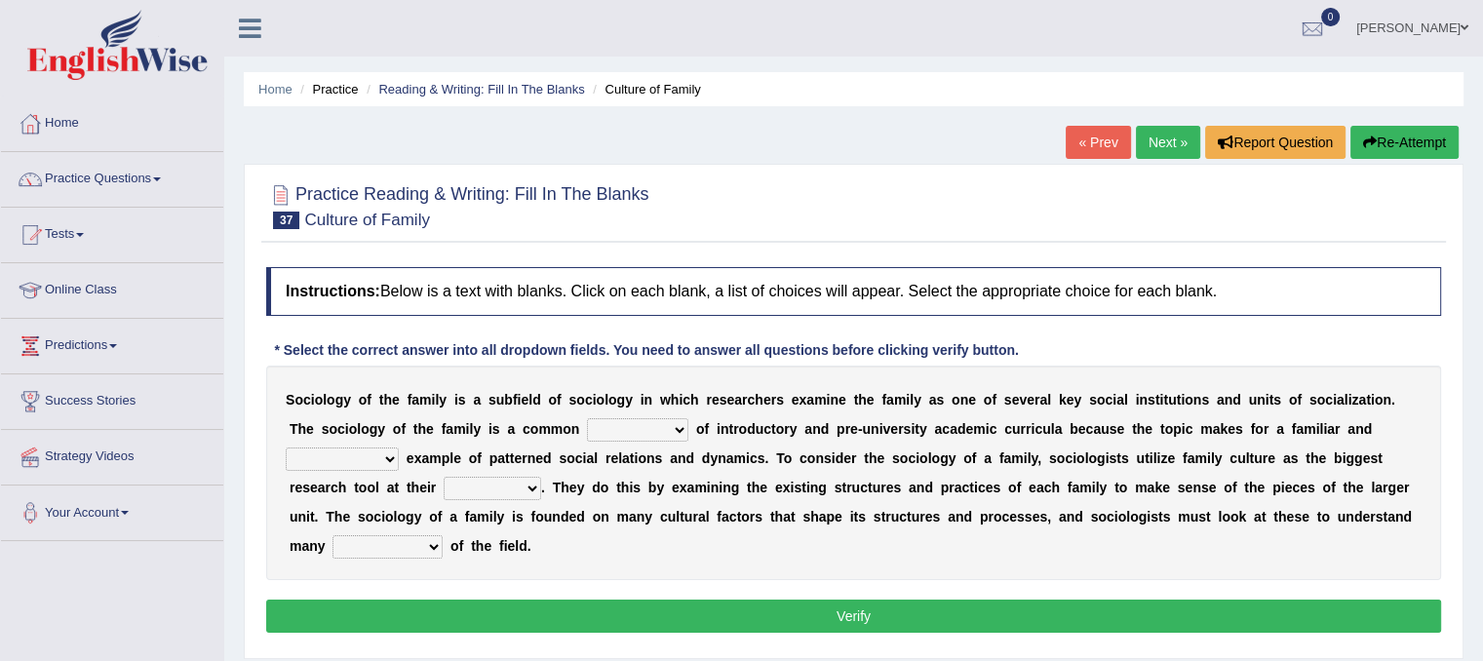
click at [663, 428] on select "component eminent opponent continent" at bounding box center [637, 429] width 101 height 23
select select "component"
click at [587, 418] on select "component eminent opponent continent" at bounding box center [637, 429] width 101 height 23
click at [389, 458] on select "ineffective introspective illustrative inoperative" at bounding box center [342, 458] width 113 height 23
select select "ineffective"
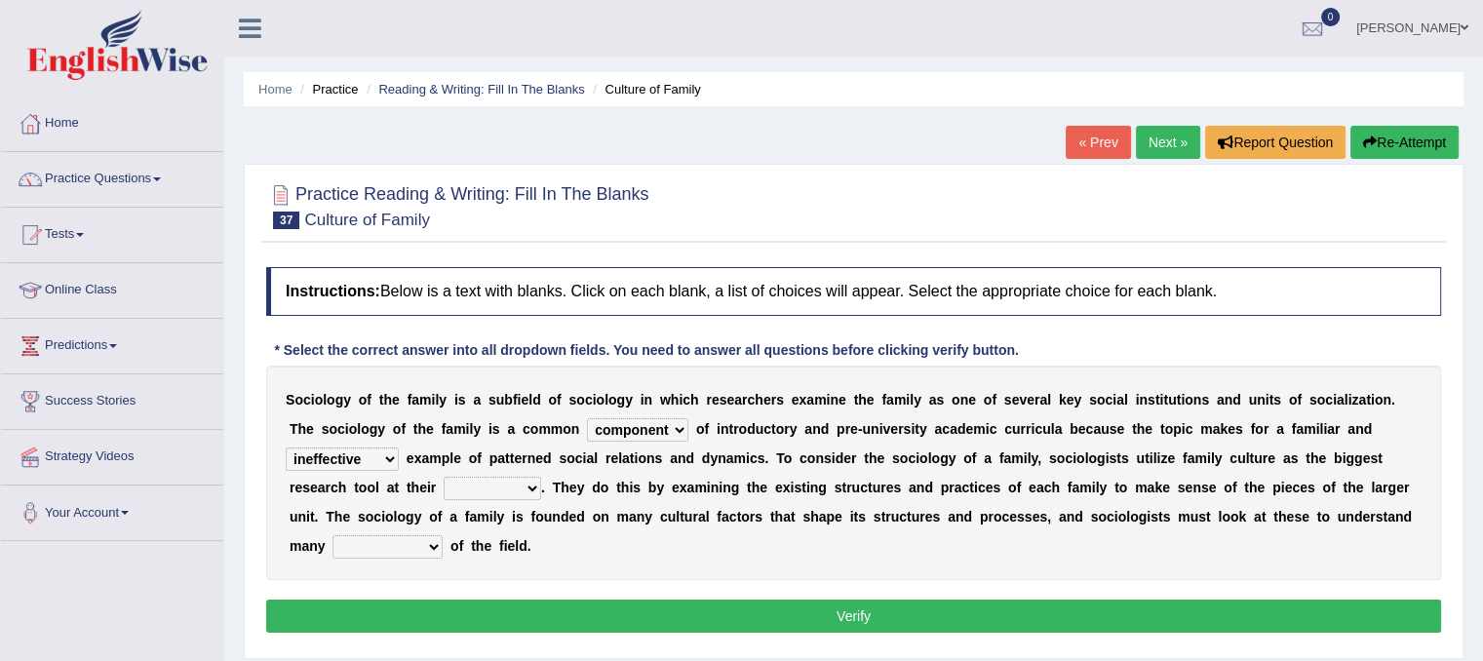
click at [286, 447] on select "ineffective introspective illustrative inoperative" at bounding box center [342, 458] width 113 height 23
click at [513, 488] on select "disposal proposal rehearsal refusal" at bounding box center [492, 488] width 97 height 23
select select "proposal"
click at [444, 477] on select "disposal proposal rehearsal refusal" at bounding box center [492, 488] width 97 height 23
click at [425, 552] on select "refusal frailties amenities complexities" at bounding box center [387, 546] width 110 height 23
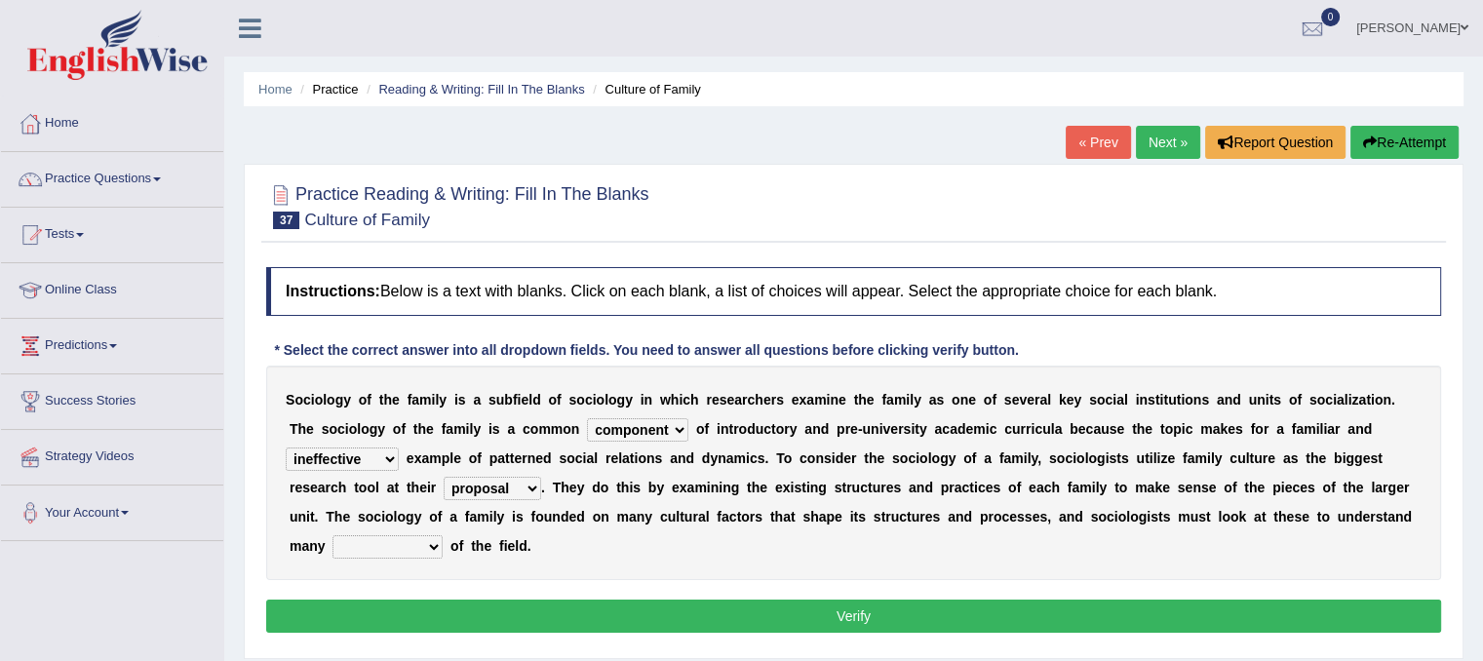
select select "complexities"
click at [332, 535] on select "refusal frailties amenities complexities" at bounding box center [387, 546] width 110 height 23
click at [503, 629] on button "Verify" at bounding box center [853, 615] width 1175 height 33
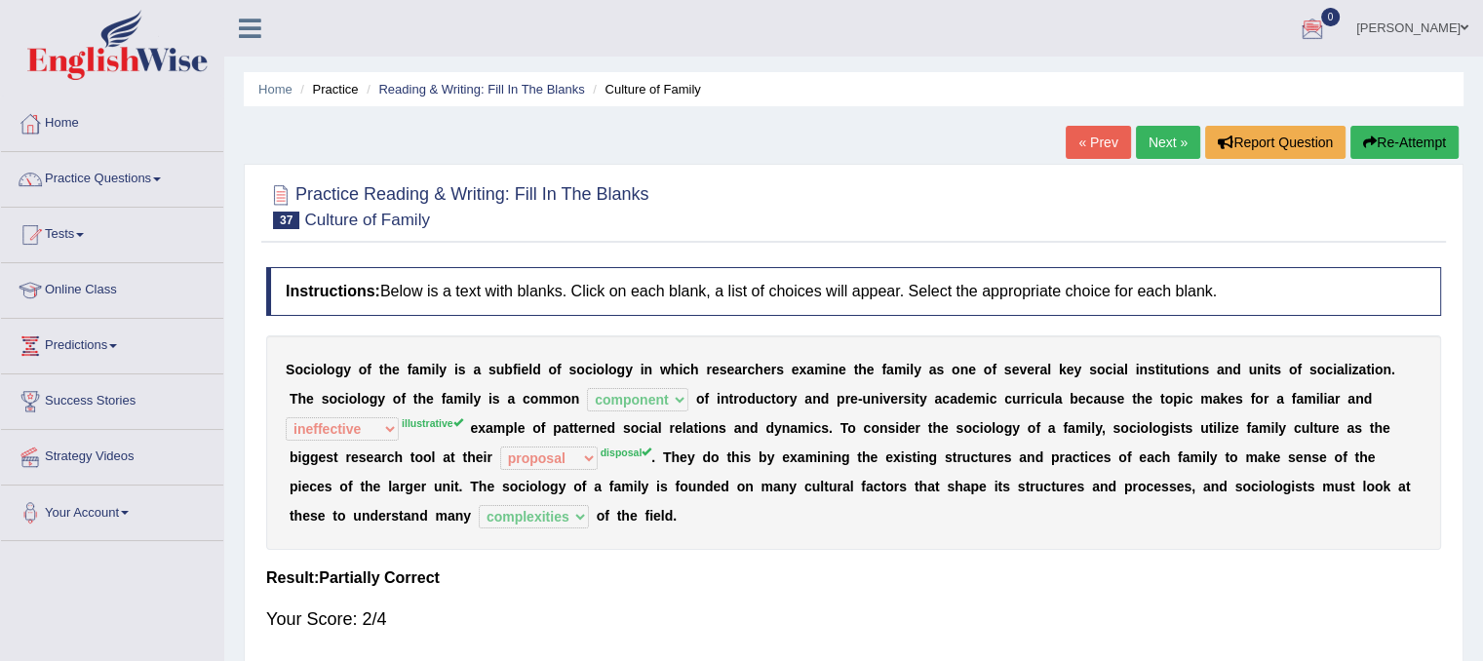
click at [1136, 140] on link "Next »" at bounding box center [1168, 142] width 64 height 33
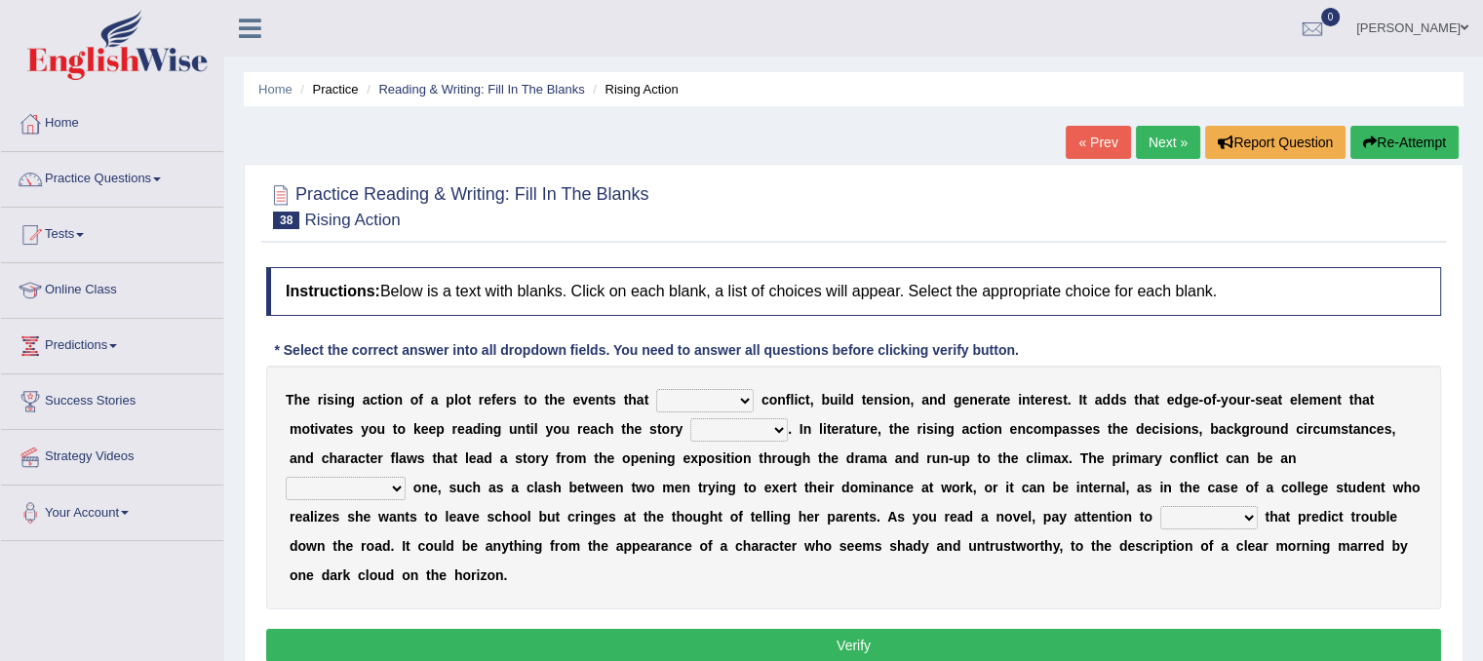
click at [734, 399] on select "provoke invoke revoke convoke" at bounding box center [704, 400] width 97 height 23
select select "provoke"
click at [656, 389] on select "provoke invoke revoke convoke" at bounding box center [704, 400] width 97 height 23
click at [777, 428] on select "element line flow climax" at bounding box center [738, 429] width 97 height 23
select select "climax"
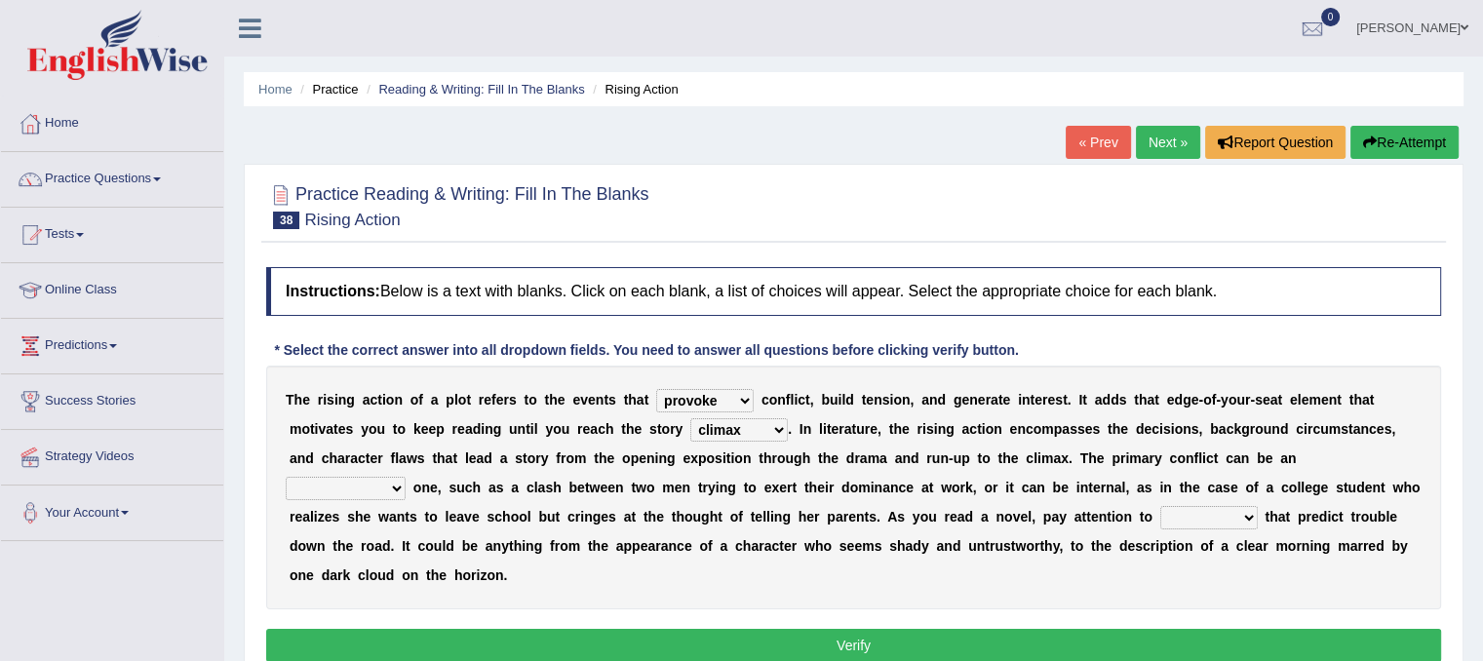
click at [690, 418] on select "element line flow climax" at bounding box center [738, 429] width 97 height 23
click at [394, 484] on select "conditional external compositional functional" at bounding box center [346, 488] width 120 height 23
select select "external"
click at [286, 477] on select "conditional external compositional functional" at bounding box center [346, 488] width 120 height 23
click at [1232, 527] on div "T h e r i s i n g a c t i o n o f a p l o t r e f e r s t o t h e e v e n t s t…" at bounding box center [853, 488] width 1175 height 244
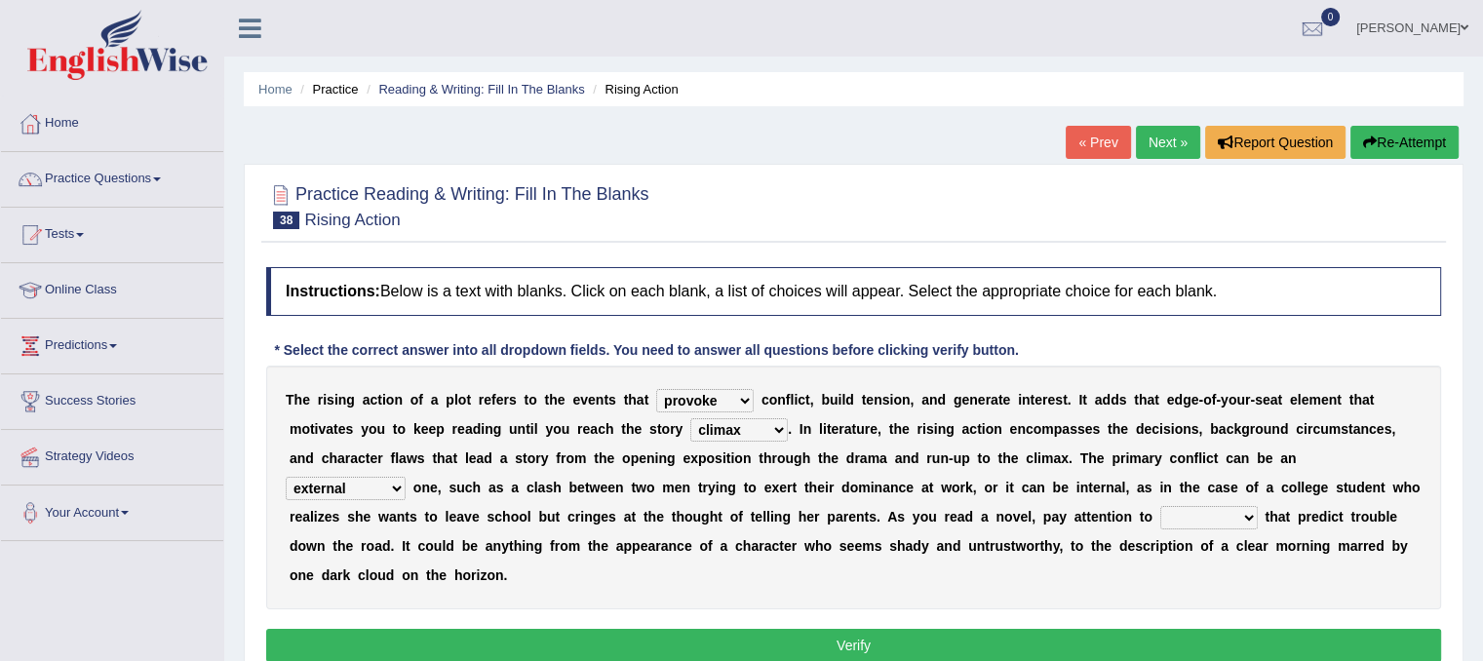
click at [1252, 513] on select "features glues clues traits" at bounding box center [1208, 517] width 97 height 23
select select "clues"
click at [1160, 506] on select "features glues clues traits" at bounding box center [1208, 517] width 97 height 23
click at [1070, 648] on button "Verify" at bounding box center [853, 645] width 1175 height 33
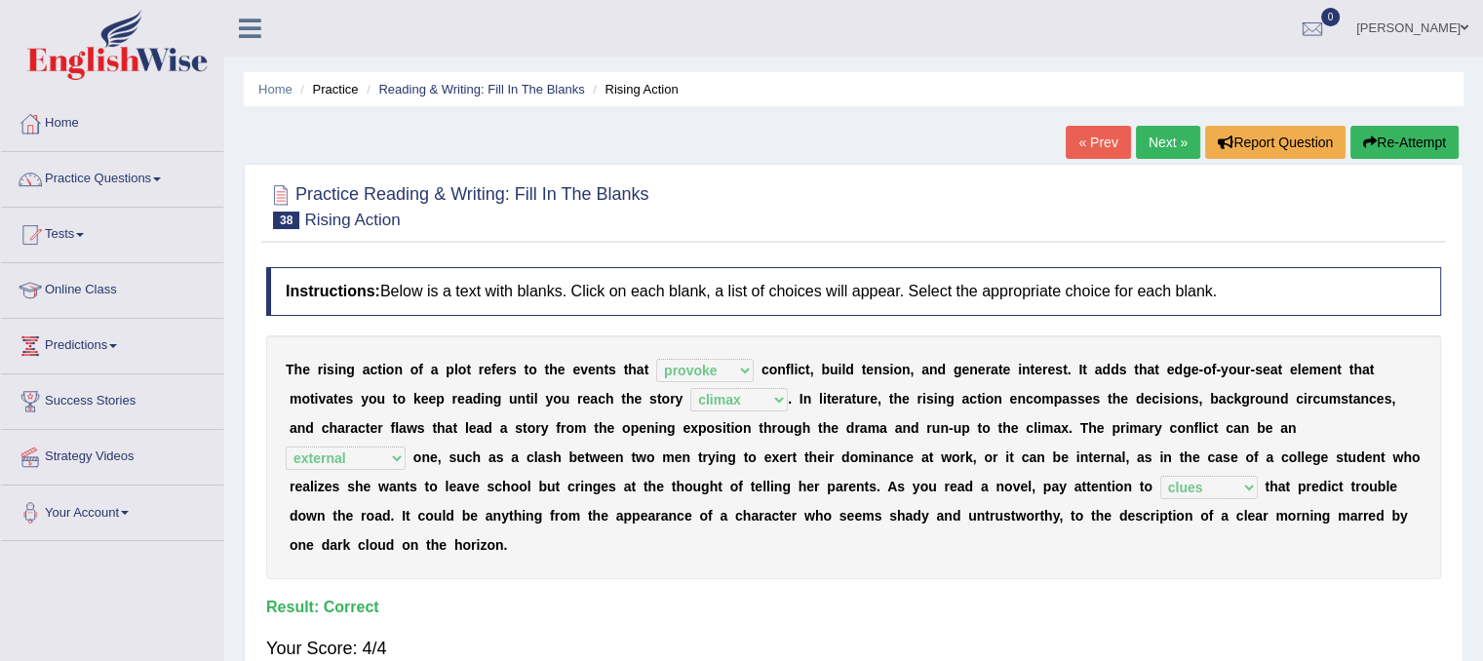
click at [1154, 148] on link "Next »" at bounding box center [1168, 142] width 64 height 33
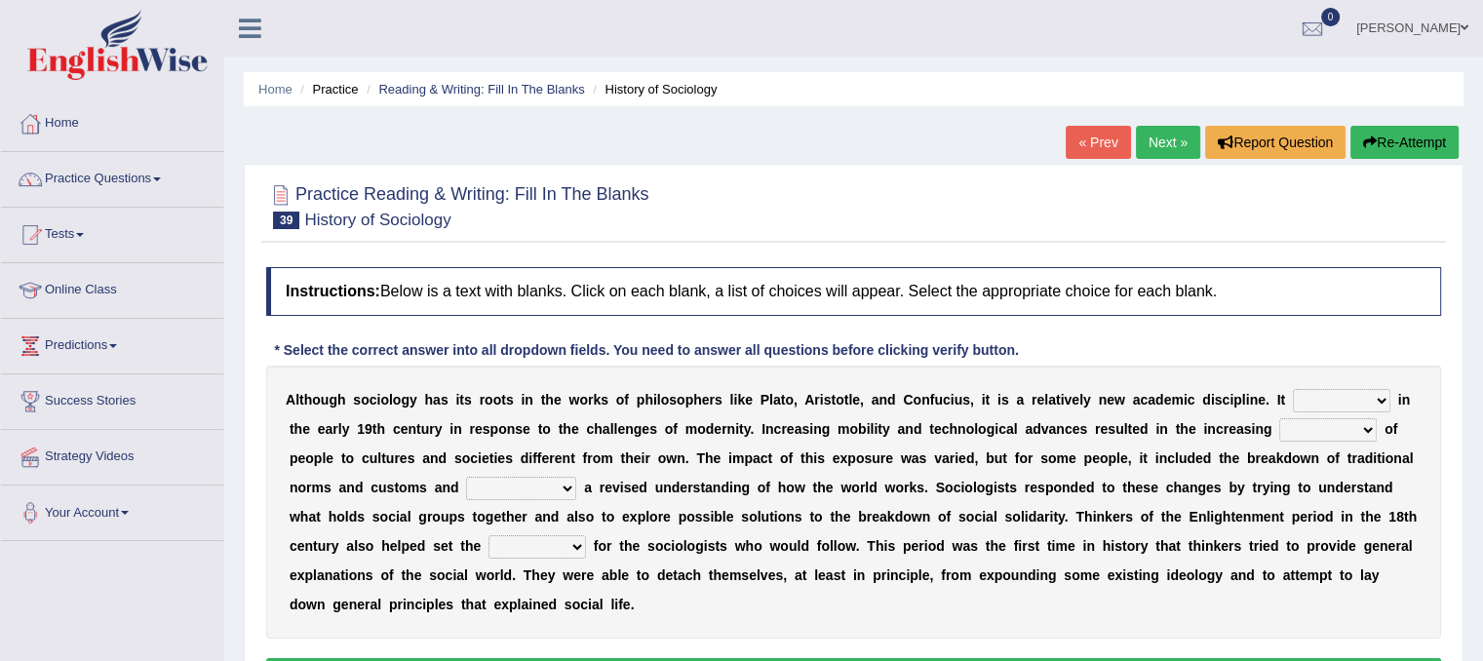
click at [1353, 391] on select "emerged traversed survived invented" at bounding box center [1341, 400] width 97 height 23
select select "emerged"
click at [1293, 389] on select "emerged traversed survived invented" at bounding box center [1341, 400] width 97 height 23
click at [1353, 434] on select "embrasure closure enclosure exposure" at bounding box center [1327, 429] width 97 height 23
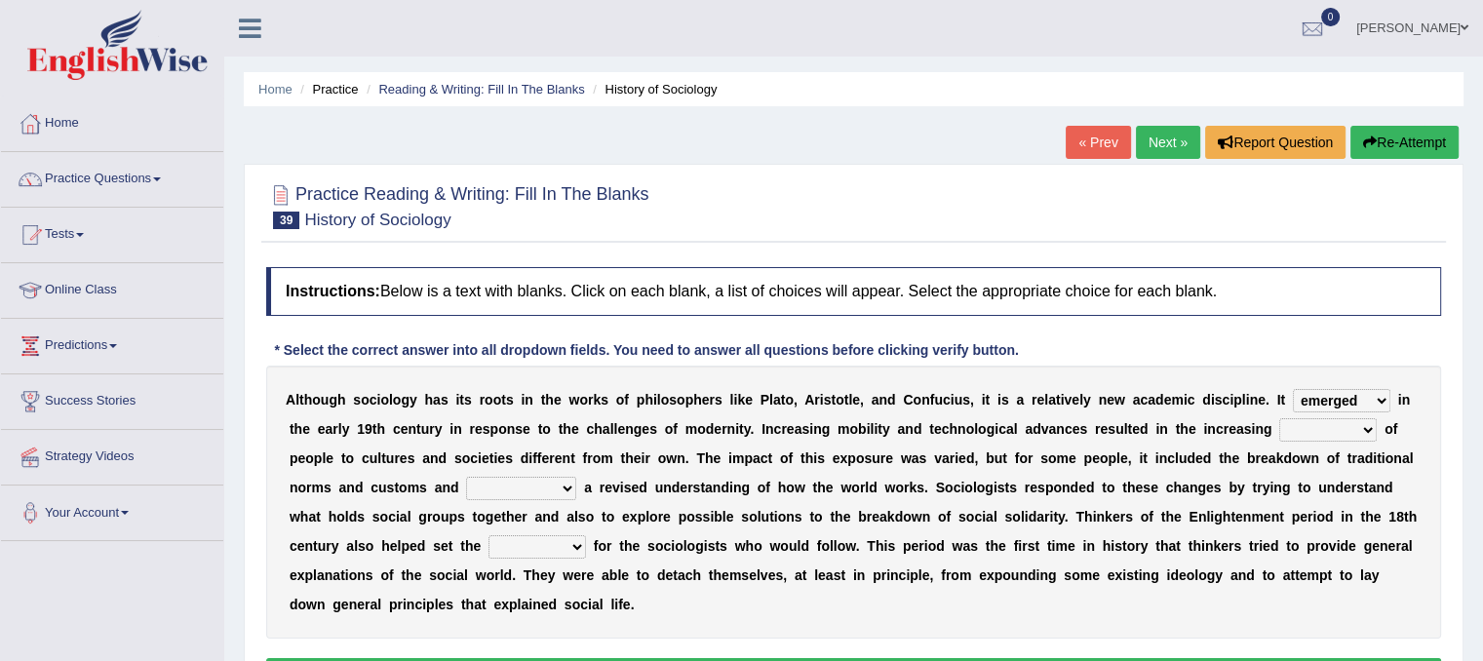
click at [1353, 434] on select "embrasure closure enclosure exposure" at bounding box center [1327, 429] width 97 height 23
click at [1279, 418] on select "embrasure closure enclosure exposure" at bounding box center [1327, 429] width 97 height 23
click at [1346, 428] on select "embrasure closure enclosure exposure" at bounding box center [1327, 429] width 97 height 23
select select "exposure"
click at [1279, 418] on select "embrasure closure enclosure exposure" at bounding box center [1327, 429] width 97 height 23
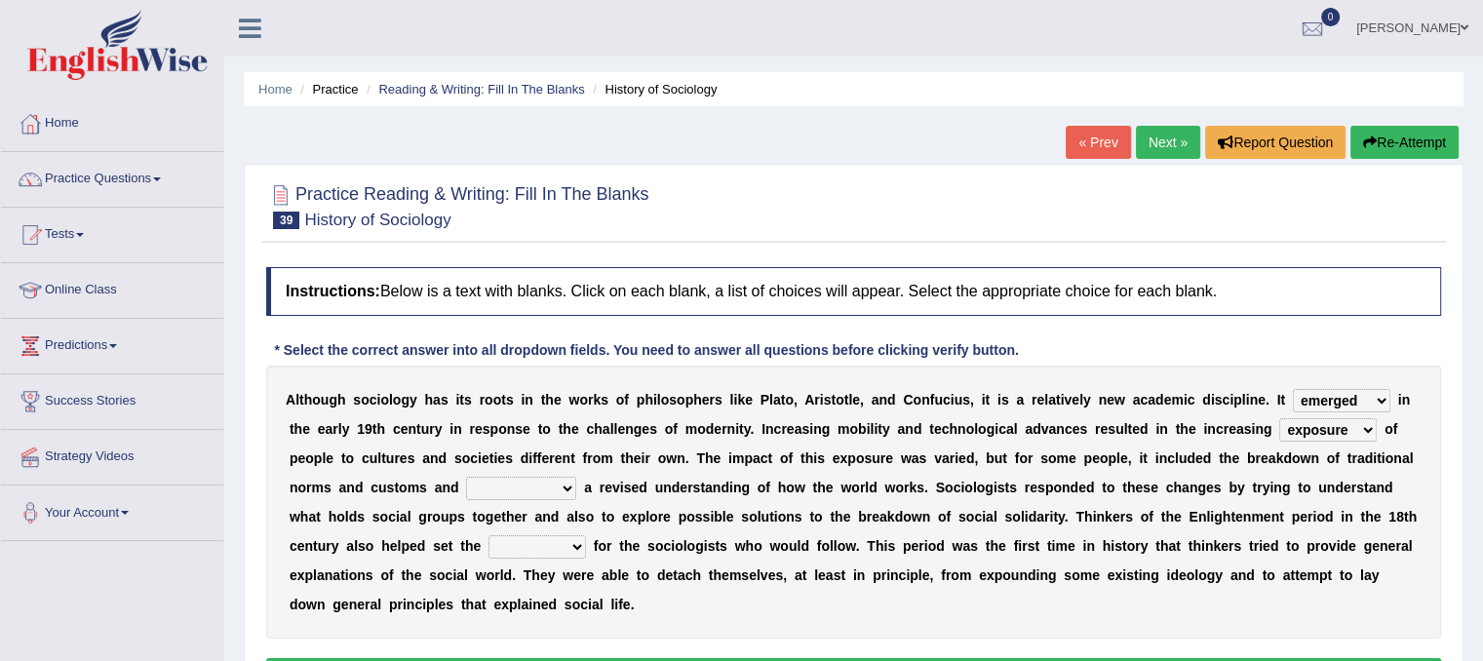
click at [569, 479] on select "unwarranted transplanted warranted implanted" at bounding box center [521, 488] width 110 height 23
select select "warranted"
click at [466, 477] on select "unwarranted transplanted warranted implanted" at bounding box center [521, 488] width 110 height 23
click at [567, 551] on select "rule standard tone stage" at bounding box center [536, 546] width 97 height 23
select select "standard"
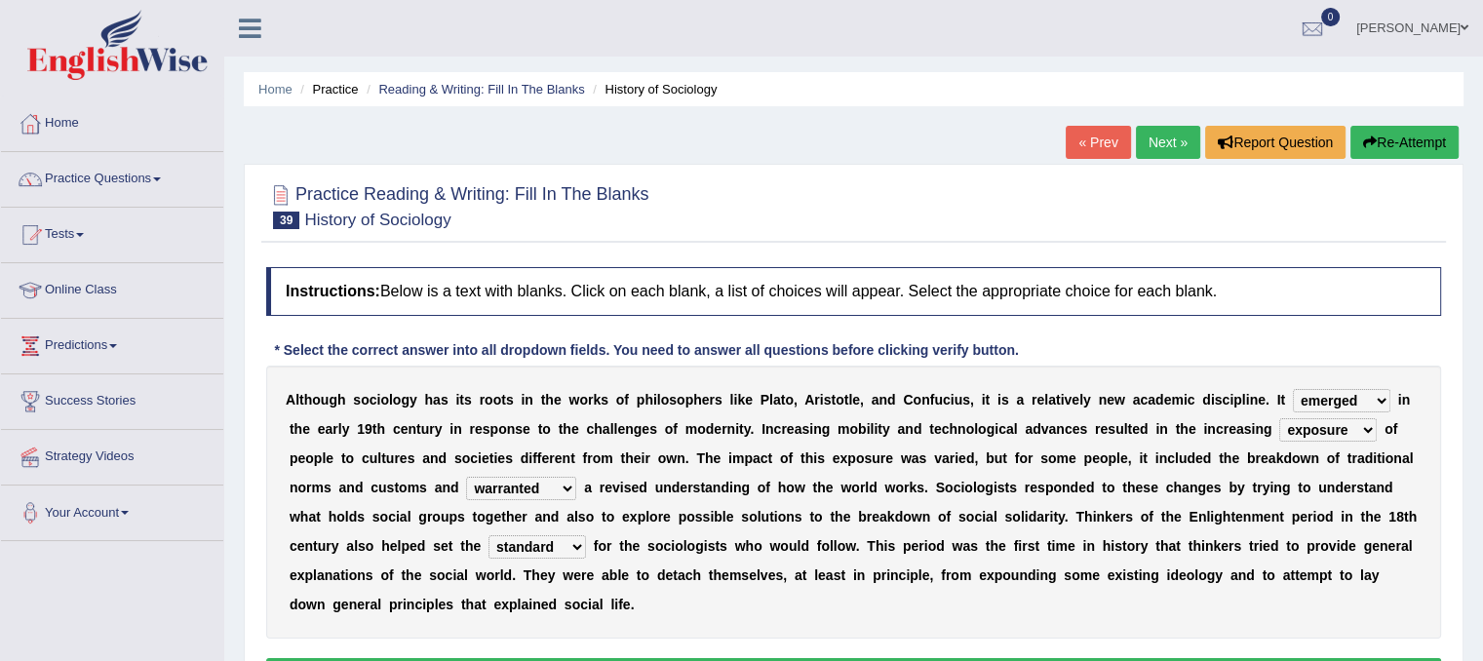
click at [488, 535] on select "rule standard tone stage" at bounding box center [536, 546] width 97 height 23
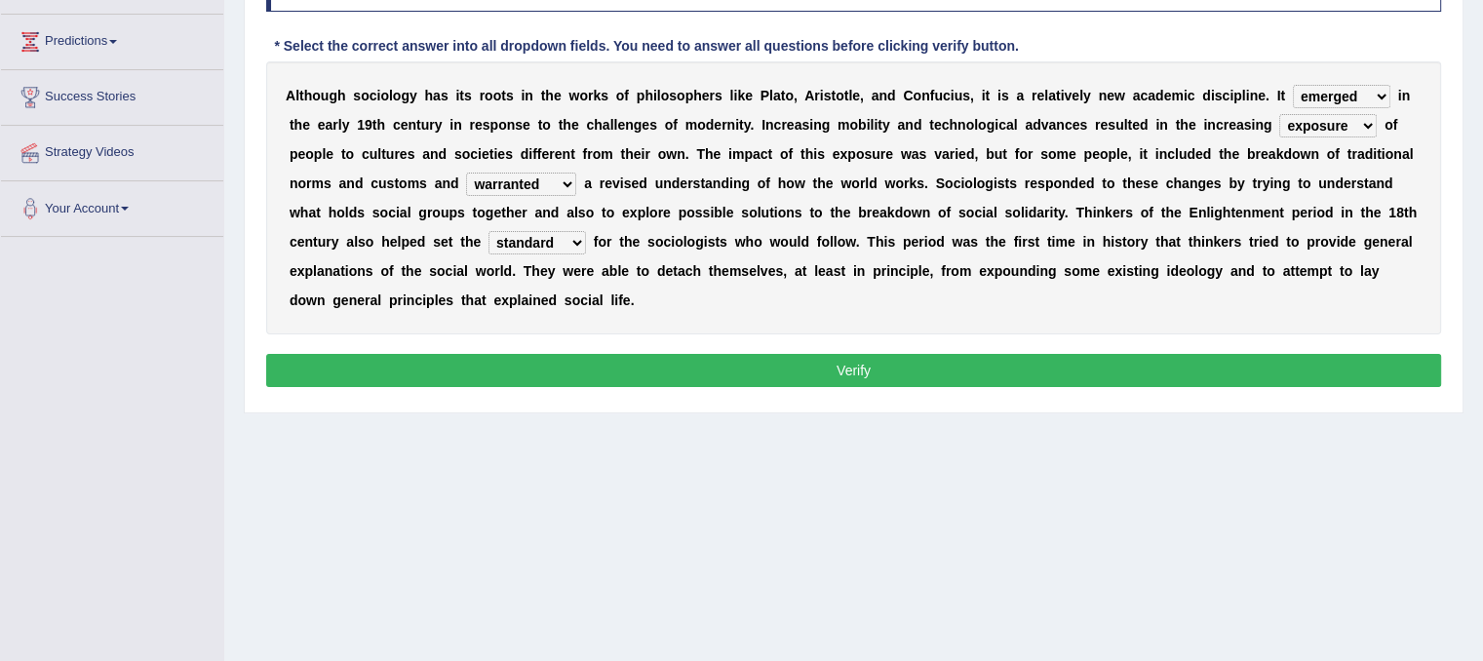
scroll to position [363, 0]
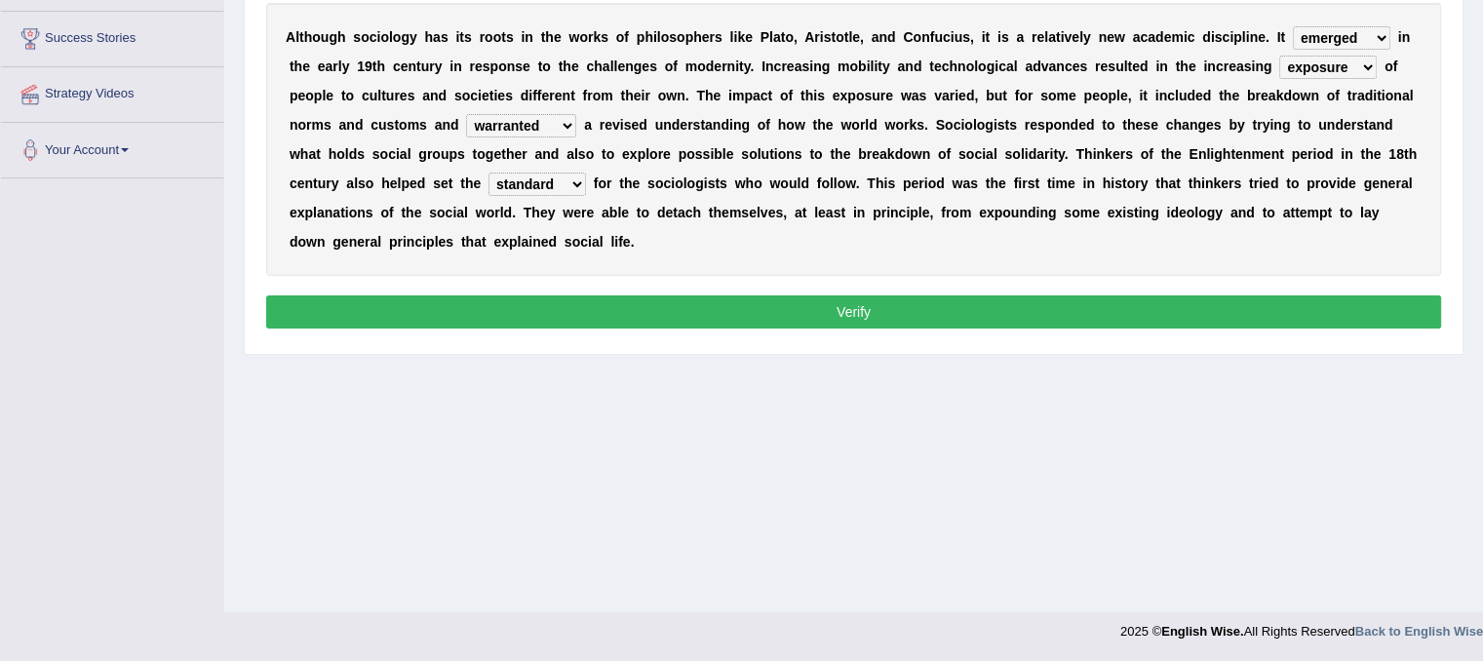
click at [1134, 317] on button "Verify" at bounding box center [853, 311] width 1175 height 33
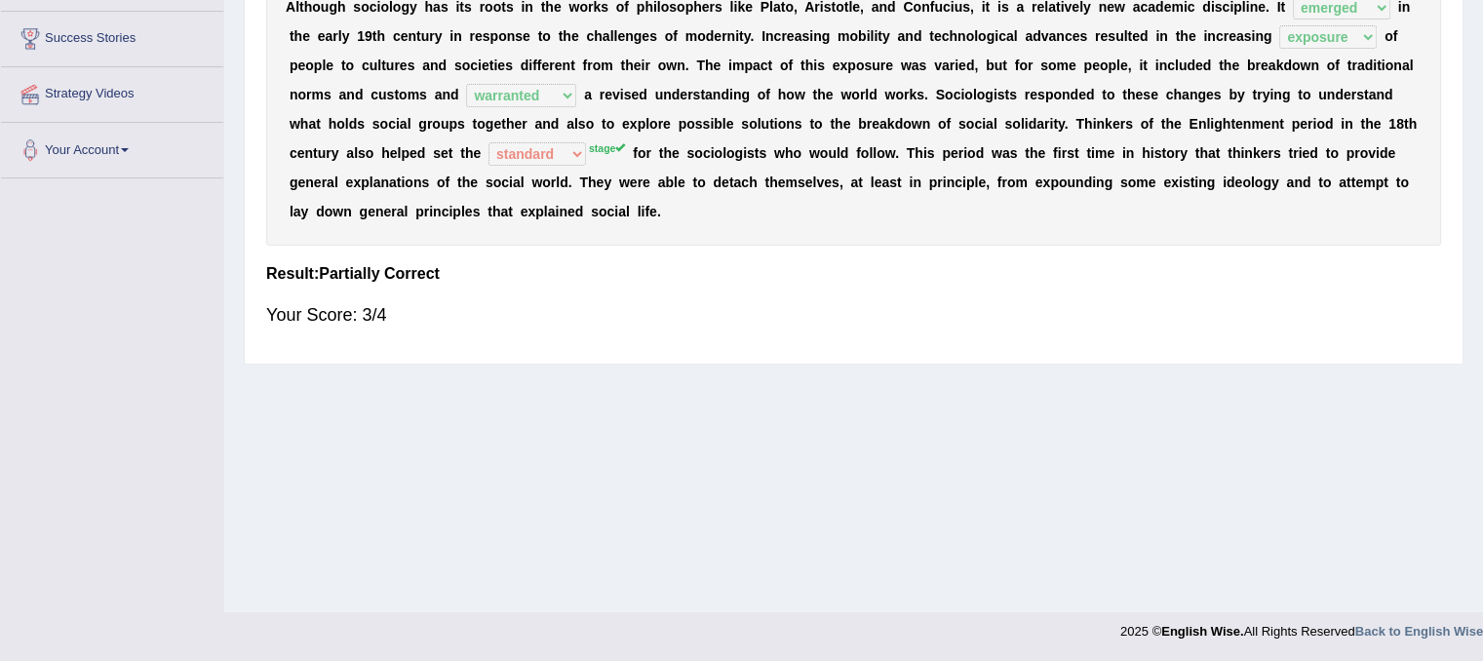
drag, startPoint x: 1481, startPoint y: 272, endPoint x: 1496, endPoint y: 66, distance: 206.3
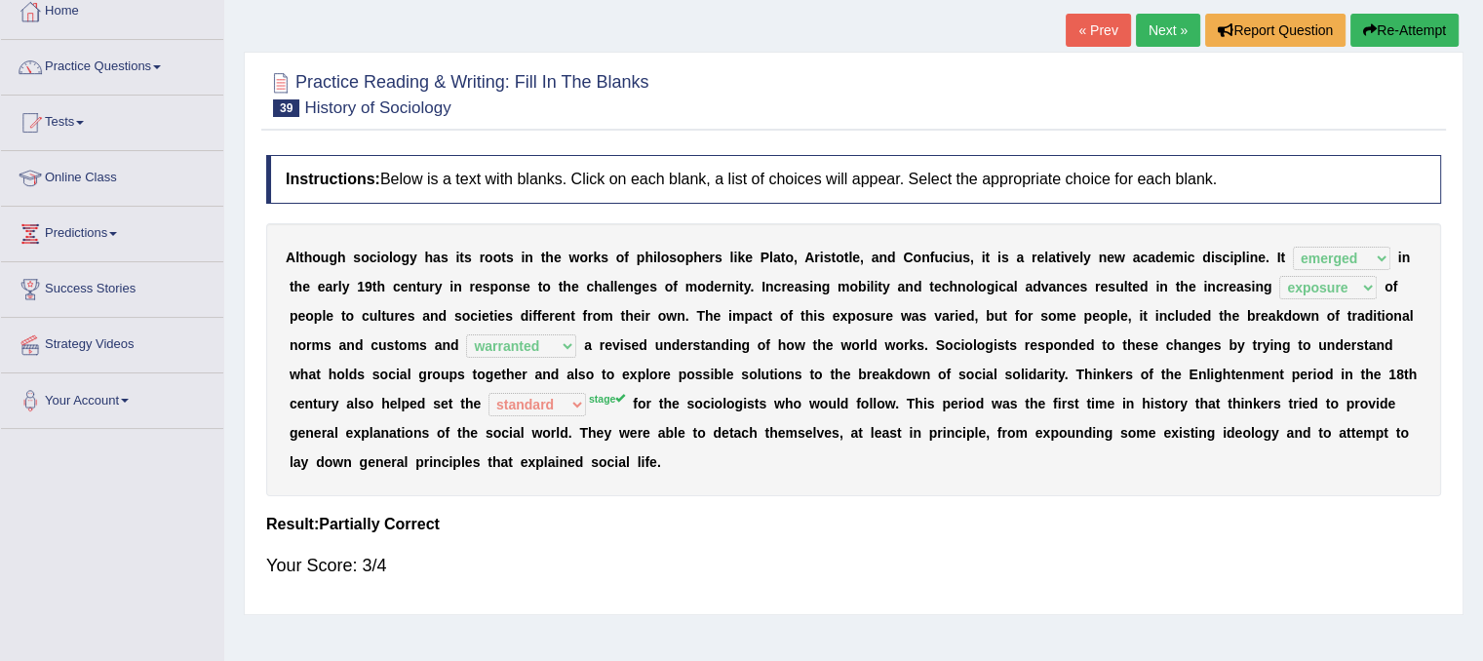
scroll to position [90, 0]
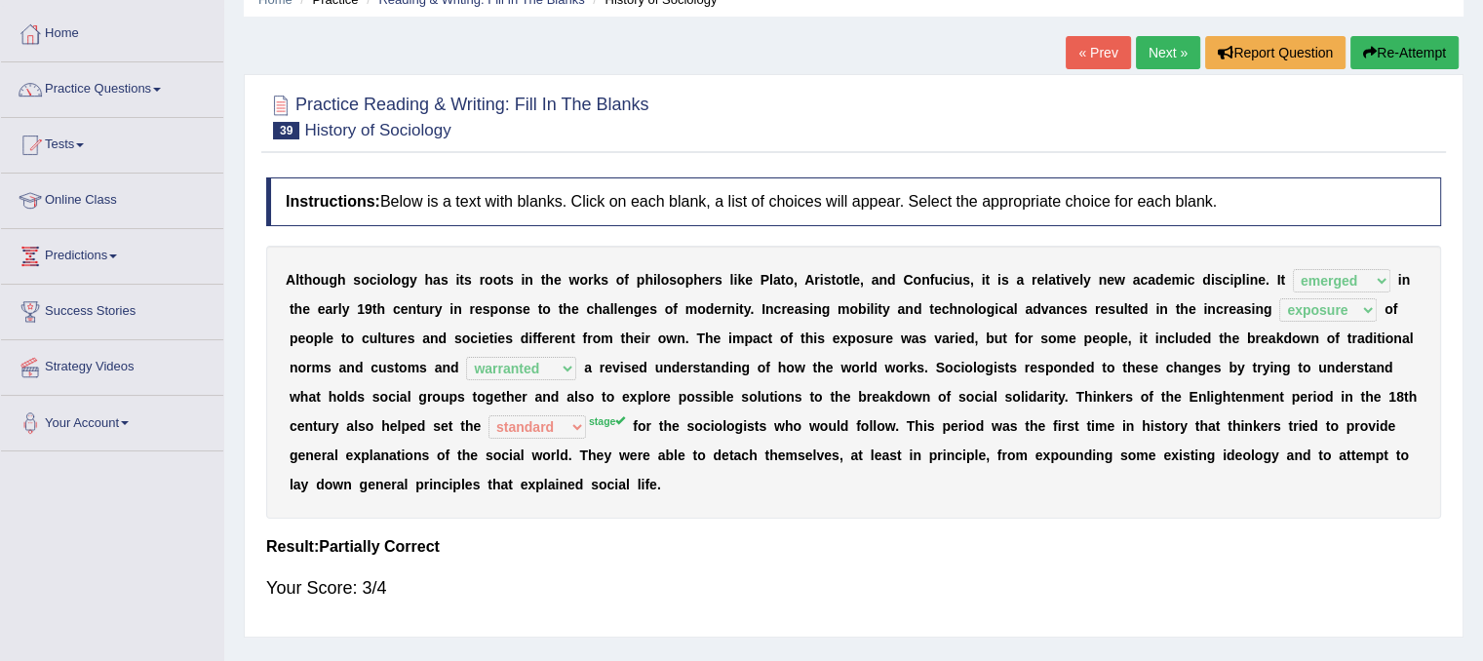
click at [1146, 54] on link "Next »" at bounding box center [1168, 52] width 64 height 33
